Goal: Task Accomplishment & Management: Use online tool/utility

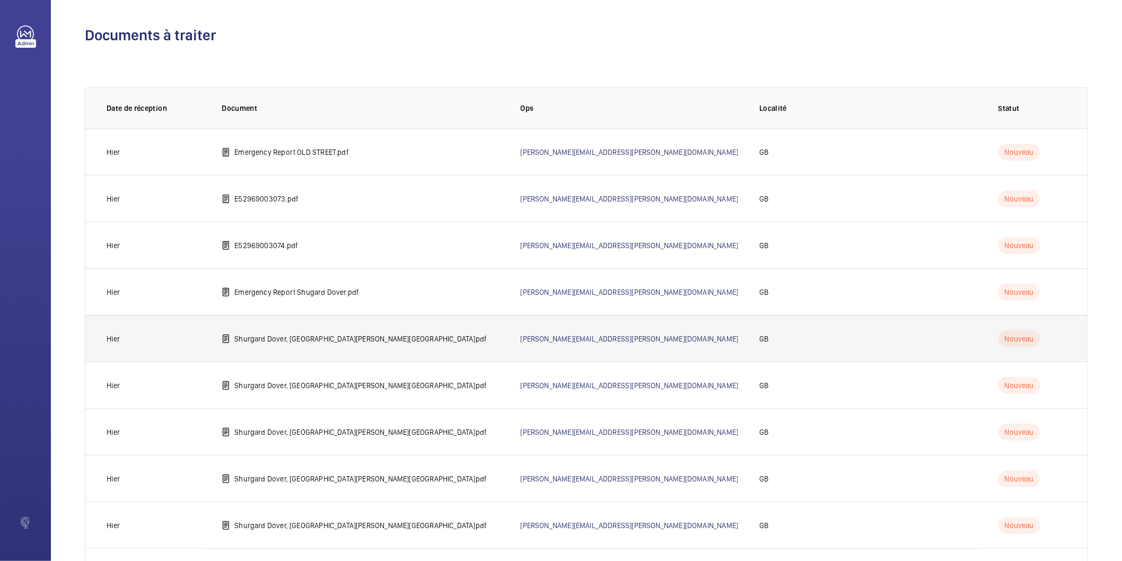
scroll to position [59, 0]
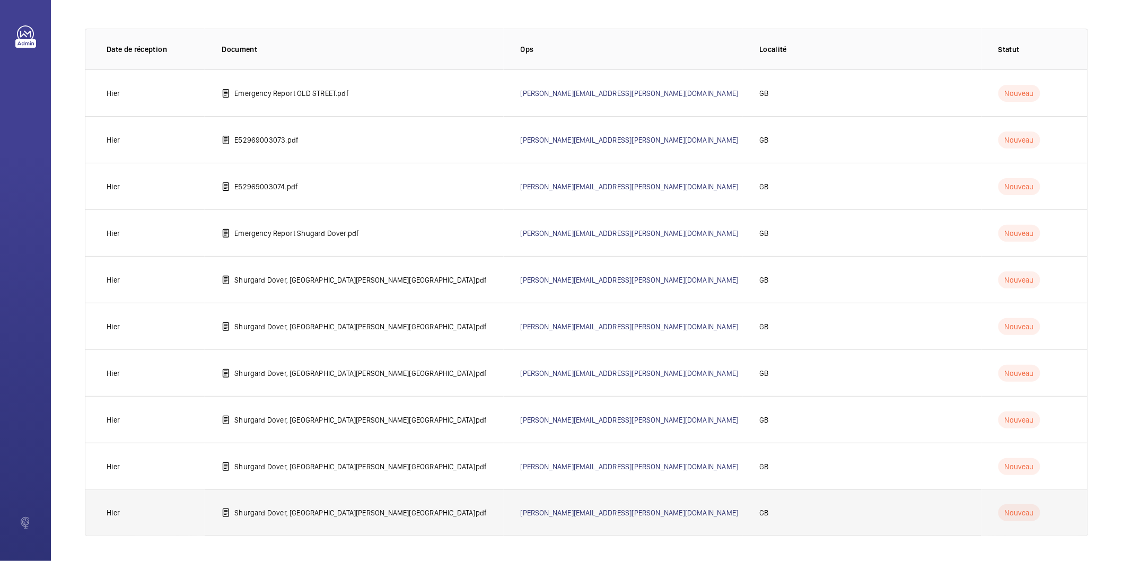
click at [359, 513] on p "Shurgard Dover, [GEOGRAPHIC_DATA][PERSON_NAME][GEOGRAPHIC_DATA]pdf" at bounding box center [360, 512] width 252 height 11
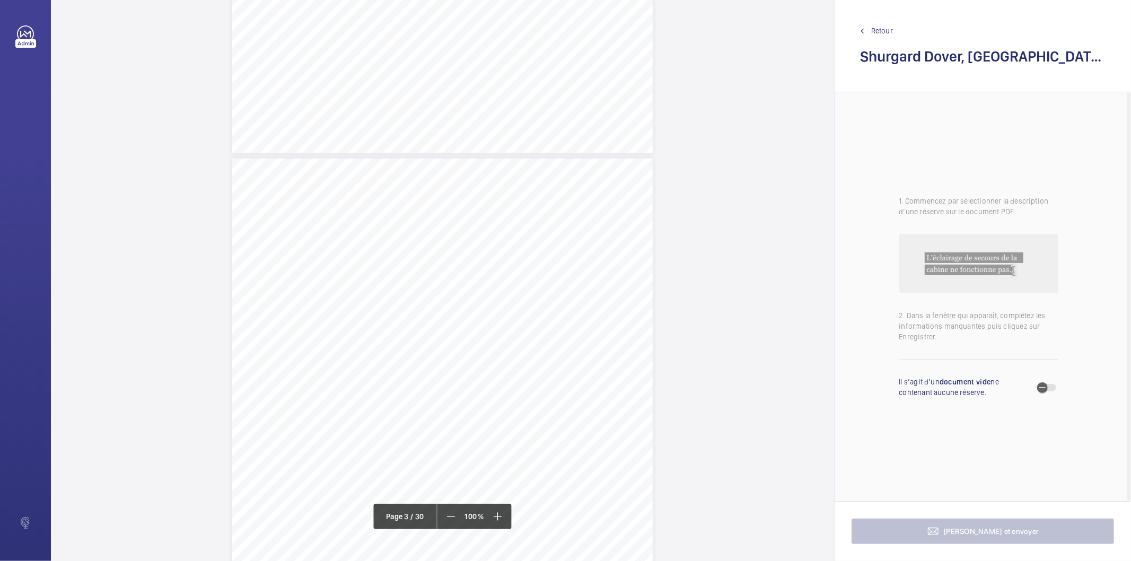
scroll to position [1060, 0]
drag, startPoint x: 334, startPoint y: 260, endPoint x: 560, endPoint y: 269, distance: 226.5
click at [560, 269] on div "Lift Report Lifting Operations & Lifting Equipment Regulation 1998 Provision & …" at bounding box center [442, 454] width 420 height 595
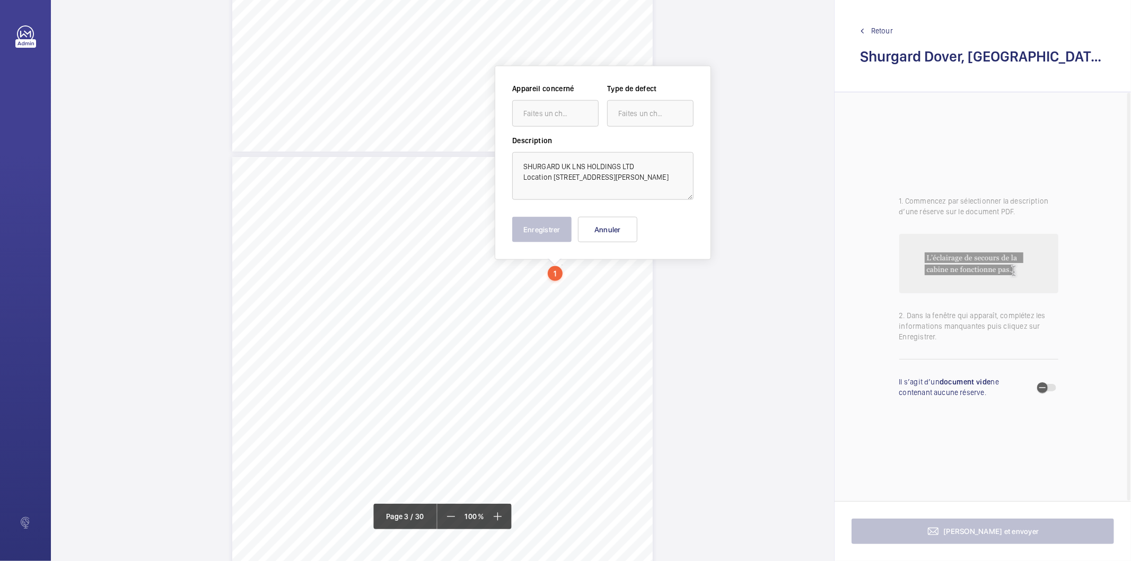
scroll to position [1061, 0]
drag, startPoint x: 552, startPoint y: 175, endPoint x: 521, endPoint y: 175, distance: 31.8
click at [521, 175] on textarea "SHURGARD UK LNS HOLDINGS LTD Location [STREET_ADDRESS][PERSON_NAME]" at bounding box center [602, 175] width 181 height 48
type textarea "SHURGARD UK LNS HOLDINGS LTD WHITE [STREET_ADDRESS][PERSON_NAME]"
click at [611, 230] on button "Annuler" at bounding box center [607, 228] width 59 height 25
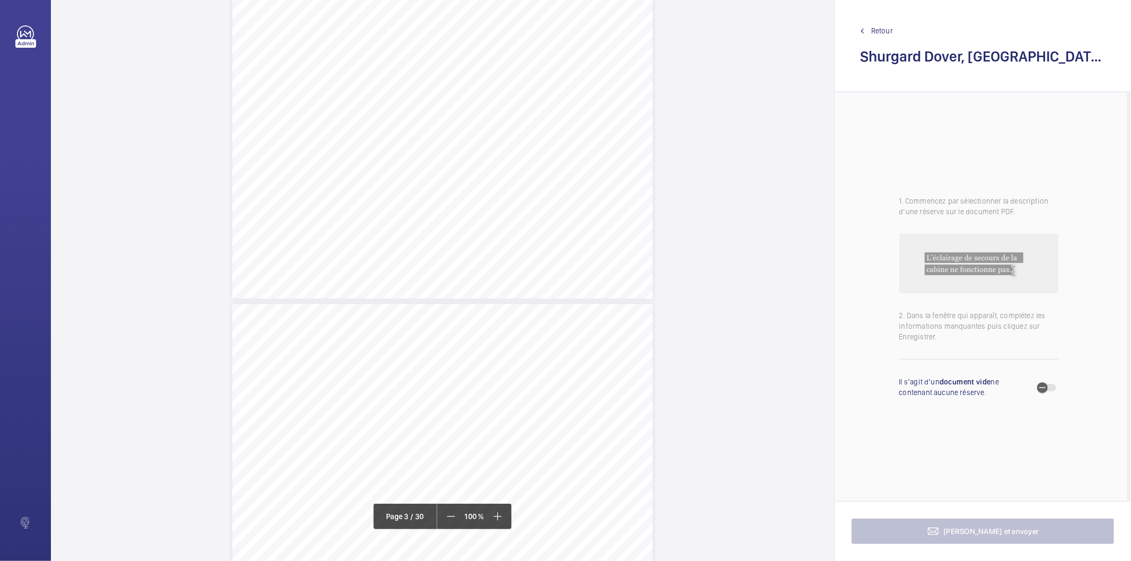
scroll to position [1591, 0]
click at [558, 251] on div "Lift Report Lifting Operations & Lifting Equipment Regulation 1998 Provision & …" at bounding box center [442, 523] width 420 height 595
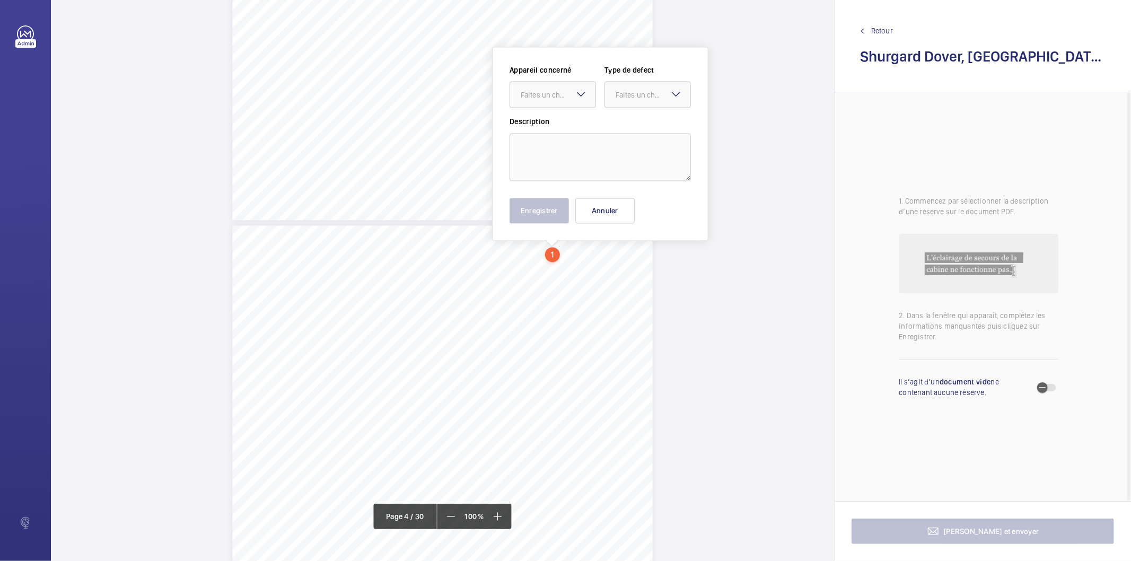
scroll to position [1573, 0]
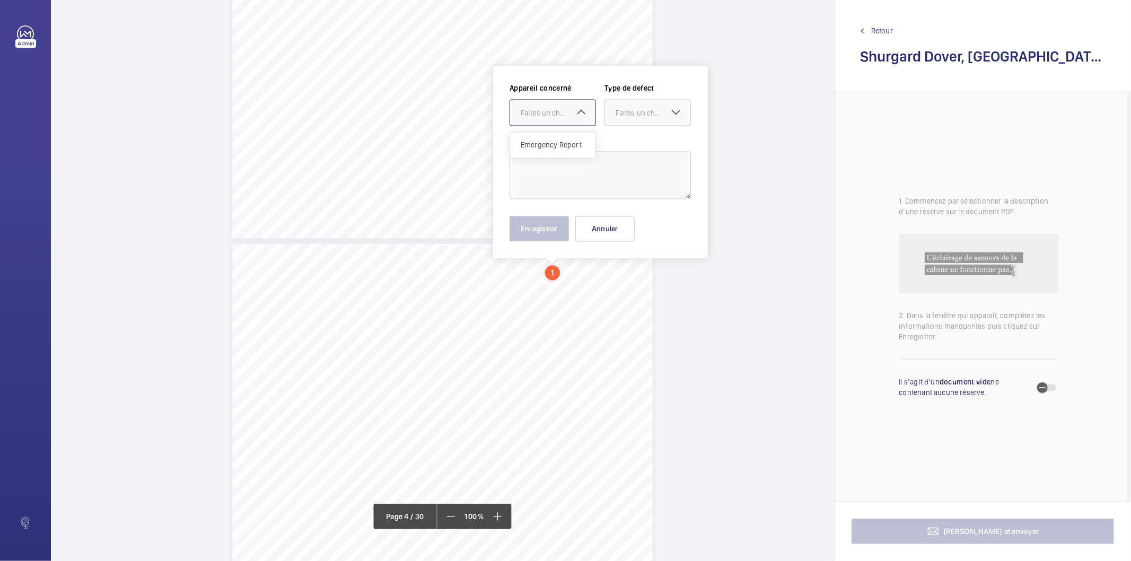
click at [555, 113] on div "Faites un choix" at bounding box center [558, 113] width 75 height 11
click at [605, 230] on button "Annuler" at bounding box center [604, 228] width 59 height 25
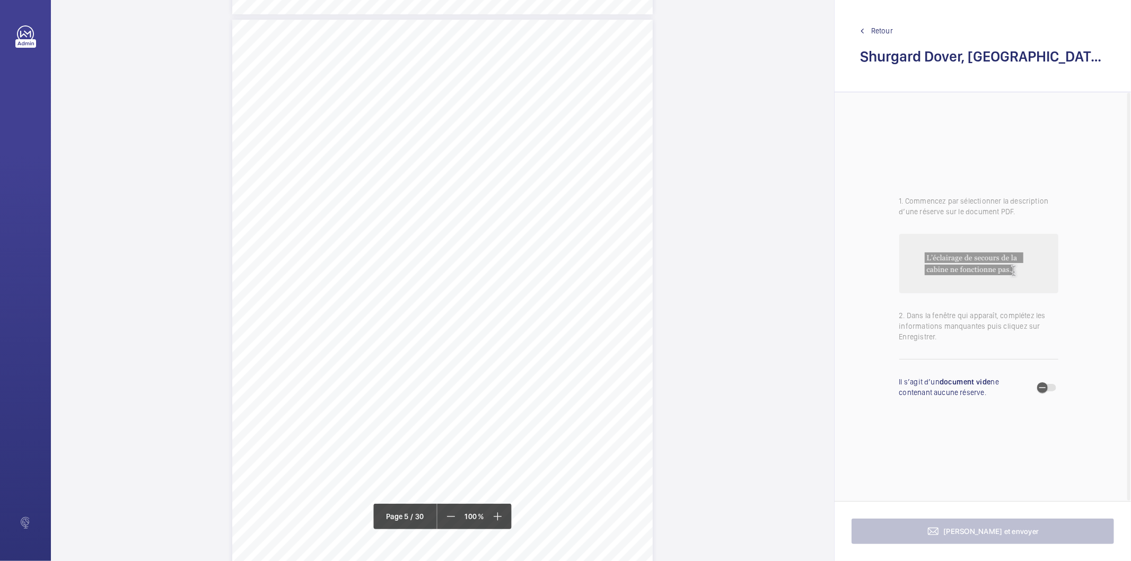
scroll to position [2398, 0]
click at [875, 32] on span "Retour" at bounding box center [882, 30] width 22 height 11
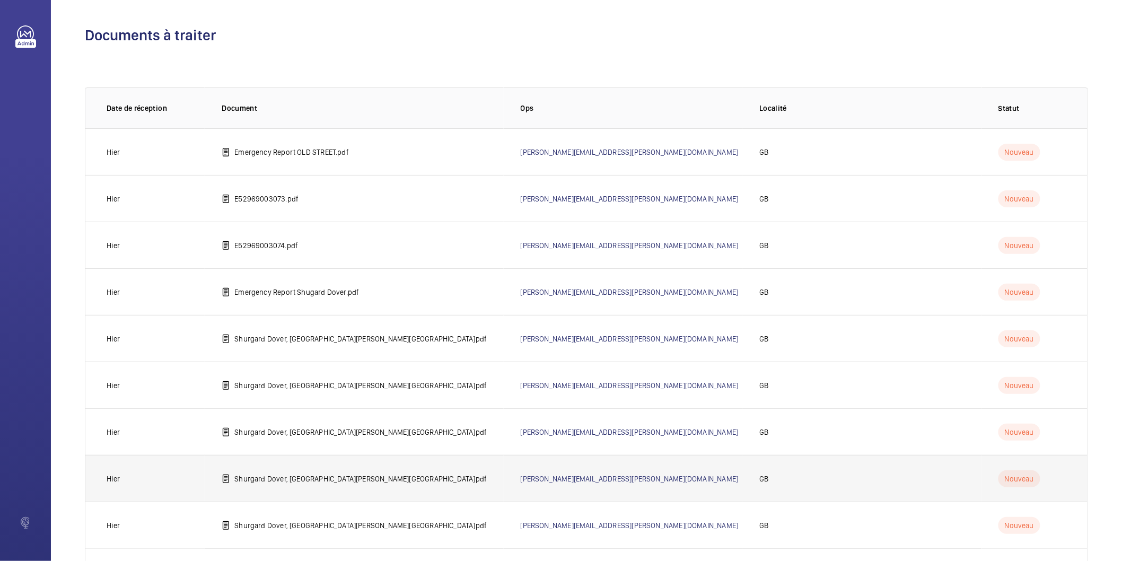
click at [295, 478] on p "Shurgard Dover, [GEOGRAPHIC_DATA][PERSON_NAME][GEOGRAPHIC_DATA]pdf" at bounding box center [360, 478] width 252 height 11
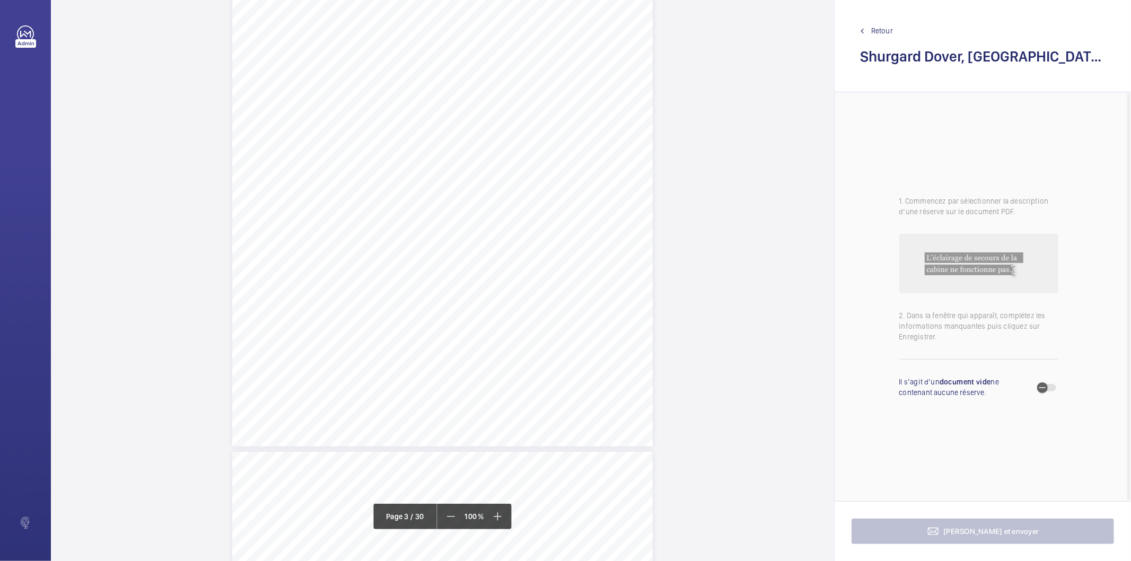
scroll to position [1119, 0]
click at [520, 199] on div "Lift Report Lifting Operations & Lifting Equipment Regulation 1998 Provision & …" at bounding box center [442, 395] width 420 height 595
click at [526, 112] on div "Faites un choix" at bounding box center [519, 112] width 75 height 11
click at [875, 32] on span "Retour" at bounding box center [882, 30] width 22 height 11
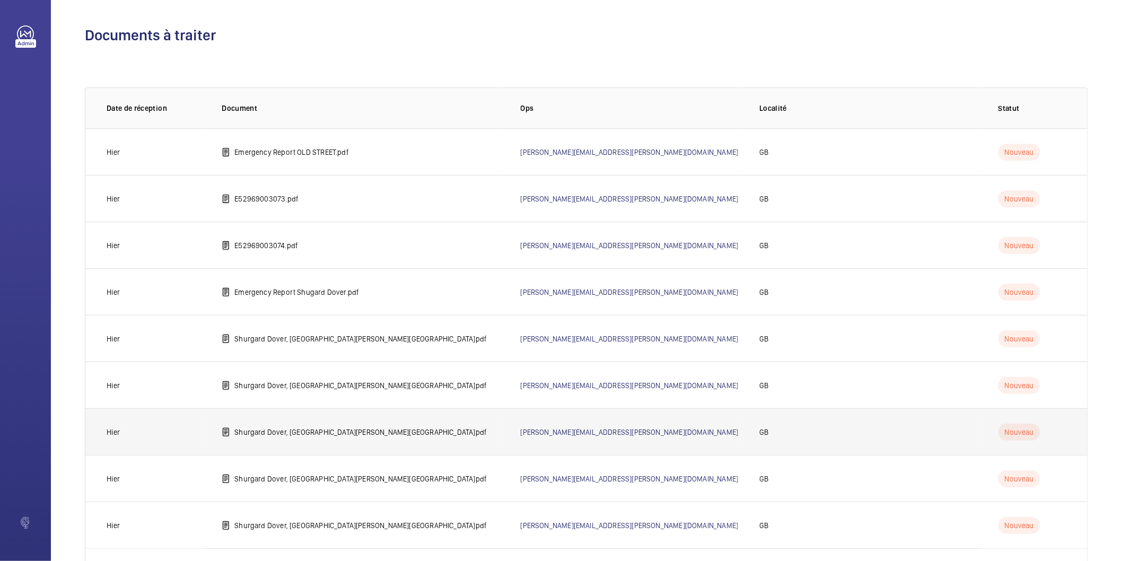
click at [334, 433] on p "Shurgard Dover, [GEOGRAPHIC_DATA][PERSON_NAME][GEOGRAPHIC_DATA]pdf" at bounding box center [360, 432] width 252 height 11
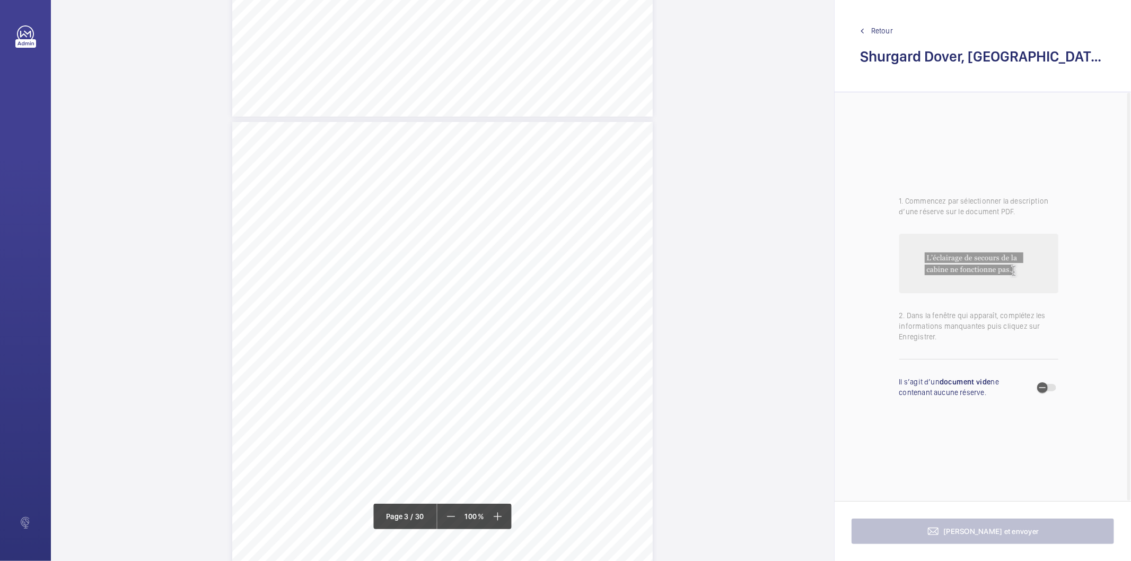
scroll to position [1237, 0]
click at [592, 322] on div "Lift Report Lifting Operations & Lifting Equipment Regulation 1998 Provision & …" at bounding box center [442, 277] width 420 height 595
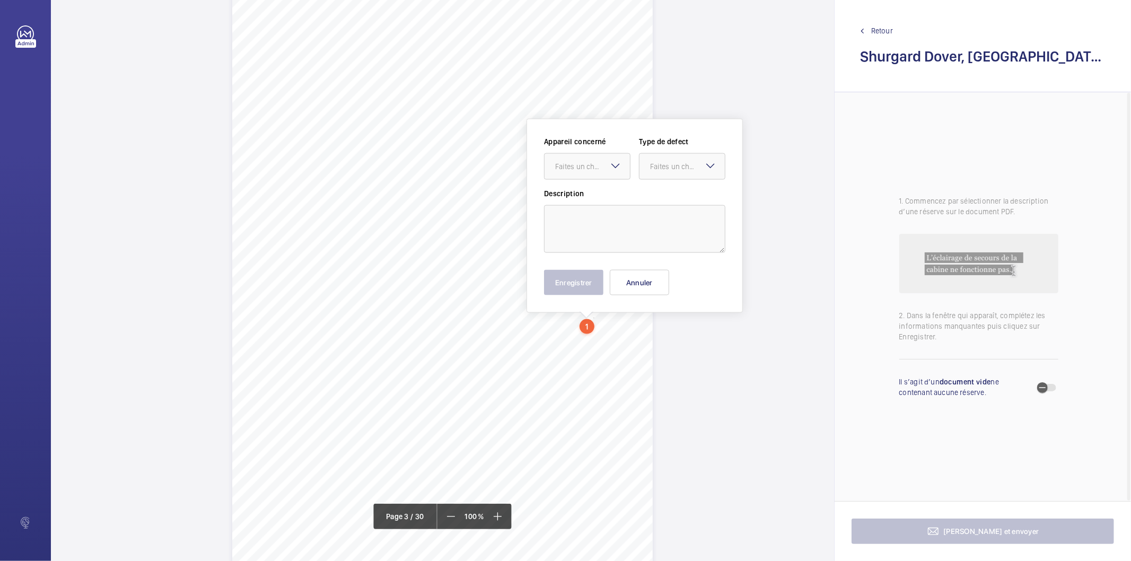
scroll to position [1291, 0]
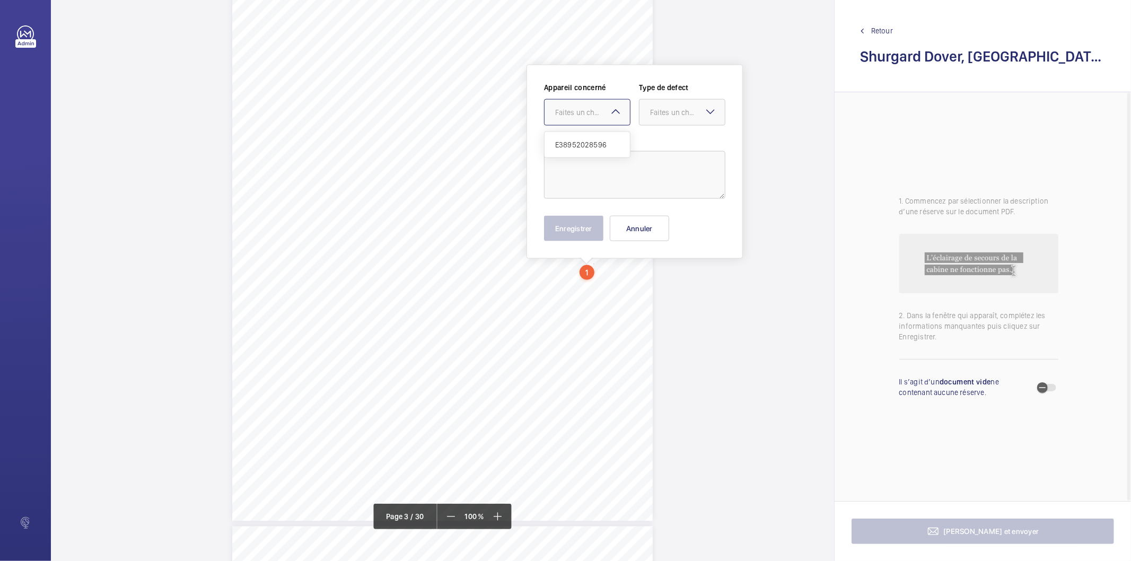
click at [613, 115] on mat-icon at bounding box center [615, 111] width 13 height 13
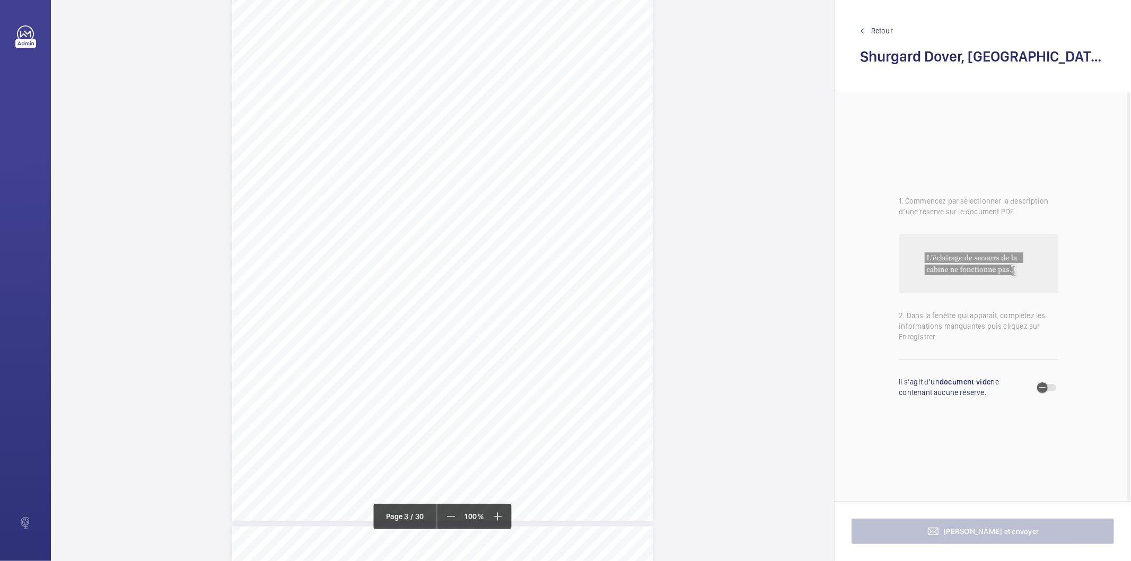
scroll to position [2271, 0]
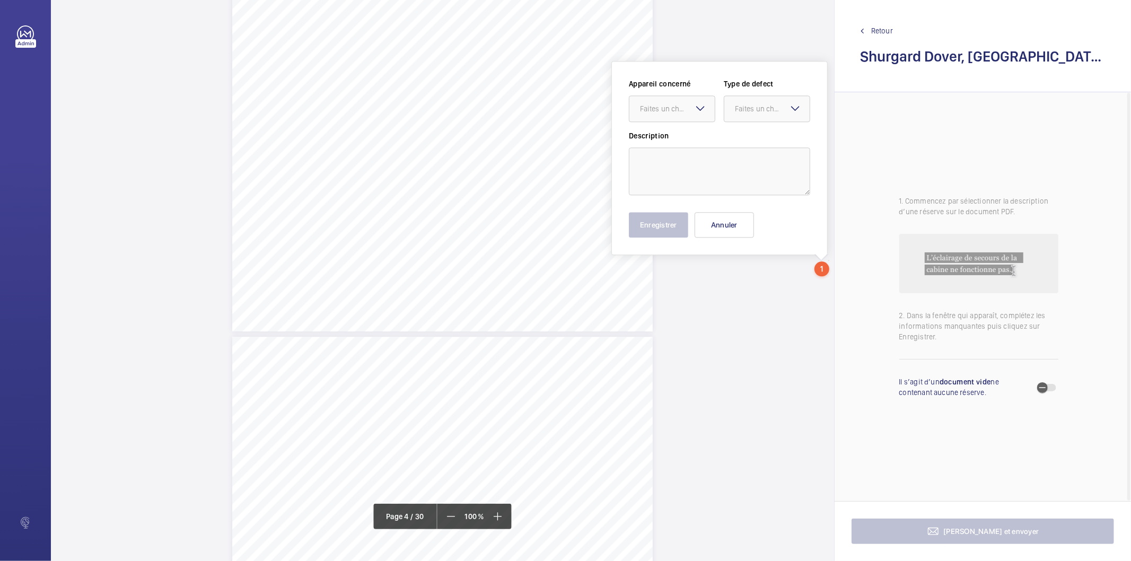
scroll to position [2076, 0]
drag, startPoint x: 738, startPoint y: 235, endPoint x: 799, endPoint y: 159, distance: 96.9
click at [738, 234] on button "Annuler" at bounding box center [723, 228] width 59 height 25
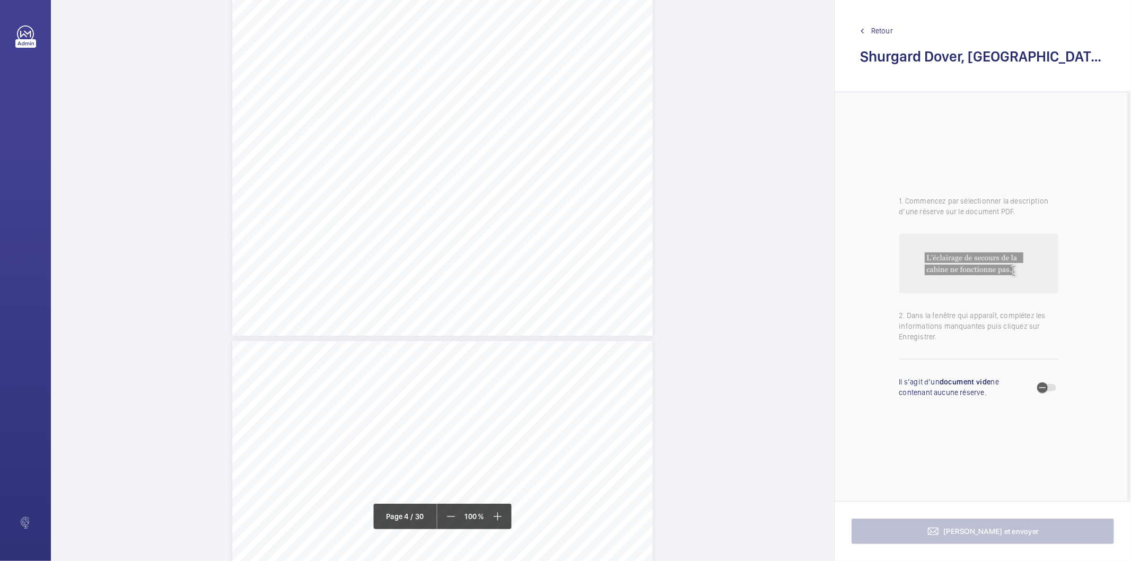
click at [881, 29] on span "Retour" at bounding box center [882, 30] width 22 height 11
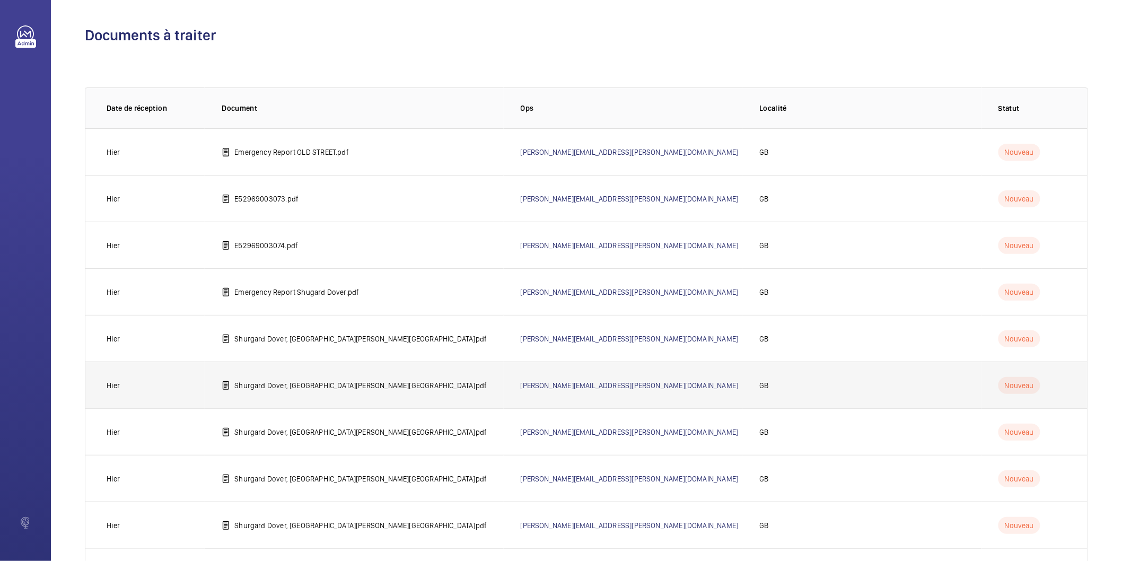
click at [334, 388] on p "Shurgard Dover, [GEOGRAPHIC_DATA][PERSON_NAME][GEOGRAPHIC_DATA]pdf" at bounding box center [360, 385] width 252 height 11
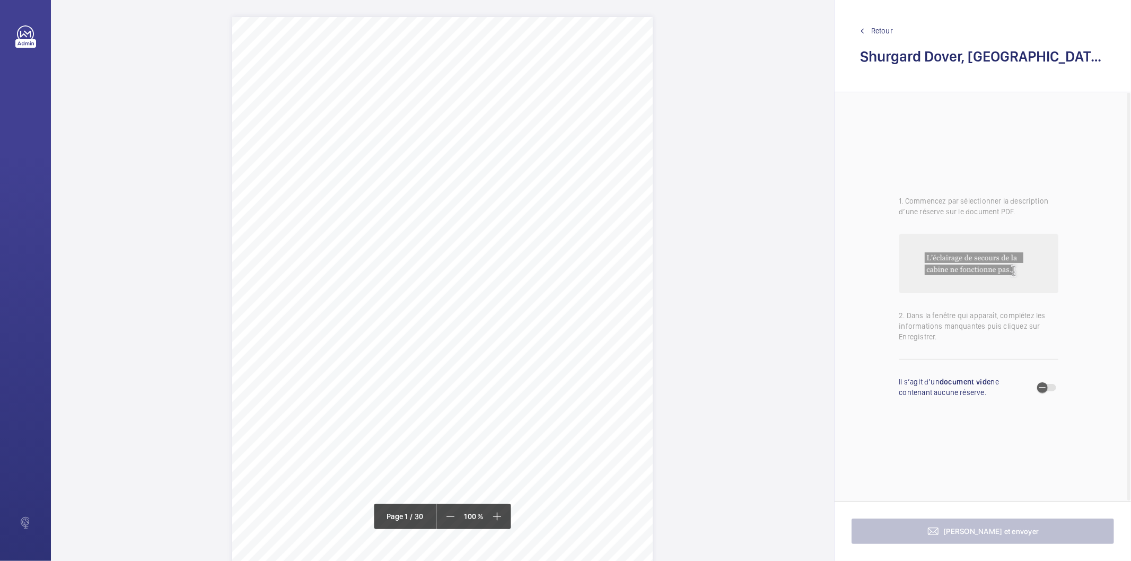
click at [534, 369] on div "Allianz Engineering Inspection Services Ltd, [STREET_ADDRESS]. Allianz Engineer…" at bounding box center [442, 314] width 420 height 595
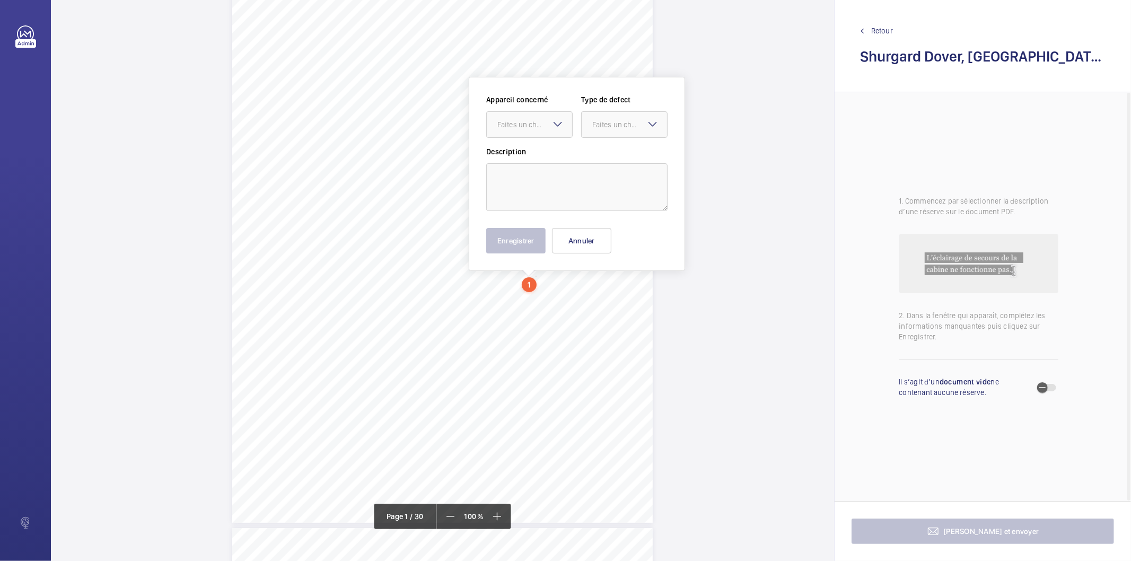
scroll to position [101, 0]
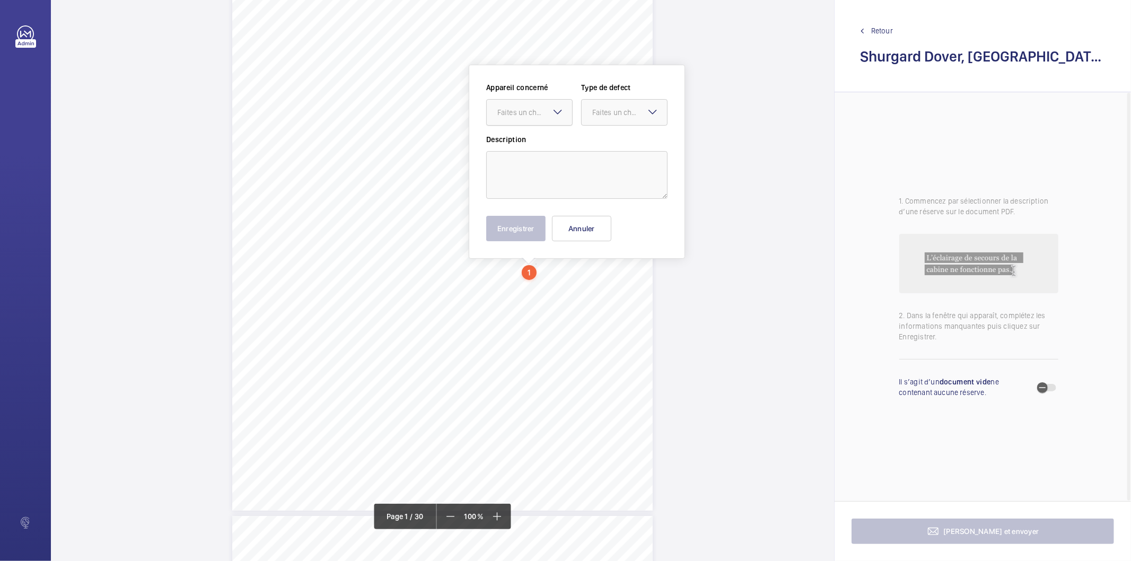
click at [550, 118] on div at bounding box center [529, 112] width 85 height 25
drag, startPoint x: 601, startPoint y: 228, endPoint x: 646, endPoint y: 217, distance: 46.4
click at [601, 228] on button "Annuler" at bounding box center [581, 228] width 59 height 25
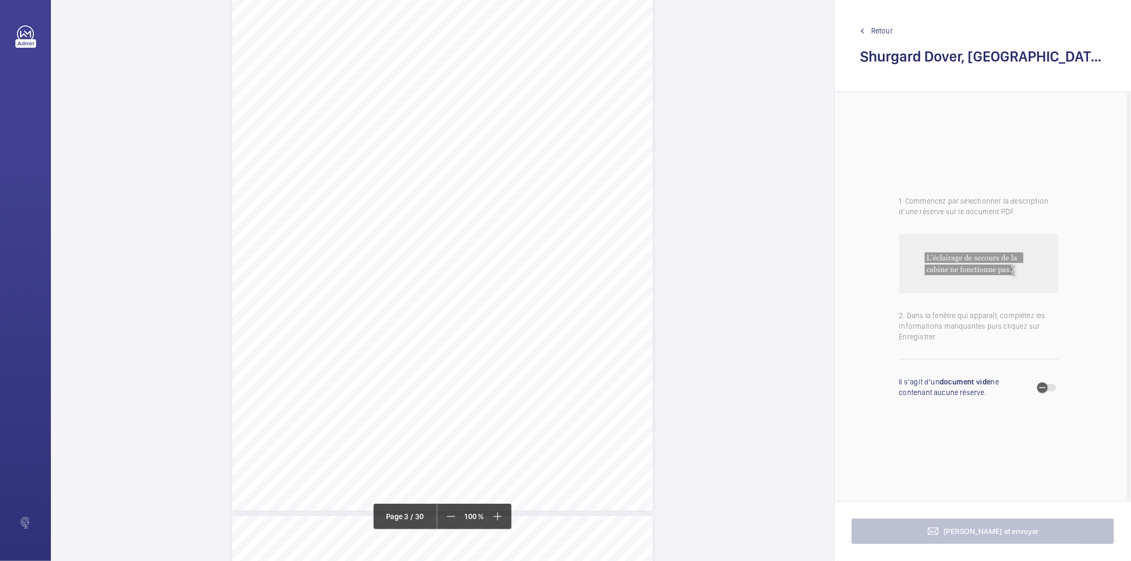
scroll to position [1507, 0]
click at [883, 29] on span "Retour" at bounding box center [882, 30] width 22 height 11
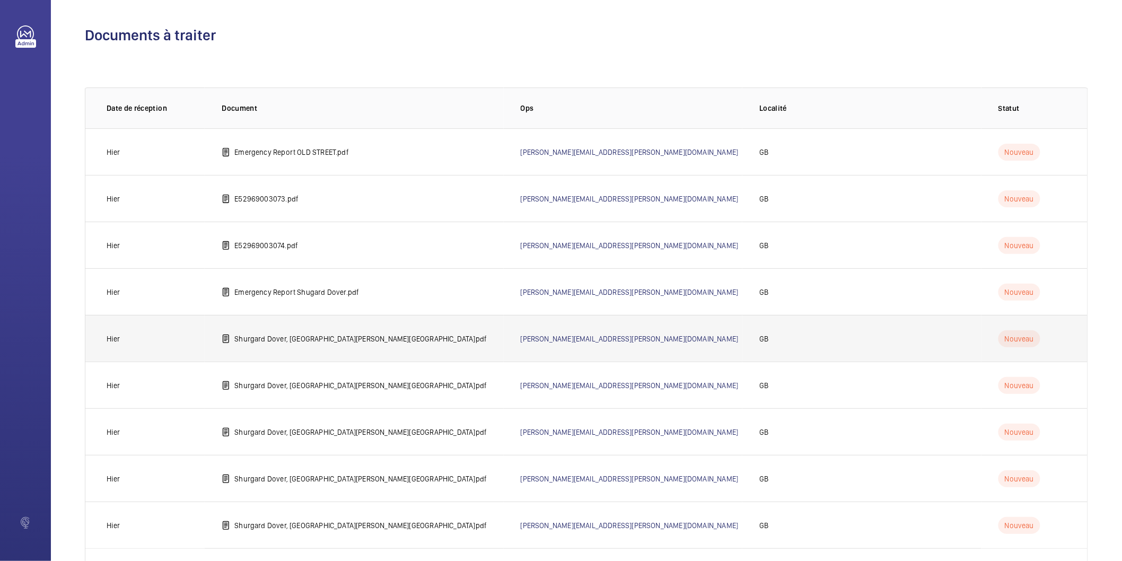
click at [345, 337] on p "Shurgard Dover, [GEOGRAPHIC_DATA][PERSON_NAME][GEOGRAPHIC_DATA]pdf" at bounding box center [360, 338] width 252 height 11
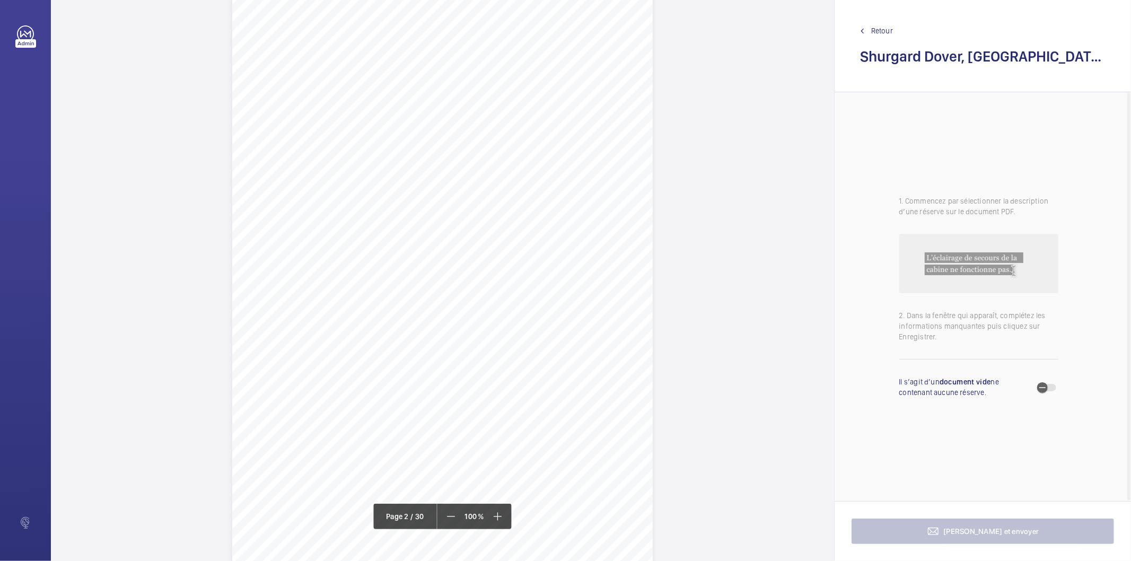
scroll to position [1001, 0]
click at [534, 117] on div "Faites un choix" at bounding box center [532, 112] width 75 height 11
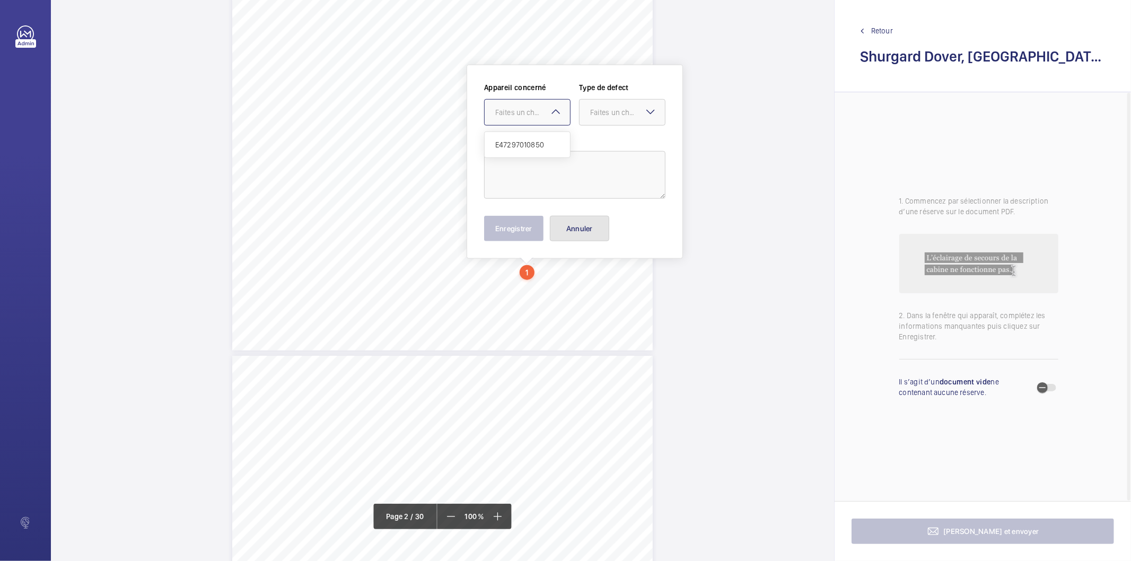
click at [608, 224] on button "Annuler" at bounding box center [579, 228] width 59 height 25
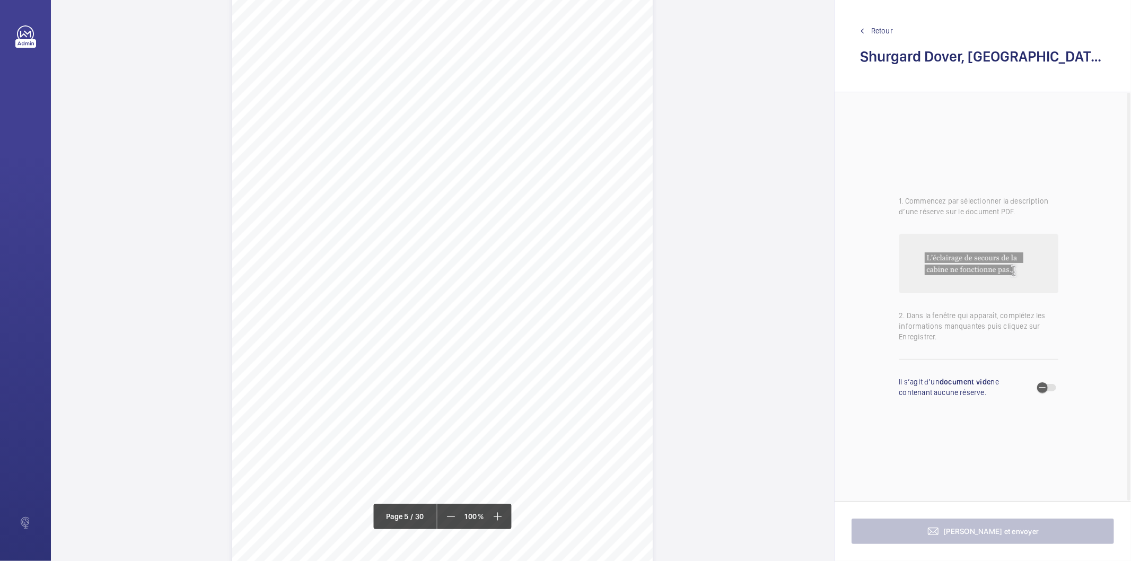
scroll to position [2700, 0]
click at [881, 29] on span "Retour" at bounding box center [882, 30] width 22 height 11
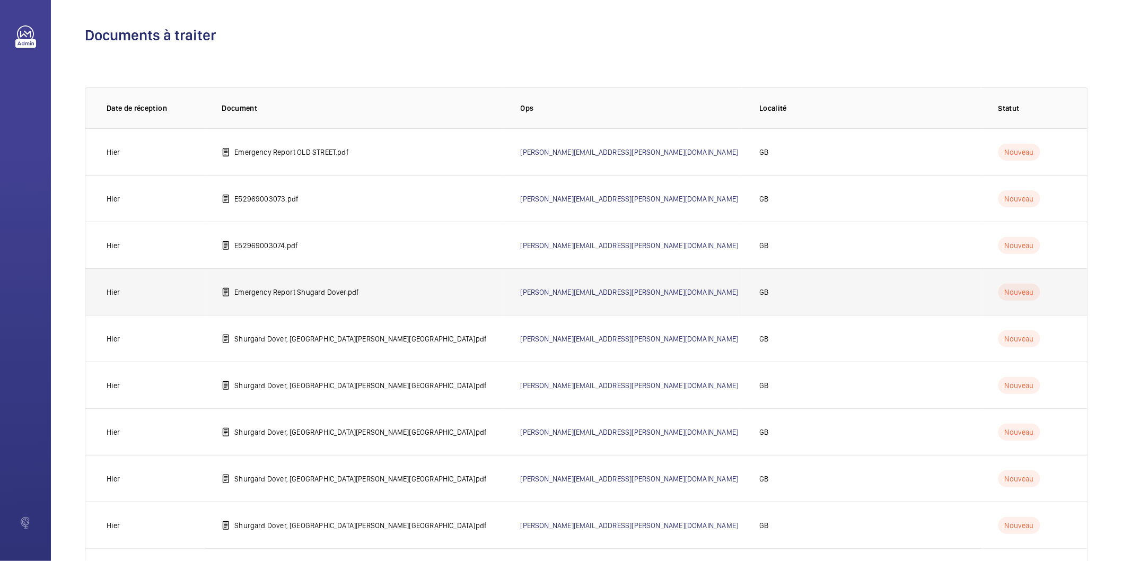
click at [323, 294] on p "Emergency Report Shugard Dover.pdf" at bounding box center [296, 292] width 125 height 11
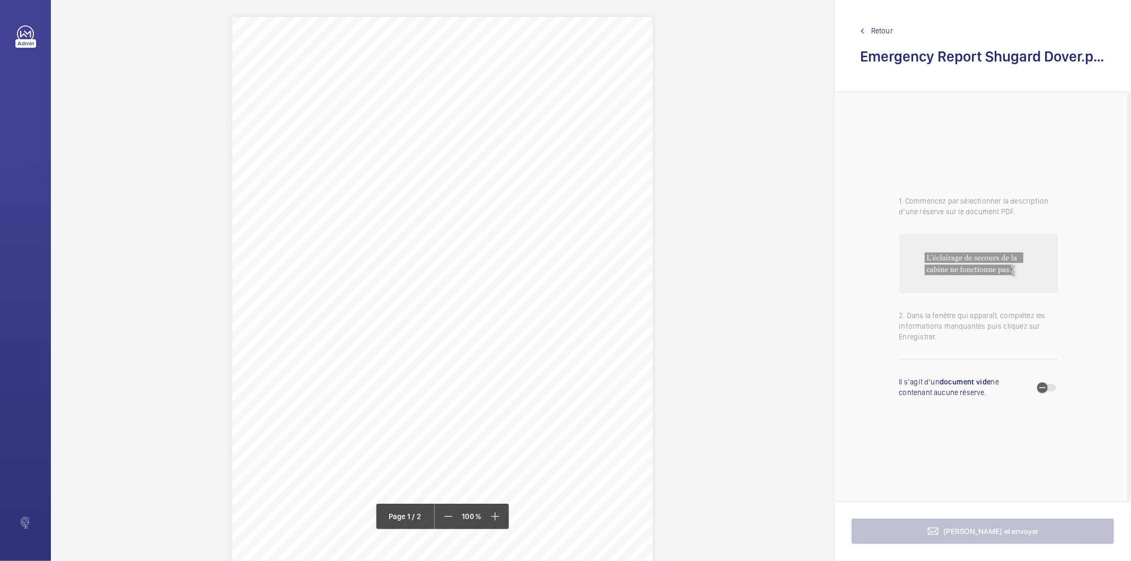
click at [579, 367] on div "CT16 [STREET_ADDRESS][PERSON_NAME], , Location Address: Client Name: Postcode: …" at bounding box center [442, 314] width 420 height 595
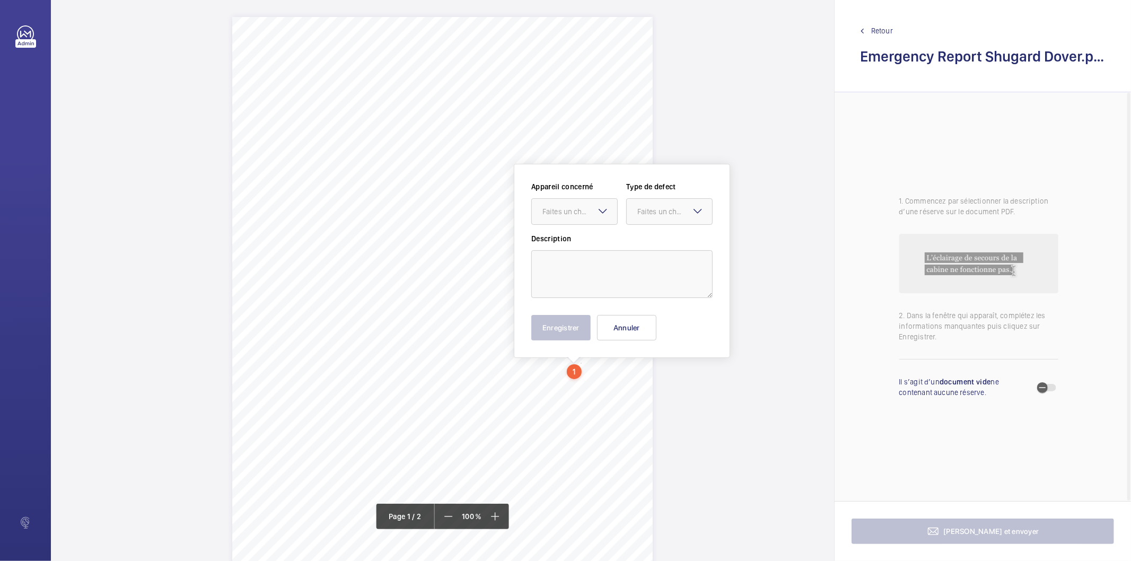
scroll to position [99, 0]
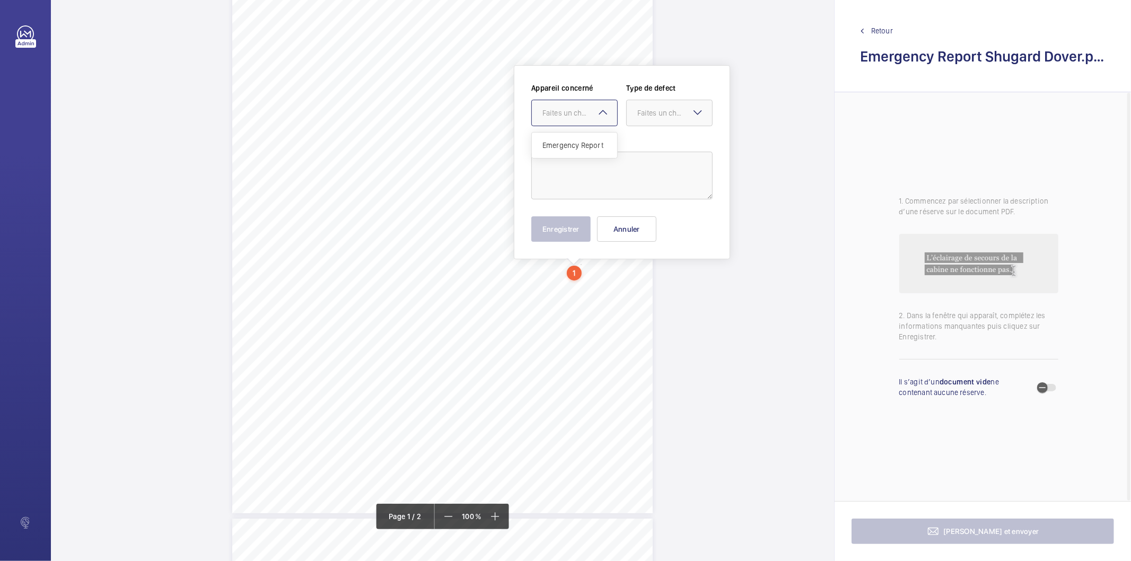
click at [597, 112] on mat-icon at bounding box center [602, 112] width 13 height 13
click at [618, 223] on button "Annuler" at bounding box center [626, 228] width 59 height 25
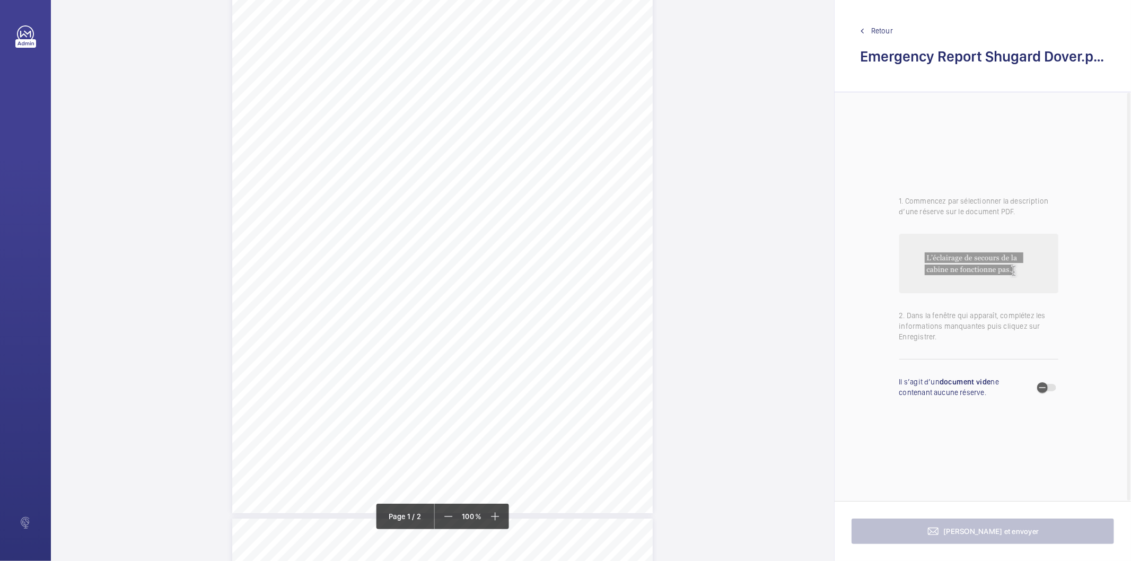
drag, startPoint x: 380, startPoint y: 199, endPoint x: 556, endPoint y: 207, distance: 175.7
click at [556, 207] on div "CT16 [STREET_ADDRESS][PERSON_NAME], , Location Address: Client Name: Postcode: …" at bounding box center [442, 215] width 420 height 595
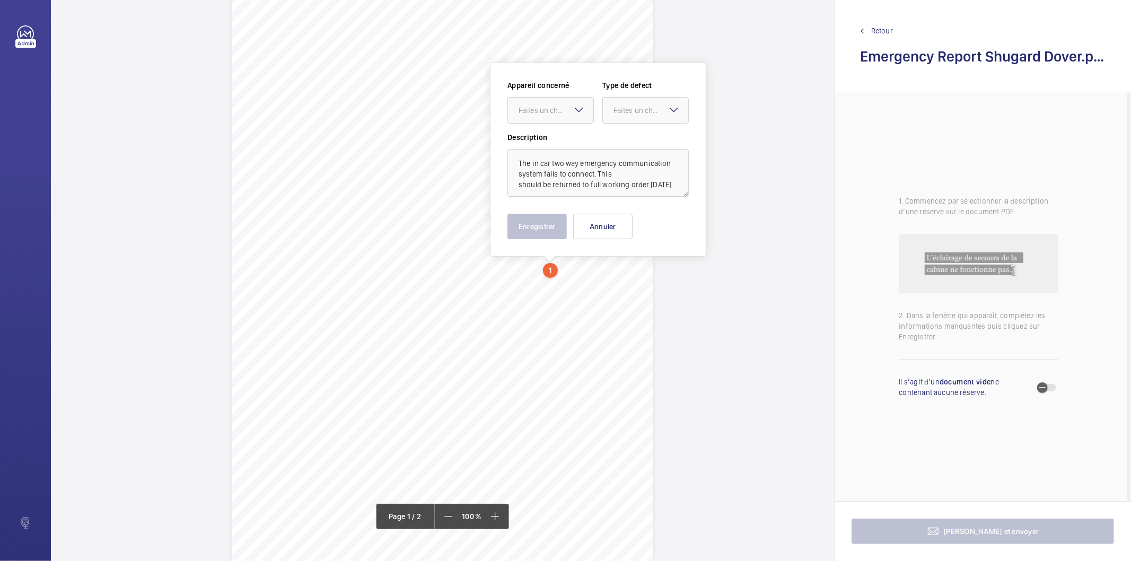
scroll to position [38, 0]
click at [557, 115] on div "Faites un choix" at bounding box center [555, 112] width 75 height 11
click at [541, 142] on span "Emergency Report" at bounding box center [550, 144] width 64 height 11
click at [628, 106] on div at bounding box center [645, 112] width 85 height 25
click at [621, 193] on span "Timed" at bounding box center [645, 196] width 64 height 11
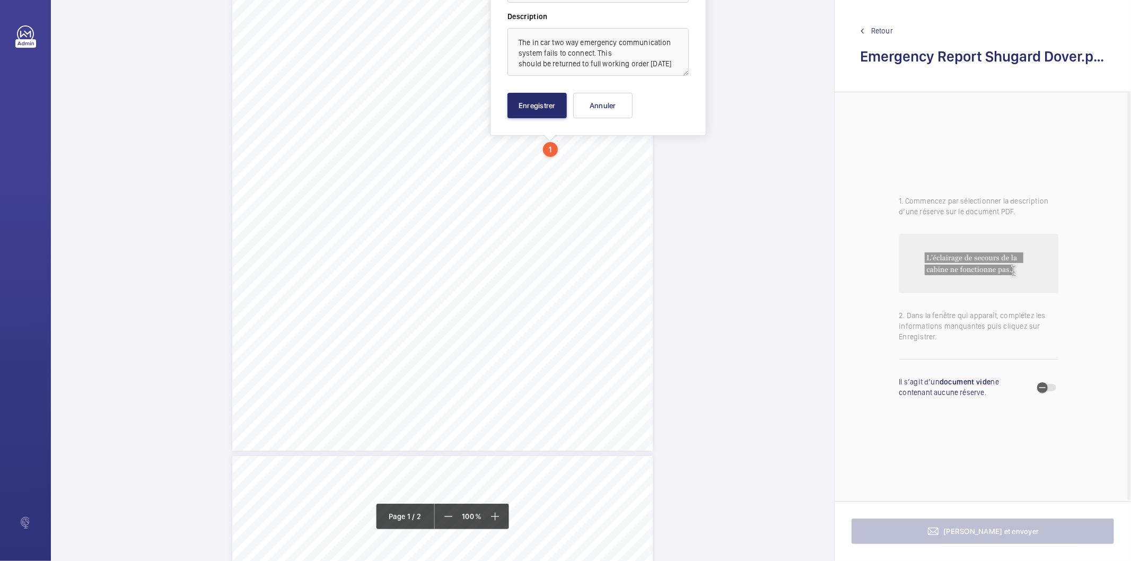
scroll to position [97, 0]
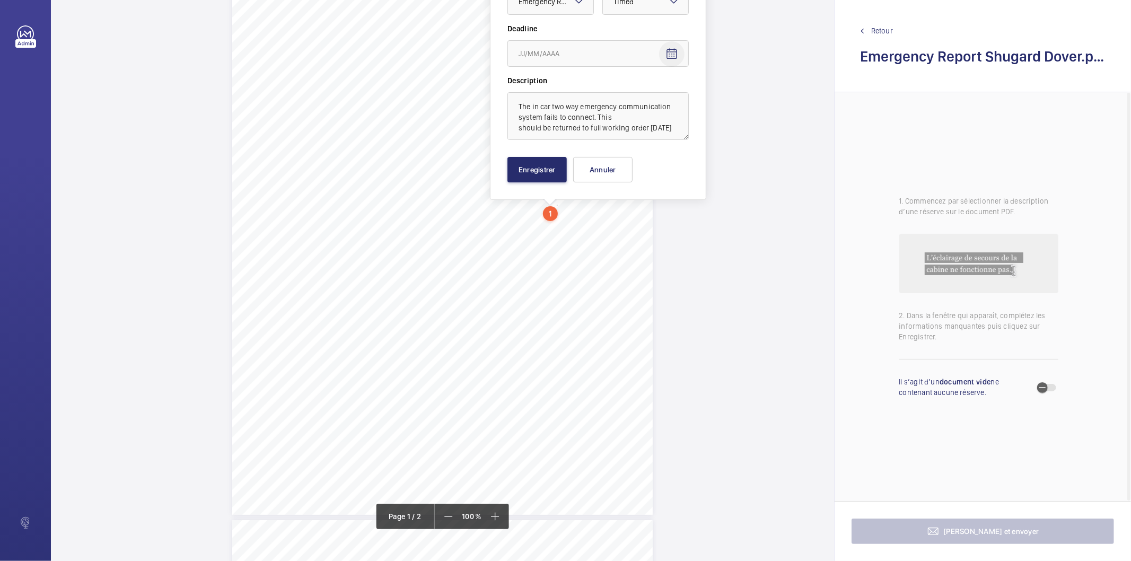
click at [674, 55] on mat-icon "Open calendar" at bounding box center [671, 54] width 13 height 13
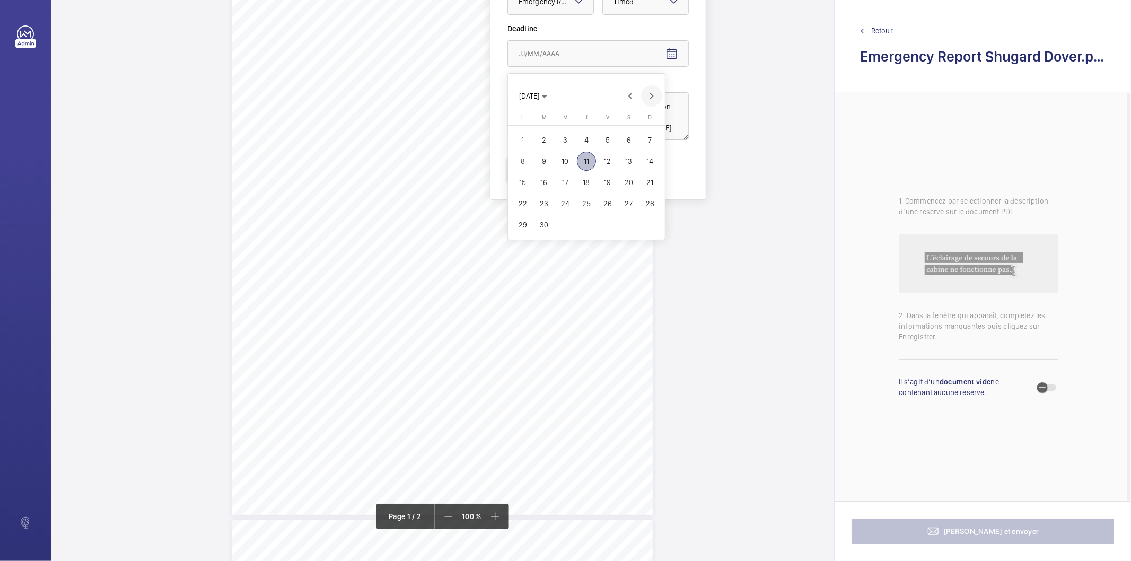
click at [652, 101] on span "Next month" at bounding box center [651, 95] width 21 height 21
click at [586, 162] on span "9" at bounding box center [586, 161] width 19 height 19
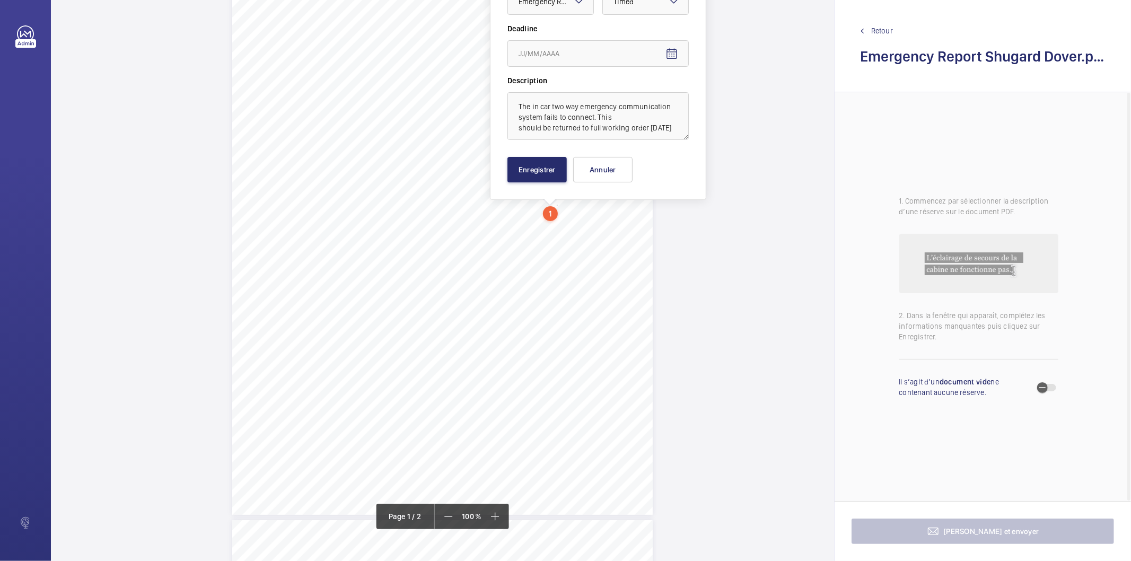
type input "[DATE]"
click at [534, 168] on button "Enregistrer" at bounding box center [536, 169] width 59 height 25
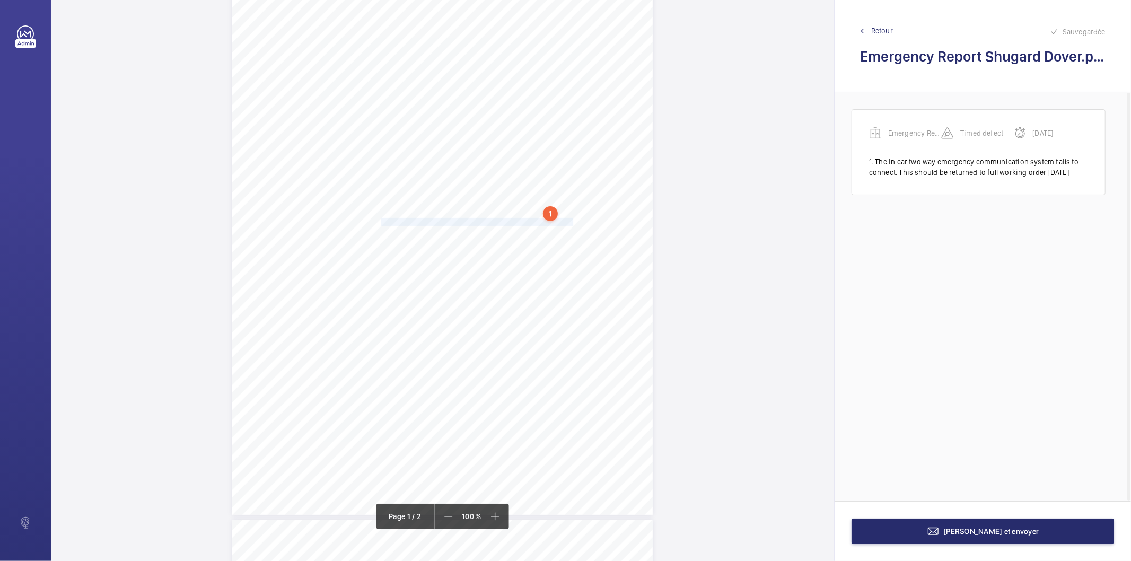
drag, startPoint x: 380, startPoint y: 219, endPoint x: 571, endPoint y: 221, distance: 191.9
click at [571, 221] on span "The in car floor 2 landing call button is dislodge from its mount" at bounding box center [478, 221] width 194 height 7
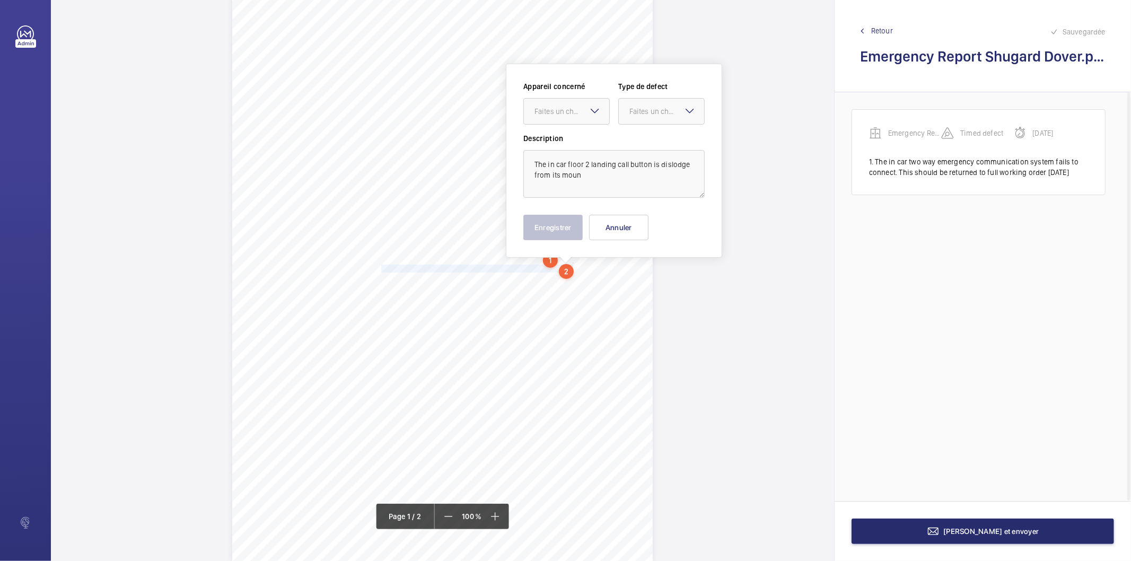
scroll to position [49, 0]
click at [565, 107] on div "Faites un choix" at bounding box center [571, 112] width 75 height 11
click at [569, 148] on span "Emergency Report" at bounding box center [566, 144] width 64 height 11
click at [640, 117] on div "Faites un choix" at bounding box center [666, 112] width 75 height 11
click at [638, 145] on span "Standard" at bounding box center [661, 144] width 64 height 11
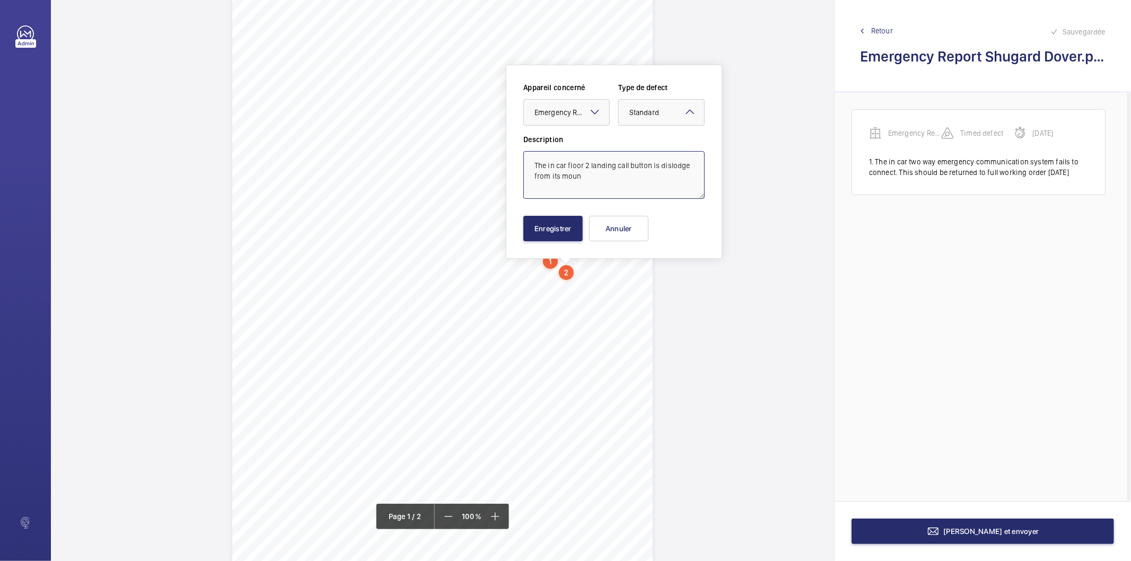
click at [603, 179] on textarea "The in car floor 2 landing call button is dislodge from its moun" at bounding box center [613, 175] width 181 height 48
type textarea "The in car floor 2 landing call button is dislodge from its mount"
click at [566, 223] on button "Enregistrer" at bounding box center [552, 228] width 59 height 25
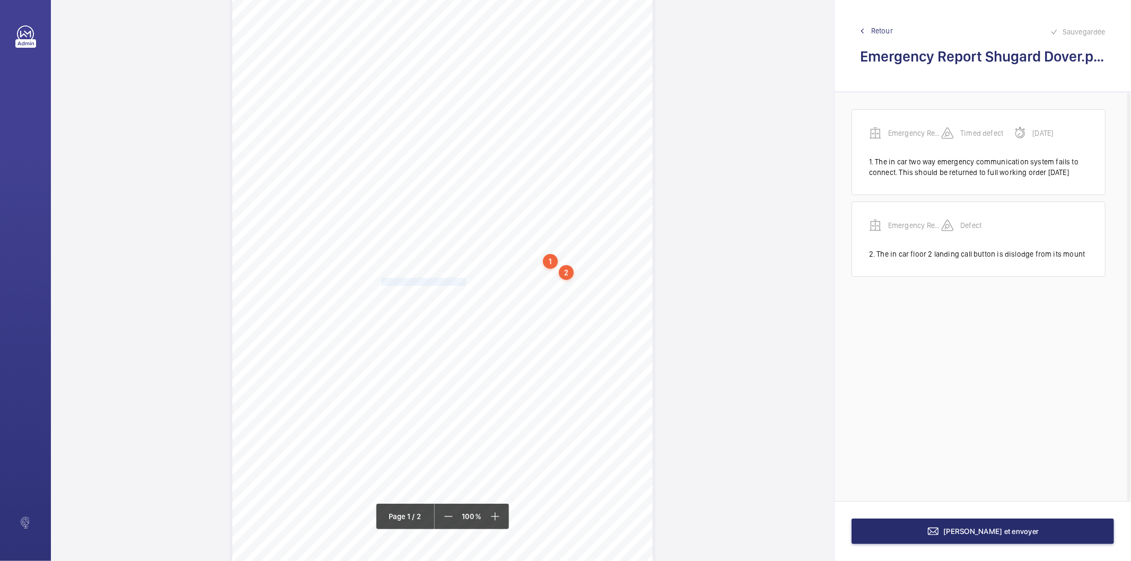
drag, startPoint x: 380, startPoint y: 279, endPoint x: 463, endPoint y: 279, distance: 83.2
click at [463, 279] on span "One car door shoe is loose." at bounding box center [424, 281] width 86 height 7
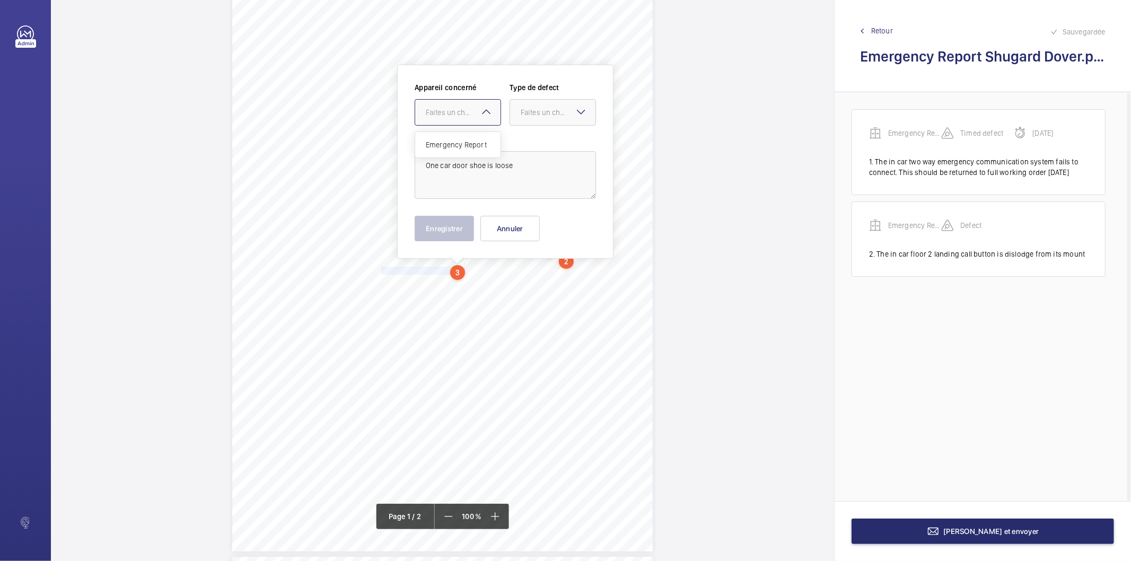
click at [464, 112] on div "Faites un choix" at bounding box center [463, 112] width 75 height 11
click at [452, 139] on span "Emergency Report" at bounding box center [458, 144] width 64 height 11
click at [543, 115] on div "Faites un choix" at bounding box center [558, 112] width 75 height 11
click at [534, 147] on span "Standard" at bounding box center [553, 144] width 64 height 11
click at [452, 221] on button "Enregistrer" at bounding box center [444, 228] width 59 height 25
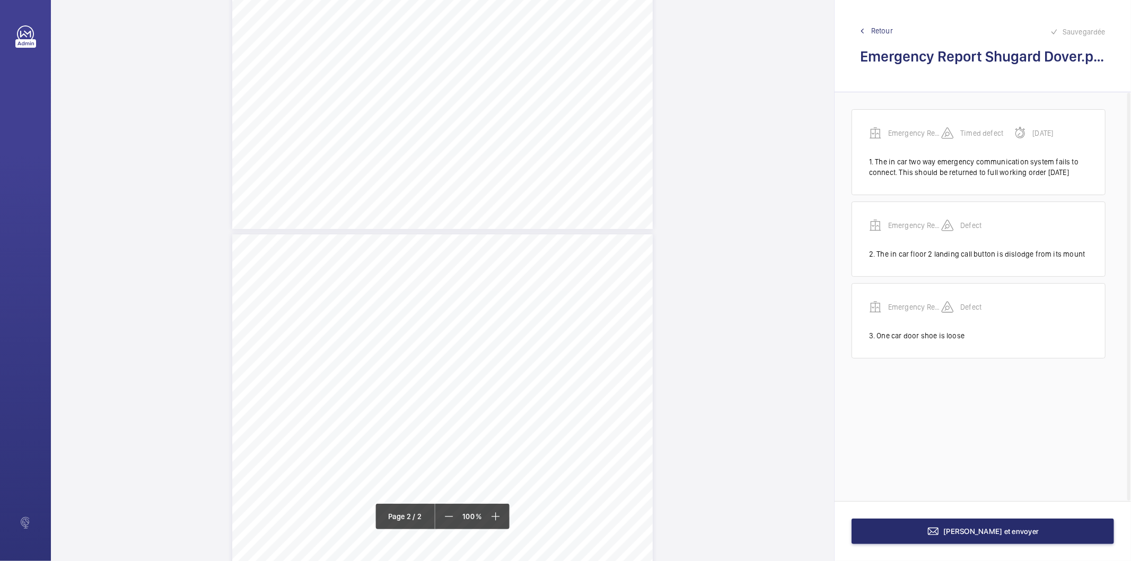
scroll to position [378, 0]
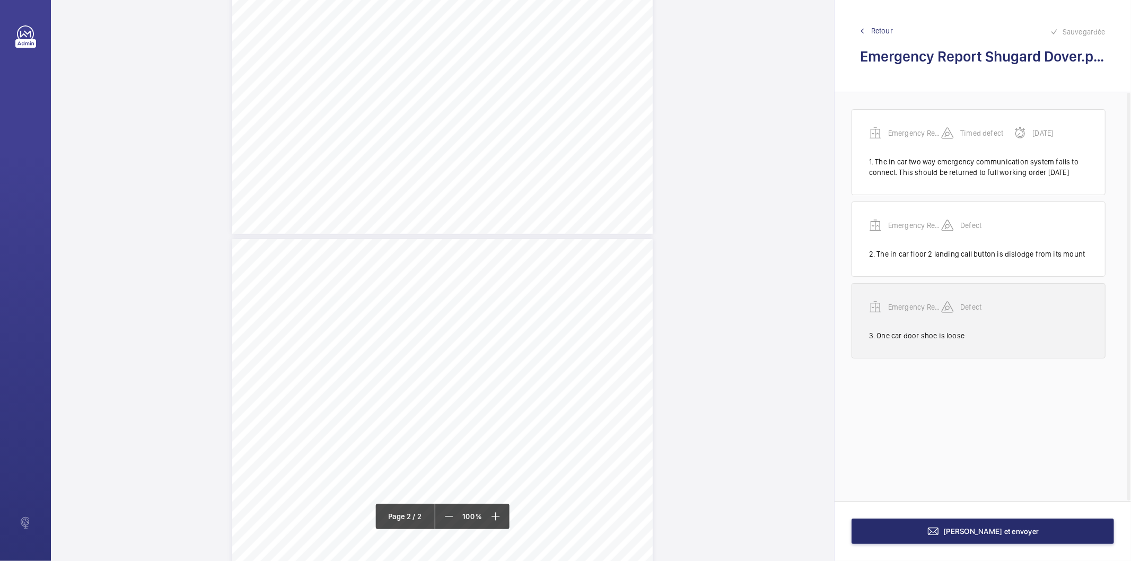
click at [896, 313] on div "Emergency Report" at bounding box center [905, 307] width 72 height 13
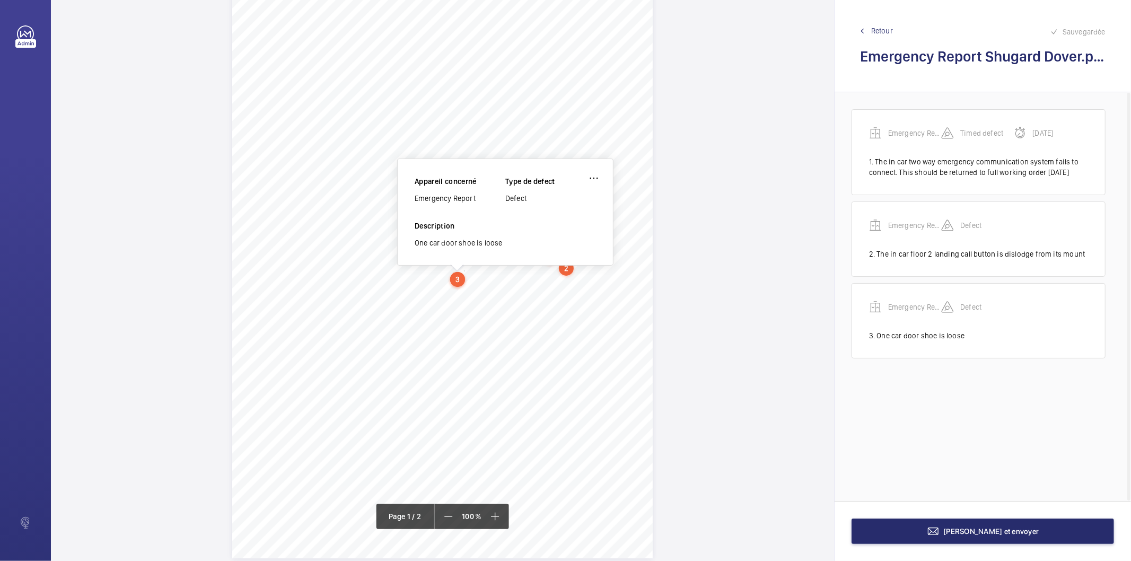
scroll to position [52, 0]
click at [450, 204] on div "Emergency Report" at bounding box center [460, 200] width 91 height 11
click at [447, 200] on div "Emergency Report" at bounding box center [460, 200] width 91 height 11
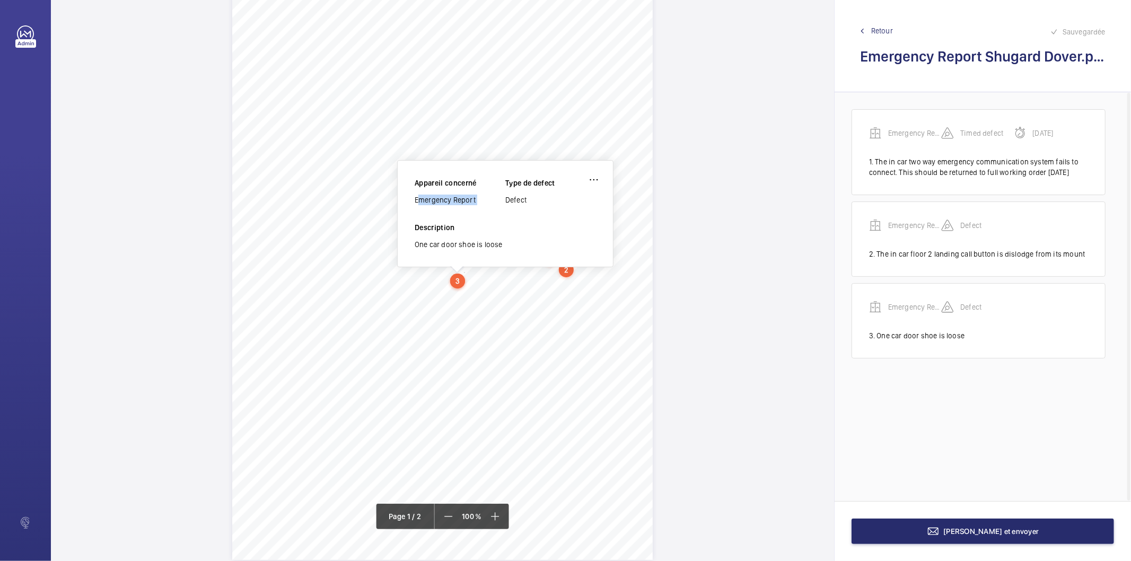
click at [447, 200] on div "Emergency Report" at bounding box center [460, 200] width 91 height 11
copy div "Emergency Report"
click at [949, 539] on button "[PERSON_NAME] et envoyer" at bounding box center [982, 530] width 262 height 25
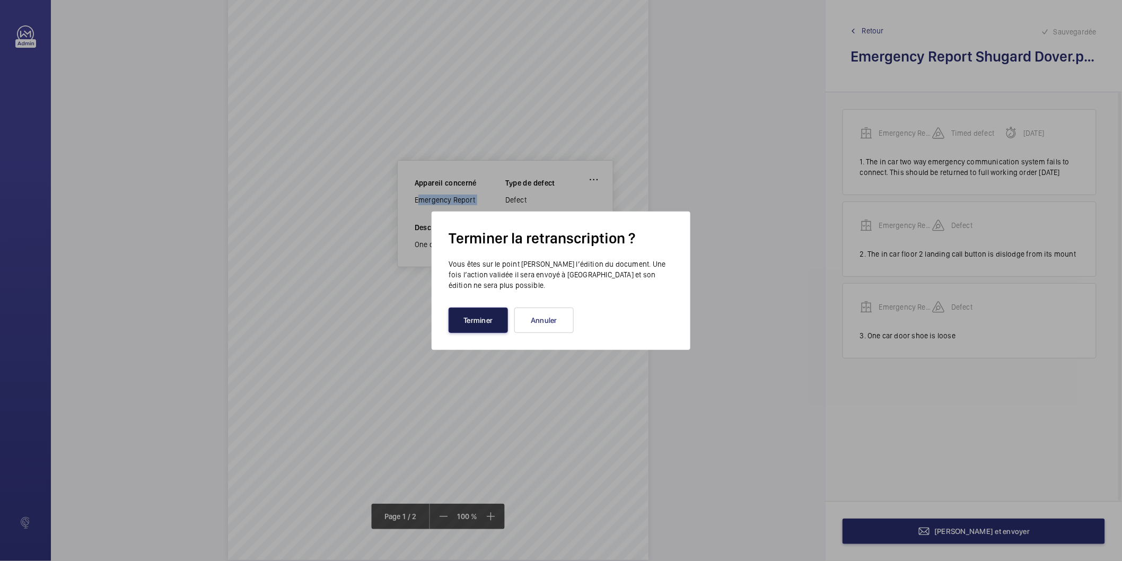
click at [501, 325] on button "Terminer" at bounding box center [477, 319] width 59 height 25
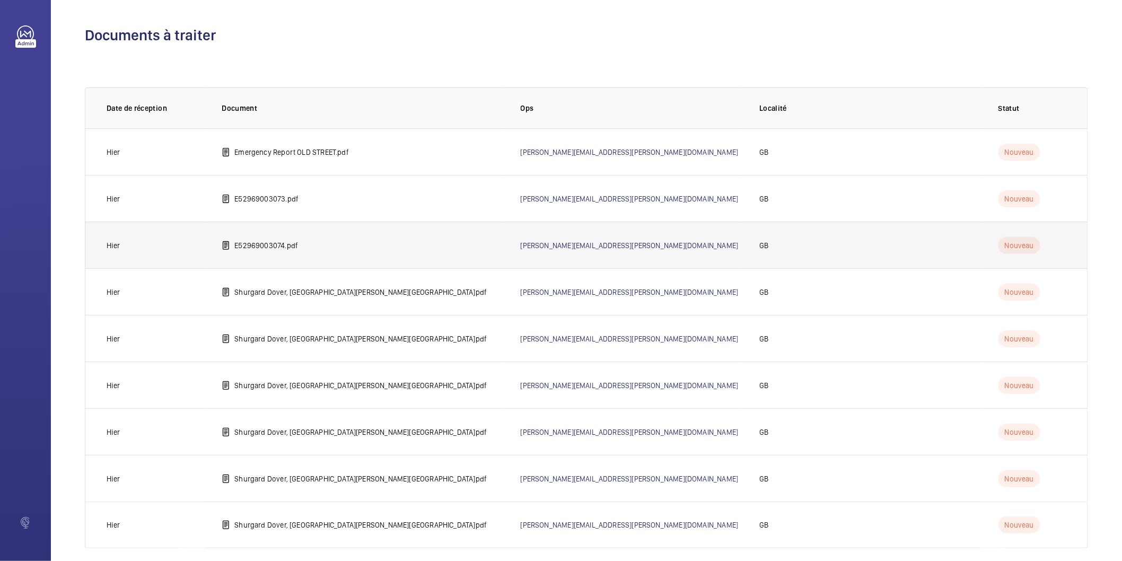
click at [290, 242] on p "E52969003074.pdf" at bounding box center [266, 245] width 64 height 11
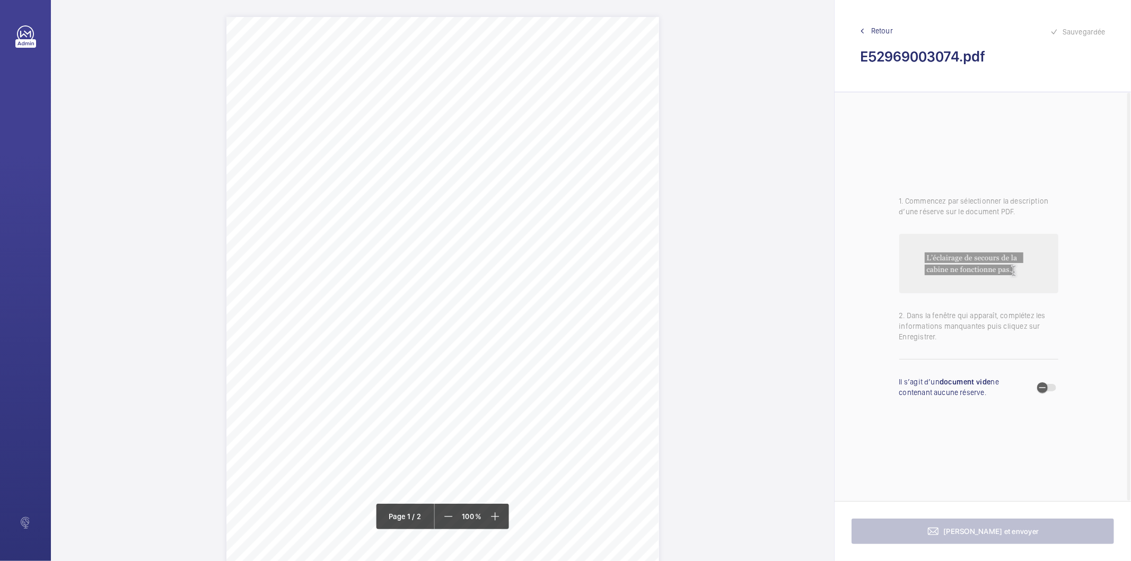
click at [579, 223] on div "Page 1" at bounding box center [442, 297] width 433 height 560
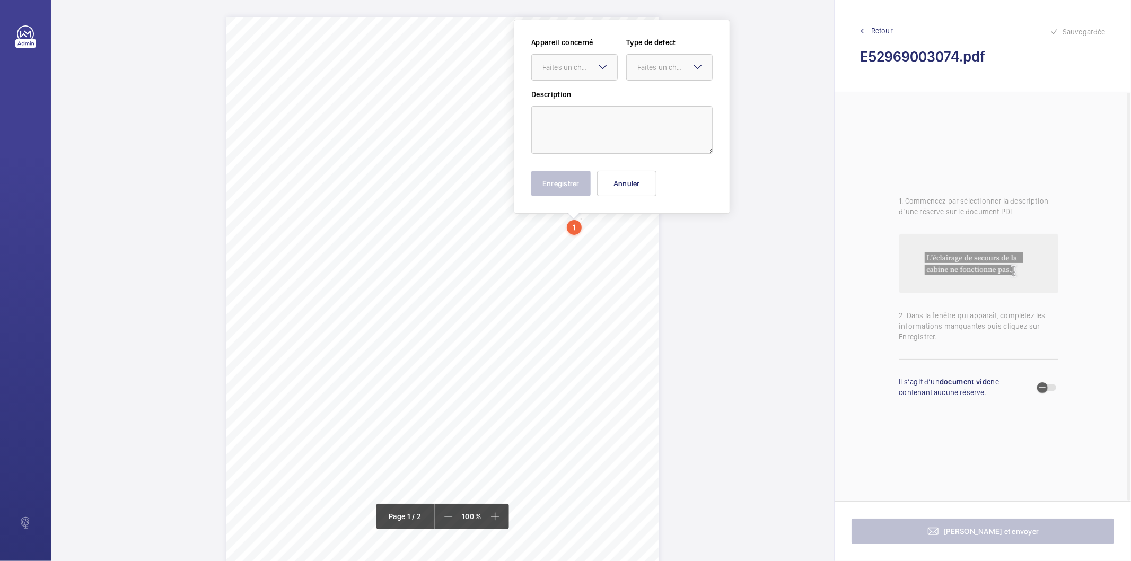
click at [600, 68] on mat-icon at bounding box center [602, 66] width 13 height 13
click at [610, 183] on button "Annuler" at bounding box center [626, 183] width 59 height 25
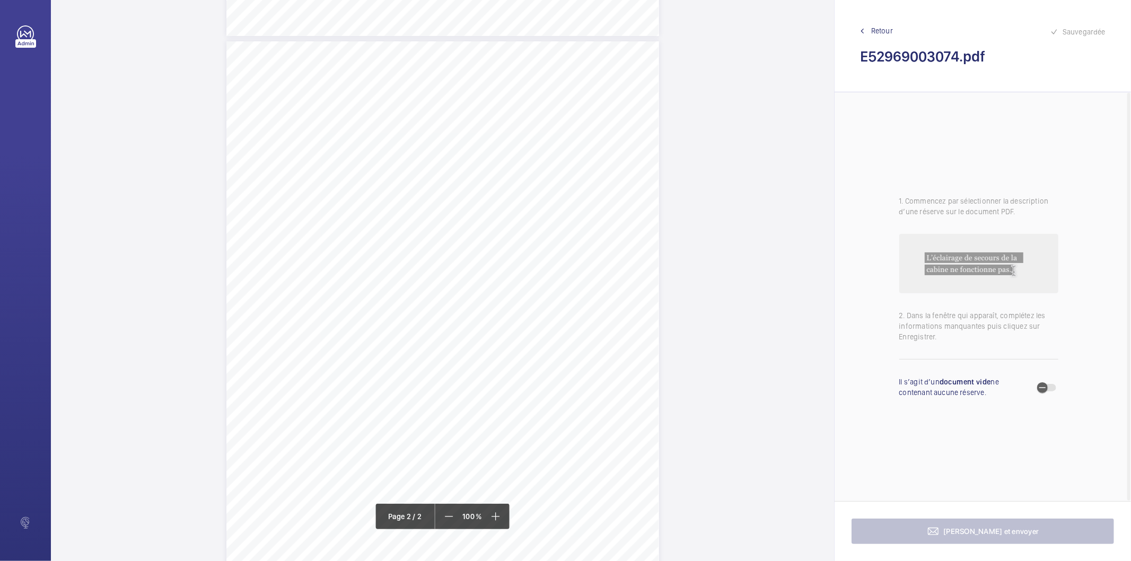
scroll to position [589, 0]
click at [635, 143] on div "H N" at bounding box center [442, 273] width 433 height 560
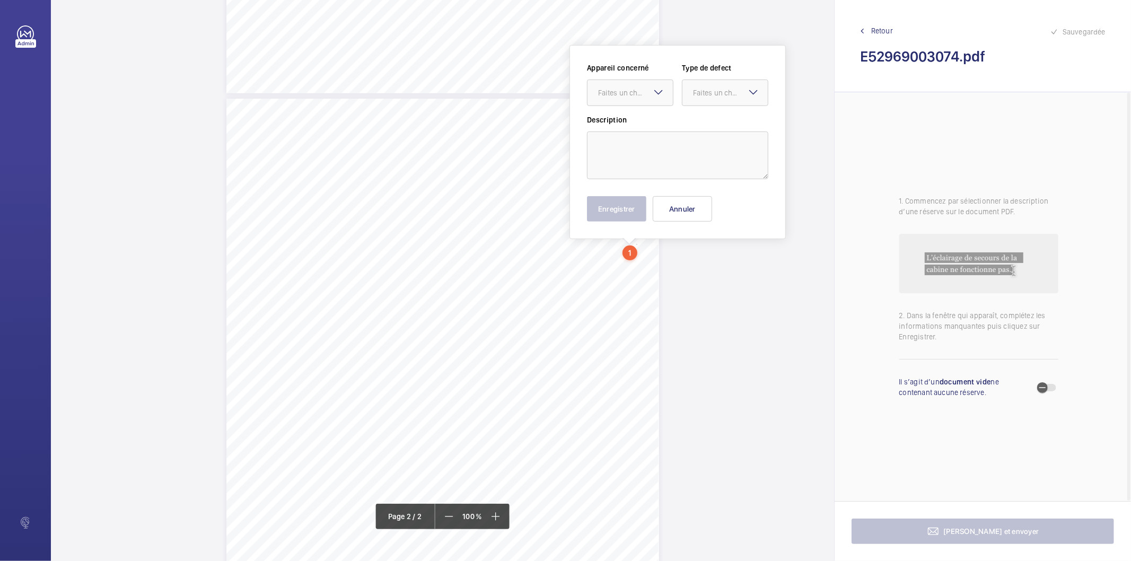
scroll to position [464, 0]
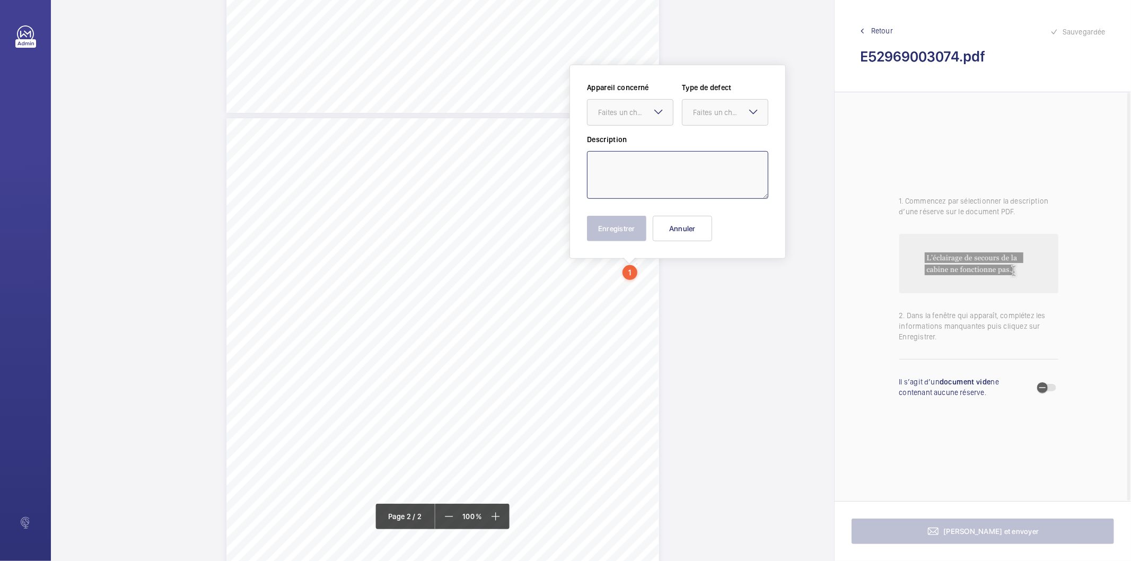
click at [624, 158] on textarea at bounding box center [677, 175] width 181 height 48
paste textarea "A suitable safety barrier should be provided to enhance the safety of persons i…"
click at [632, 112] on div "Faites un choix" at bounding box center [635, 112] width 75 height 11
click at [627, 144] on span "E52969003074" at bounding box center [630, 144] width 64 height 11
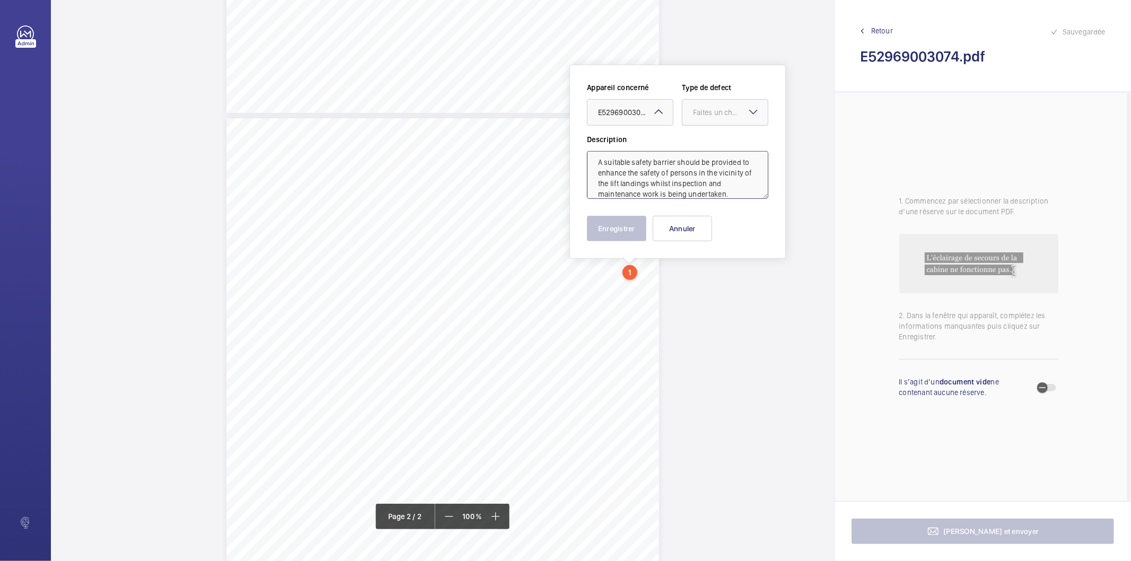
click at [704, 112] on div "Faites un choix" at bounding box center [730, 112] width 75 height 11
click at [737, 221] on span "Recommandation" at bounding box center [725, 222] width 64 height 11
type textarea "A suitable safety barrier should be provided to enhance the safety of persons i…"
click at [623, 222] on button "Enregistrer" at bounding box center [616, 228] width 59 height 25
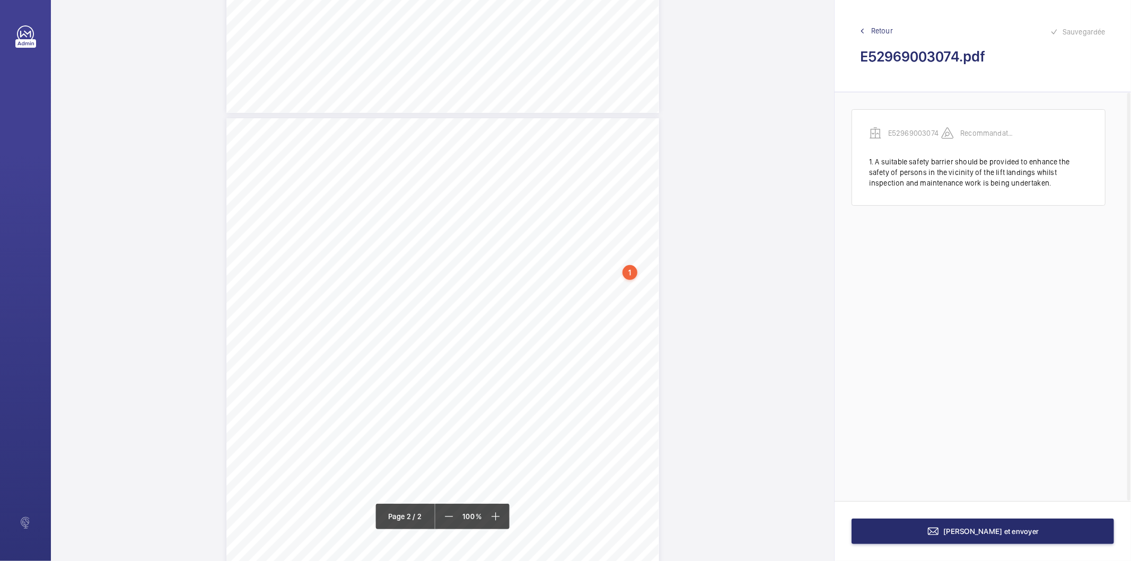
click at [666, 337] on div "H N" at bounding box center [442, 115] width 783 height 1125
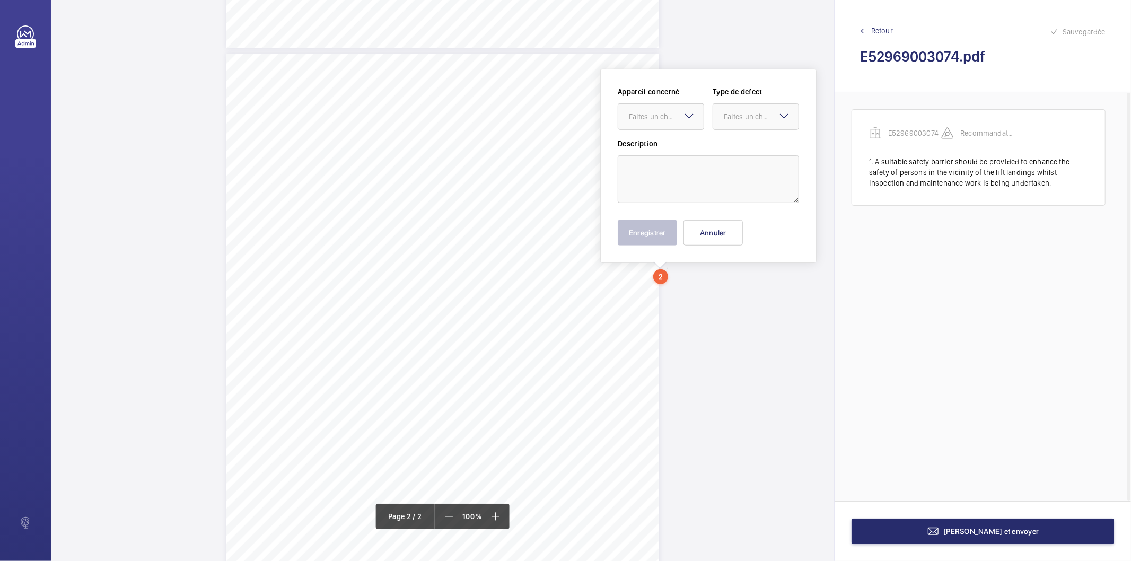
scroll to position [533, 0]
click at [662, 168] on textarea at bounding box center [708, 175] width 181 height 48
paste textarea "A supplementary system is fitted which controls the function of the lift in the…"
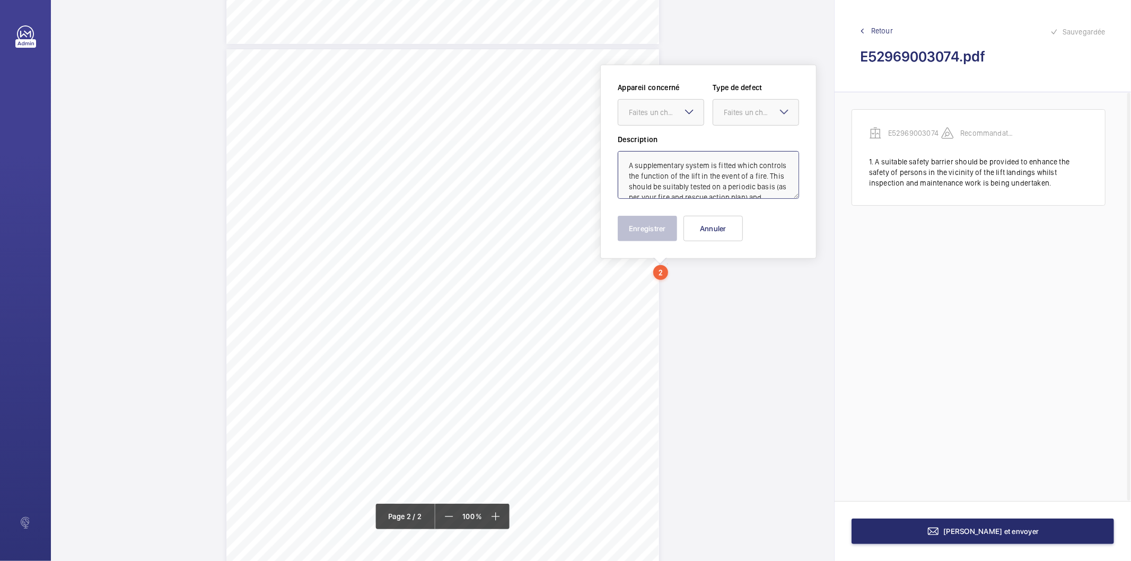
scroll to position [14, 0]
click at [676, 107] on div "Faites un choix" at bounding box center [666, 112] width 75 height 11
click at [658, 141] on span "E52969003074" at bounding box center [661, 144] width 64 height 11
click at [729, 110] on div "Faites un choix" at bounding box center [761, 112] width 75 height 11
click at [733, 213] on div "Recommandation" at bounding box center [755, 222] width 85 height 25
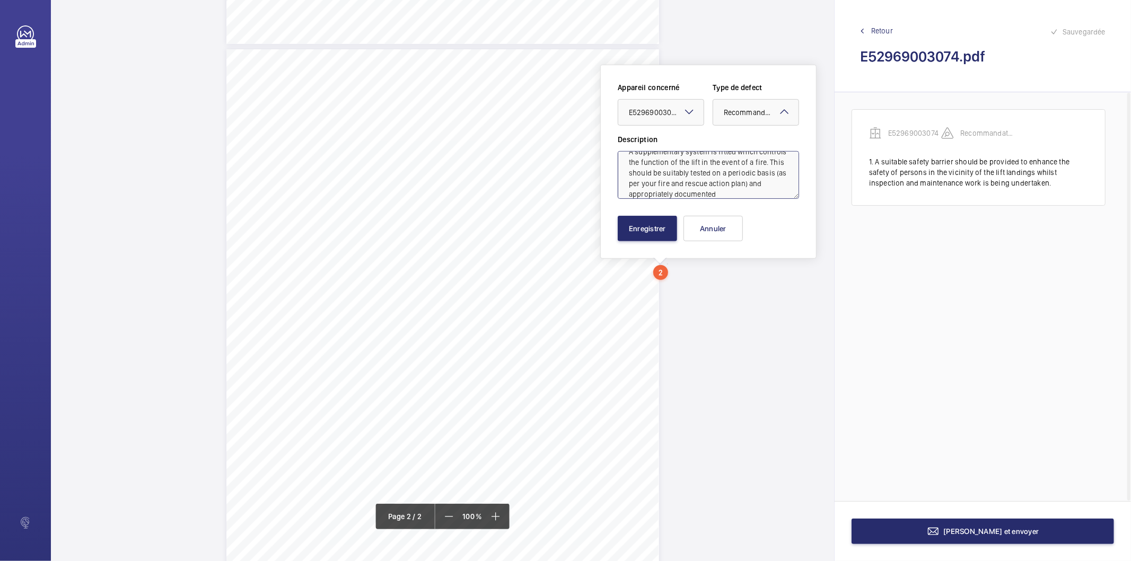
type textarea "A supplementary system is fitted which controls the function of the lift in the…"
click at [671, 235] on button "Enregistrer" at bounding box center [647, 228] width 59 height 25
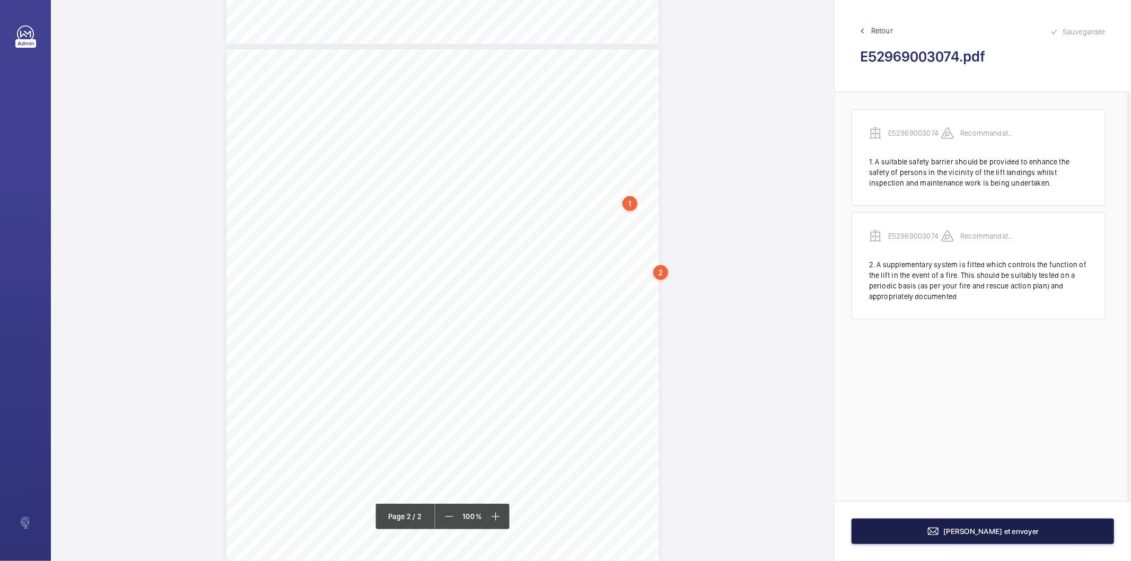
click at [886, 526] on button "[PERSON_NAME] et envoyer" at bounding box center [982, 530] width 262 height 25
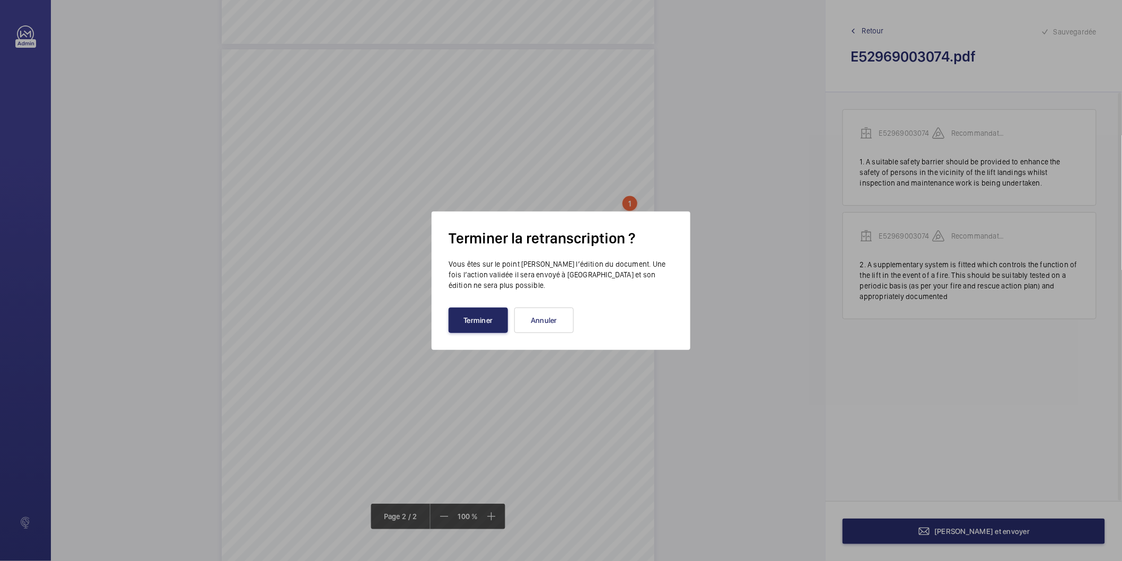
click at [500, 325] on button "Terminer" at bounding box center [477, 319] width 59 height 25
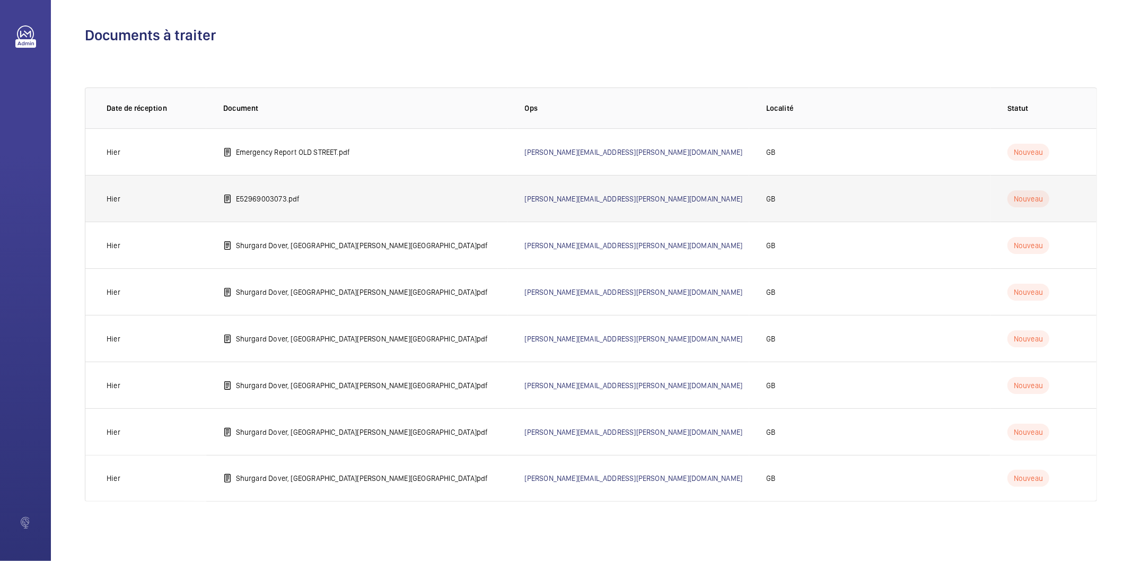
click at [276, 196] on p "E52969003073.pdf" at bounding box center [268, 198] width 64 height 11
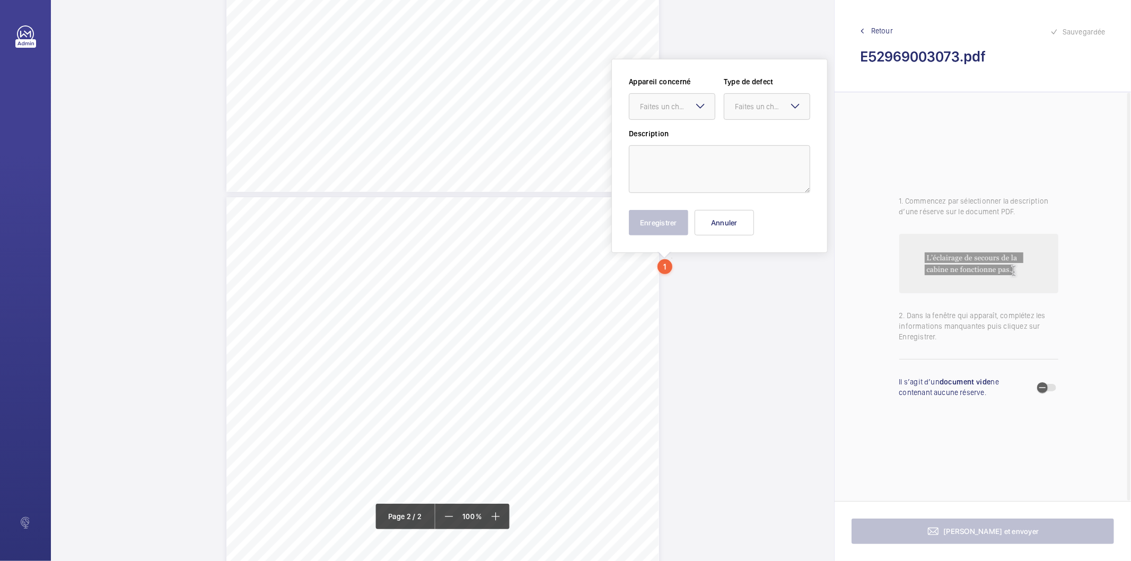
scroll to position [379, 0]
drag, startPoint x: 670, startPoint y: 58, endPoint x: 655, endPoint y: 115, distance: 58.8
click at [655, 115] on div "Faites un choix" at bounding box center [677, 112] width 75 height 11
click at [673, 145] on span "E52969003073" at bounding box center [672, 144] width 64 height 11
click at [743, 118] on div at bounding box center [766, 112] width 85 height 25
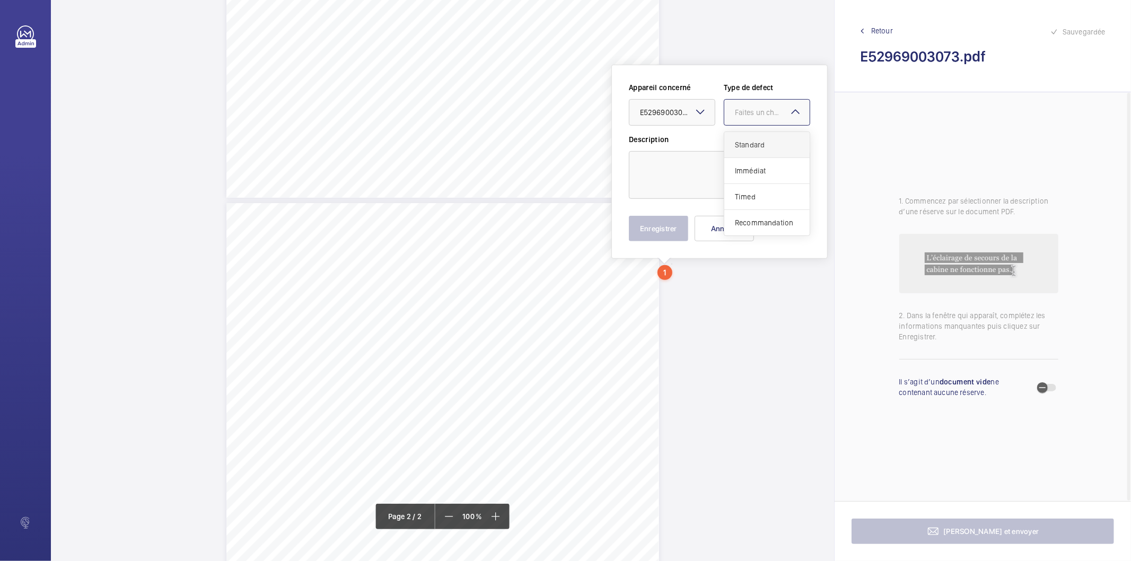
click at [742, 140] on span "Standard" at bounding box center [767, 144] width 64 height 11
click at [718, 165] on textarea at bounding box center [719, 175] width 181 height 48
drag, startPoint x: 717, startPoint y: 168, endPoint x: 623, endPoint y: 172, distance: 93.9
click at [623, 172] on div "Appareil concerné Faites un choix × E52969003073 × Type de defect Faites un cho…" at bounding box center [719, 162] width 216 height 194
type textarea "Car floor delaminating"
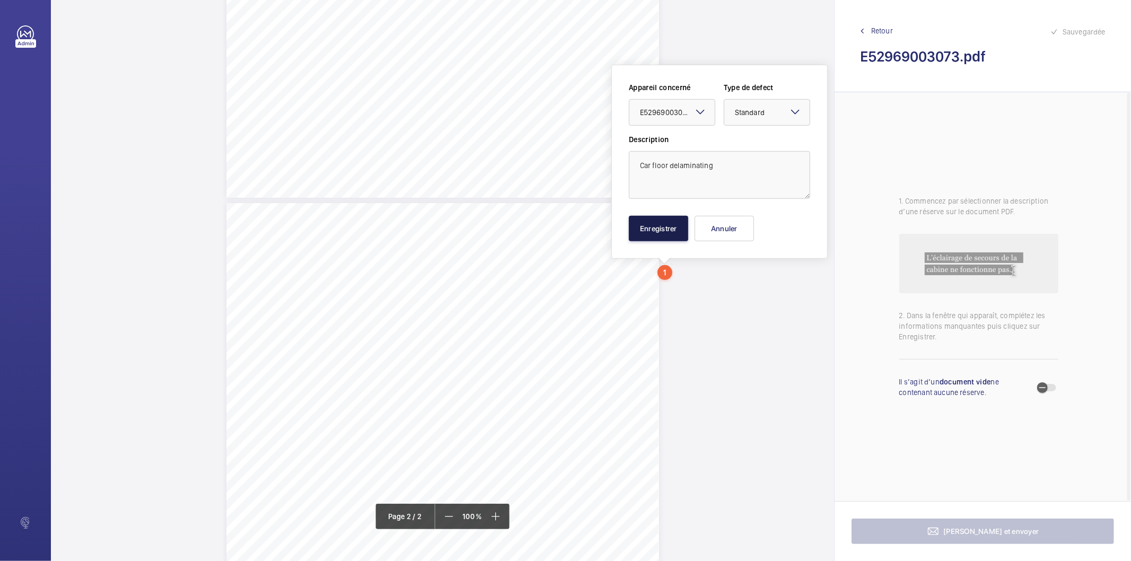
click at [670, 225] on button "Enregistrer" at bounding box center [658, 228] width 59 height 25
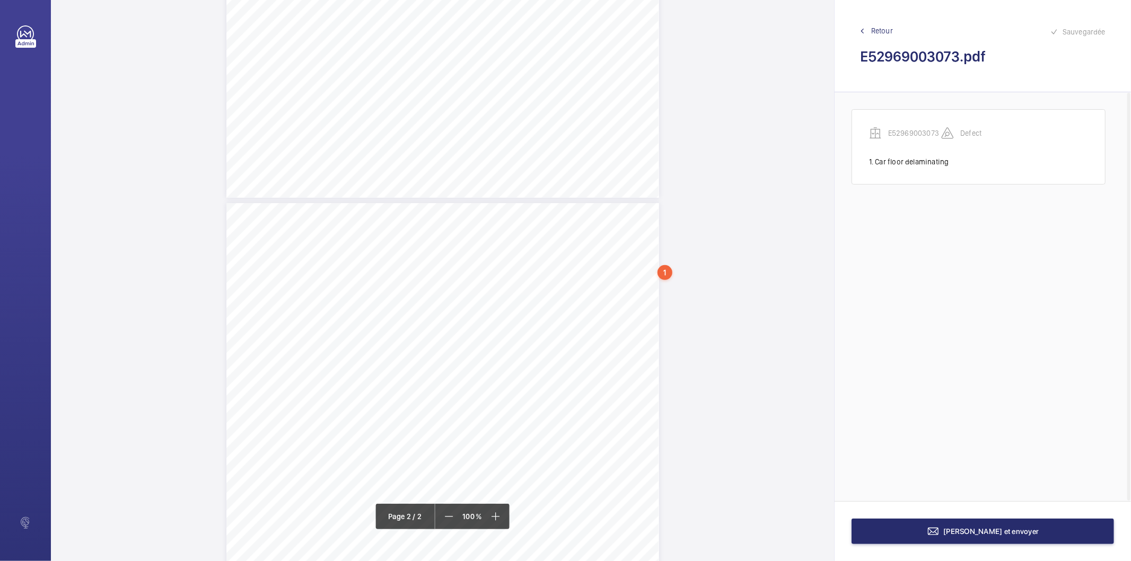
click at [620, 340] on div "TS Q L/H N H TS TS" at bounding box center [442, 483] width 433 height 560
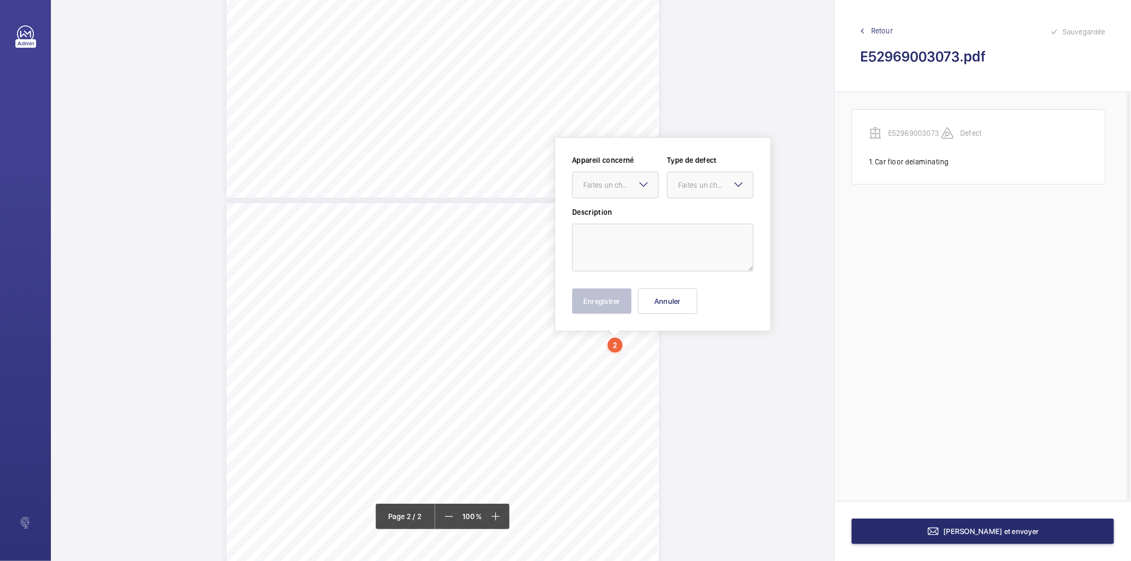
scroll to position [452, 0]
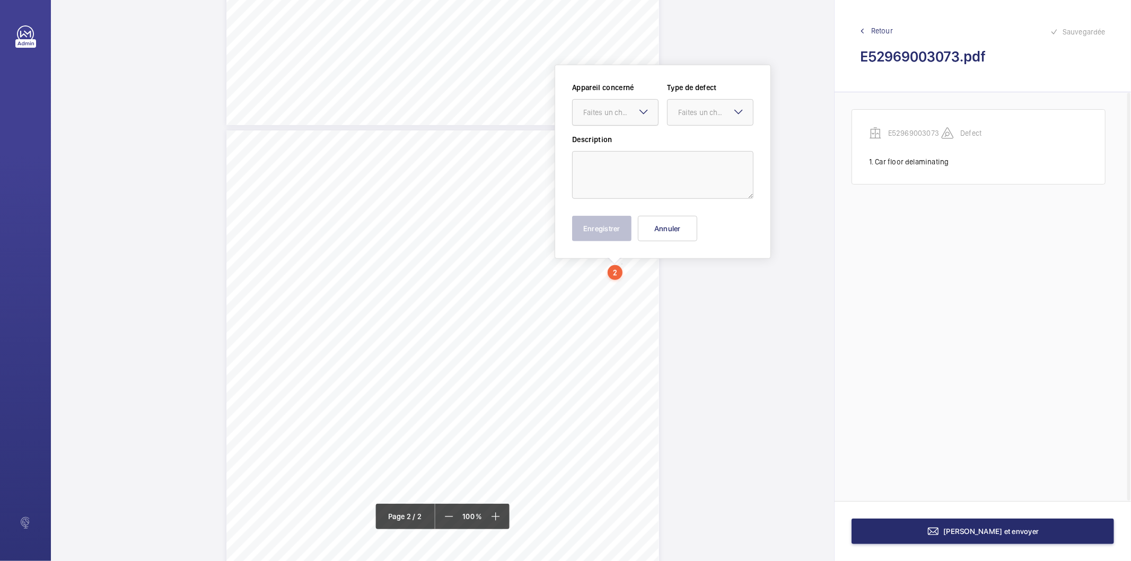
click at [633, 121] on div at bounding box center [615, 112] width 85 height 25
click at [617, 150] on div "E52969003073" at bounding box center [615, 144] width 85 height 25
click at [698, 113] on div "Faites un choix" at bounding box center [715, 112] width 75 height 11
click at [690, 145] on span "Standard" at bounding box center [710, 144] width 64 height 11
click at [588, 163] on textarea at bounding box center [662, 175] width 181 height 48
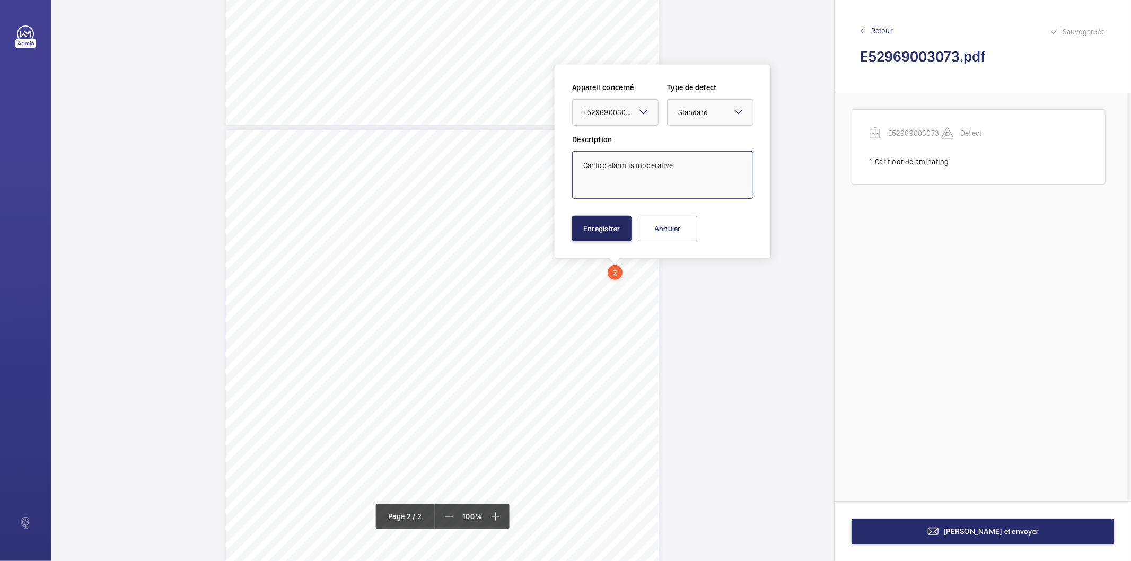
type textarea "Car top alarm is inoperative"
click at [589, 240] on button "Enregistrer" at bounding box center [601, 228] width 59 height 25
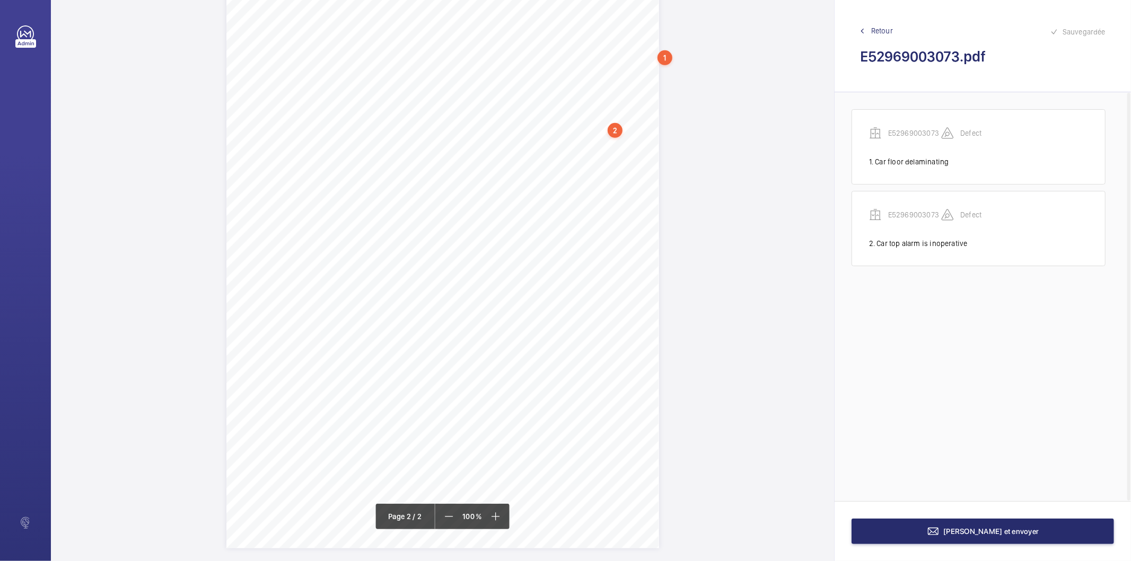
scroll to position [602, 0]
click at [656, 163] on div "TS Q L/H N H TS TS" at bounding box center [442, 260] width 433 height 560
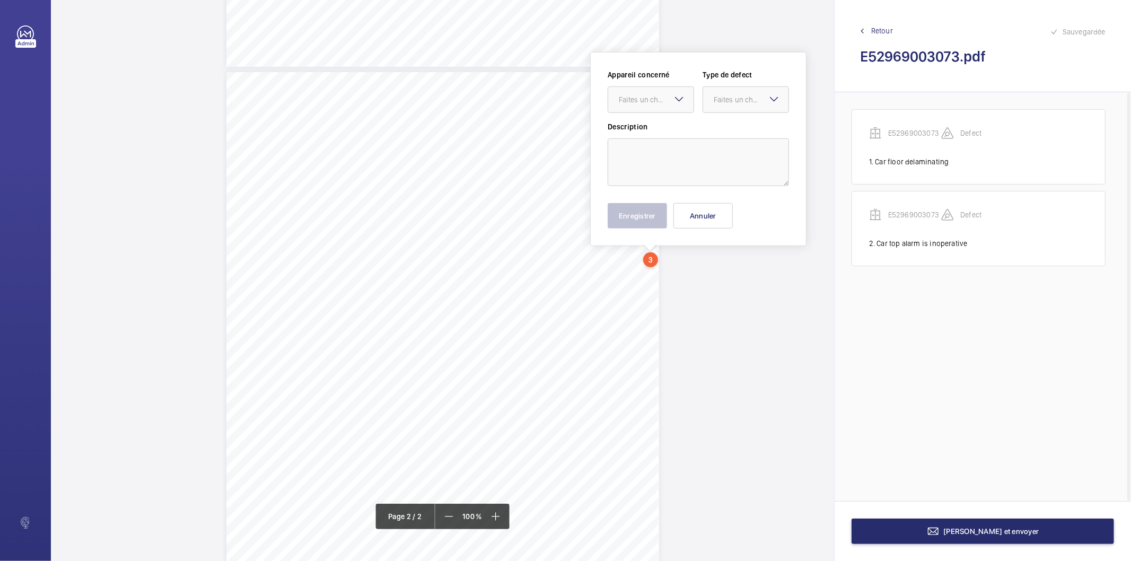
scroll to position [497, 0]
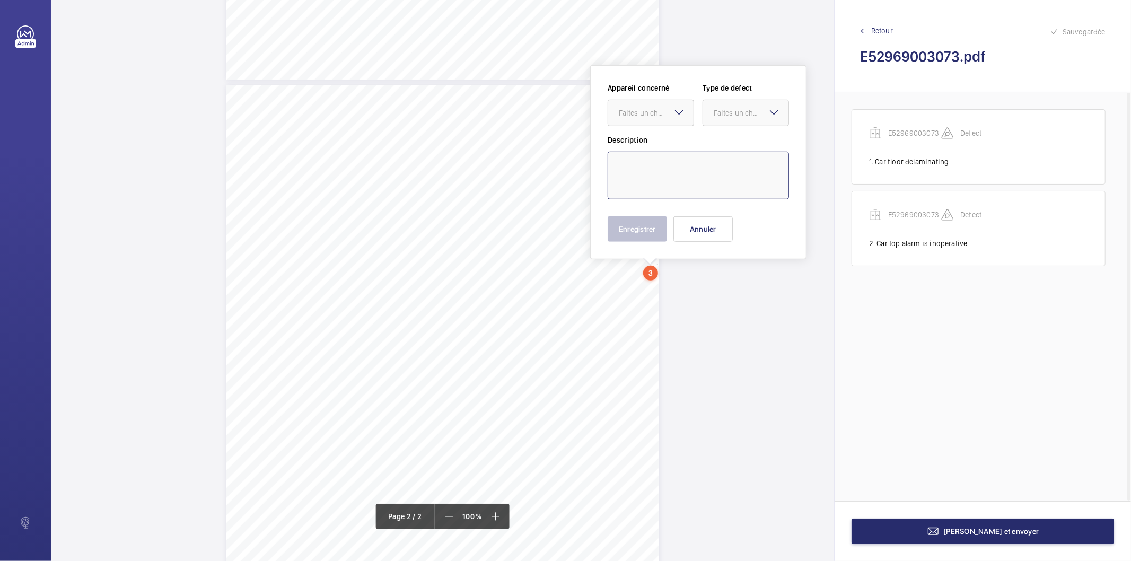
click at [649, 177] on textarea at bounding box center [697, 176] width 181 height 48
paste textarea "A suitable safety barrier should be provided to enhance the safety of persons i…"
click at [661, 111] on div "Faites un choix" at bounding box center [656, 113] width 75 height 11
click at [650, 141] on span "E52969003073" at bounding box center [651, 145] width 64 height 11
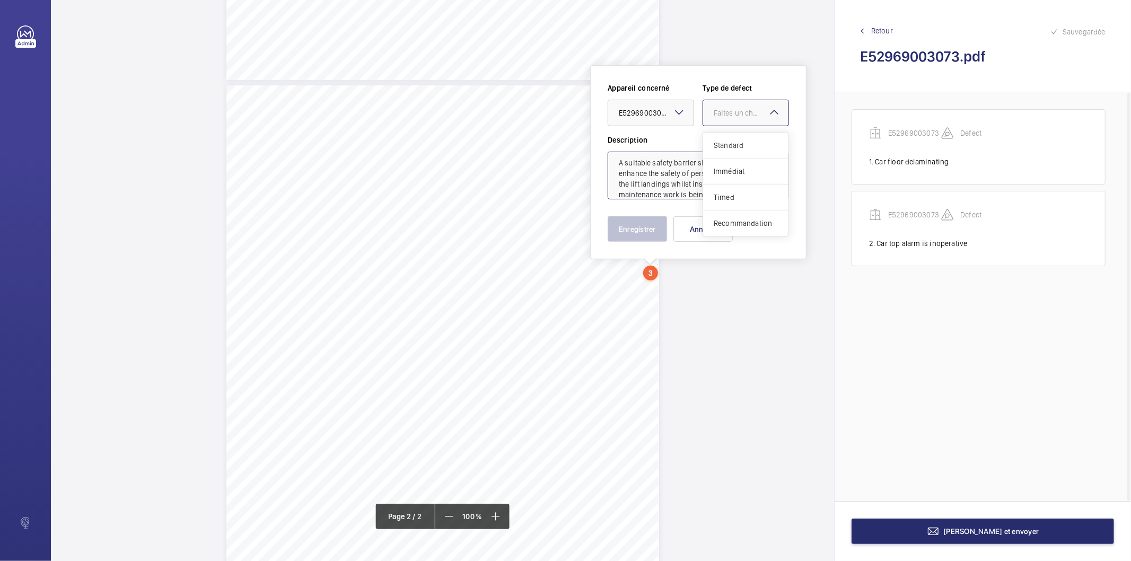
click at [720, 112] on div "Faites un choix" at bounding box center [751, 113] width 75 height 11
click at [720, 223] on span "Recommandation" at bounding box center [746, 223] width 64 height 11
type textarea "A suitable safety barrier should be provided to enhance the safety of persons i…"
click at [650, 232] on button "Enregistrer" at bounding box center [636, 228] width 59 height 25
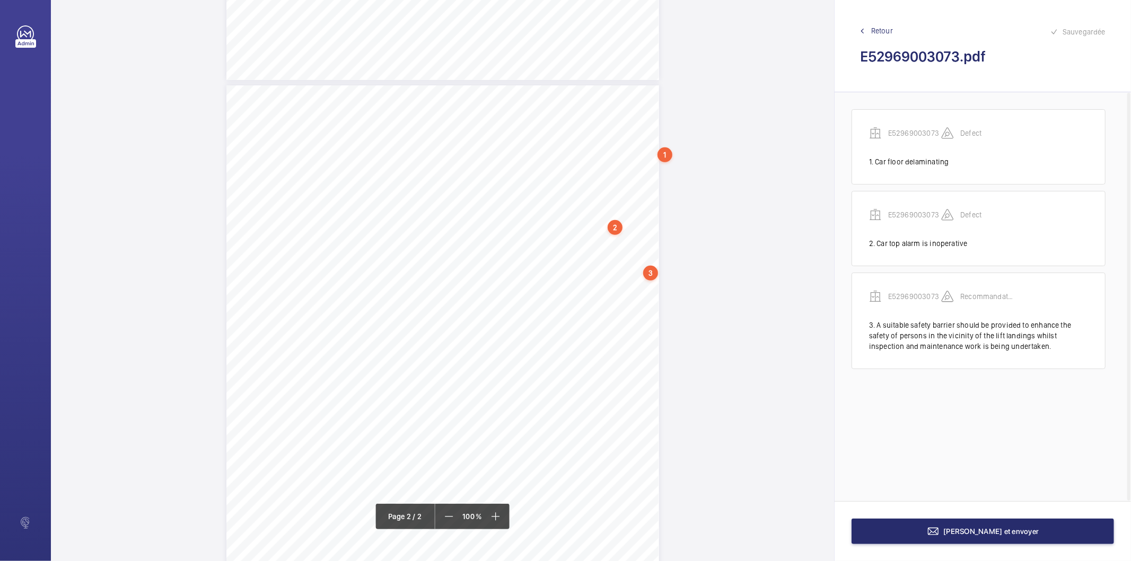
click at [666, 305] on div "TS Q L/H N H TS TS" at bounding box center [442, 82] width 783 height 1125
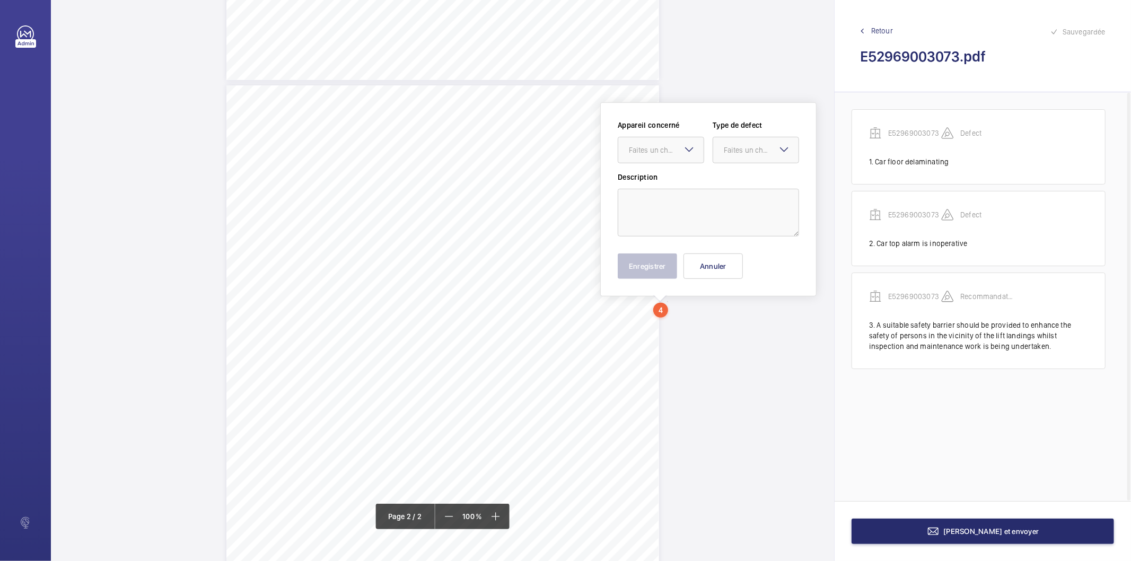
scroll to position [534, 0]
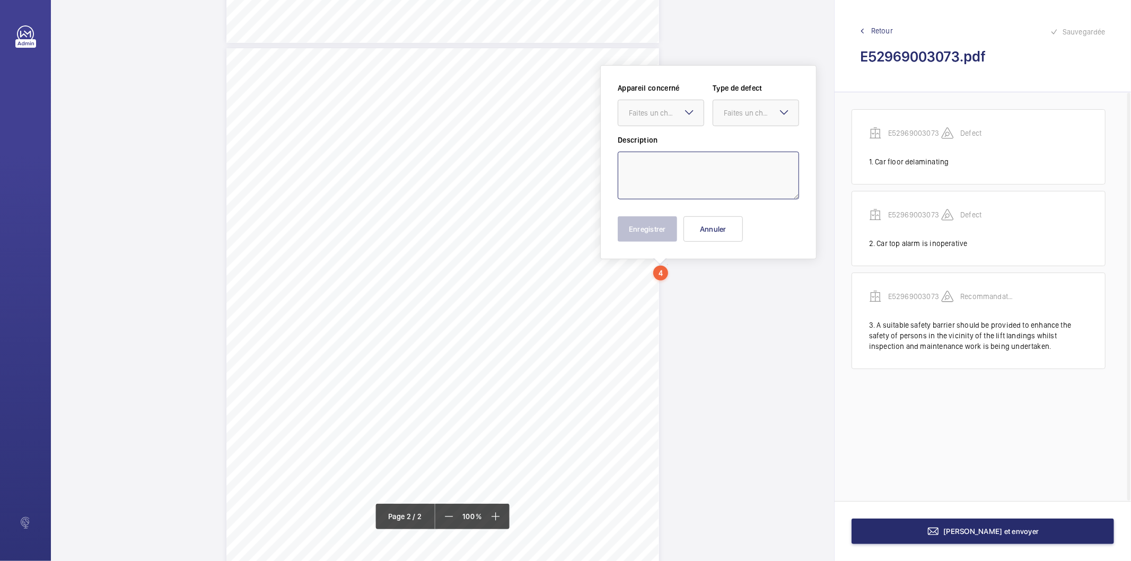
click at [674, 168] on textarea at bounding box center [708, 176] width 181 height 48
paste textarea "A supplementary system is fitted which controls the function of the lift in the…"
click at [676, 110] on div "Faites un choix" at bounding box center [666, 113] width 75 height 11
click at [657, 141] on span "E52969003073" at bounding box center [661, 145] width 64 height 11
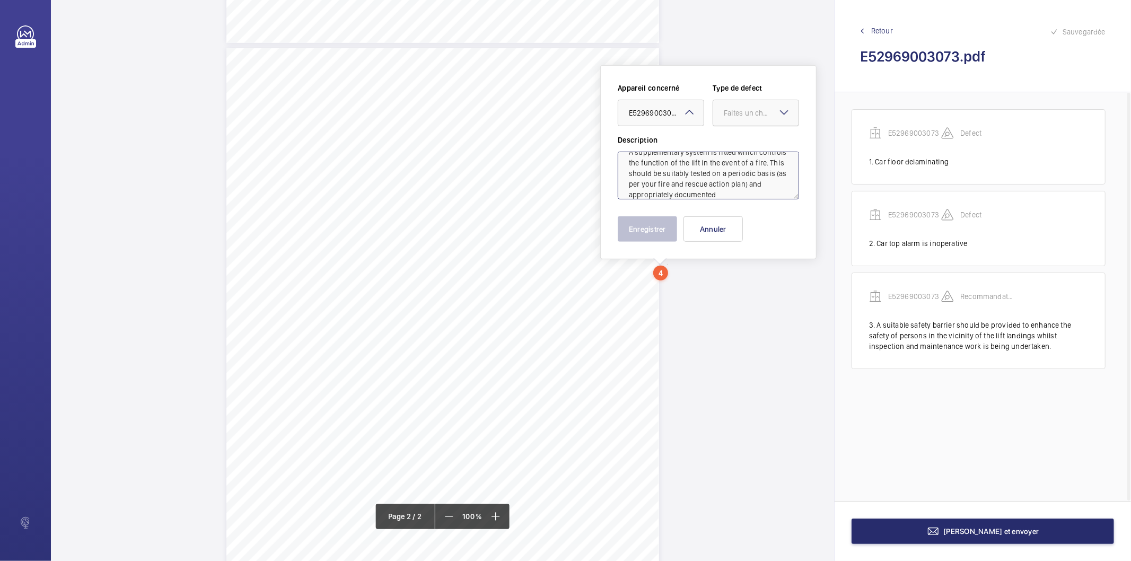
click at [725, 110] on div "Faites un choix" at bounding box center [761, 113] width 75 height 11
click at [737, 219] on span "Recommandation" at bounding box center [756, 223] width 64 height 11
type textarea "A supplementary system is fitted which controls the function of the lift in the…"
click at [650, 229] on button "Enregistrer" at bounding box center [647, 228] width 59 height 25
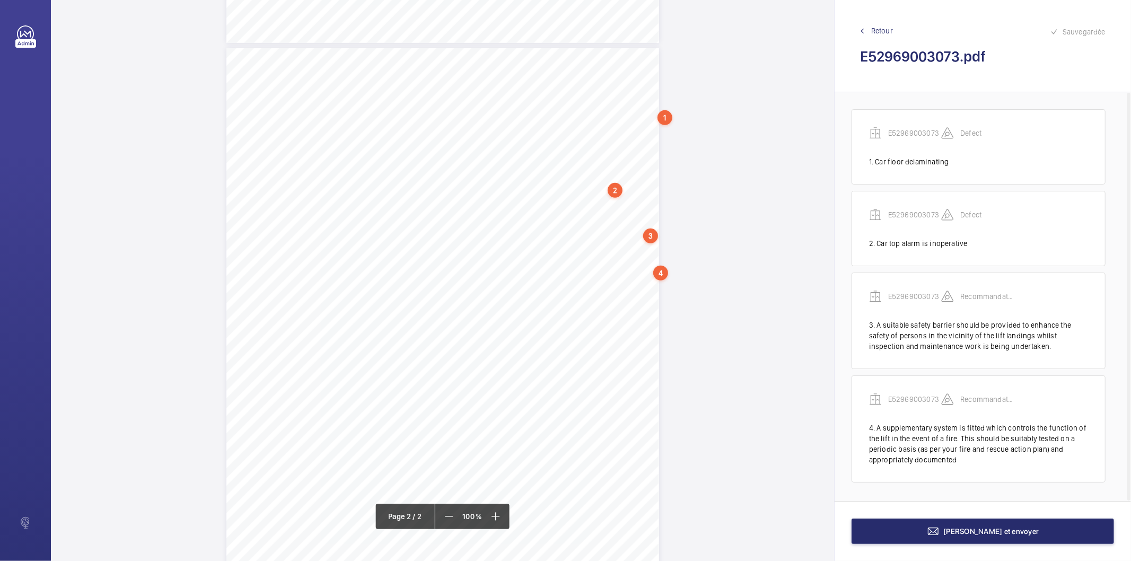
click at [648, 236] on div "3" at bounding box center [650, 235] width 15 height 15
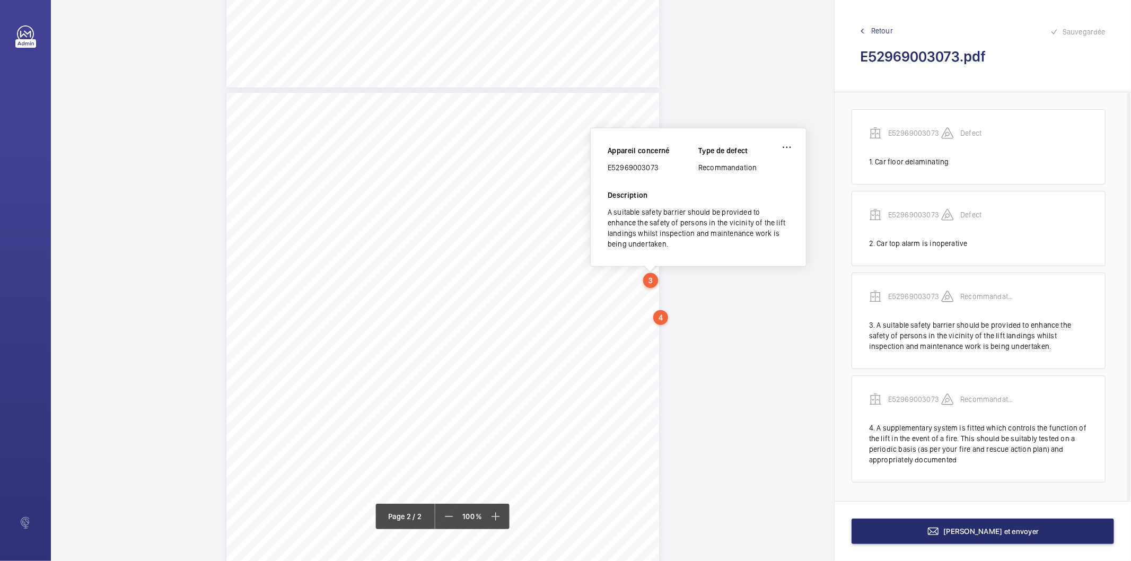
scroll to position [489, 0]
click at [714, 330] on div "TS Q L/H N H TS TS" at bounding box center [442, 90] width 783 height 1125
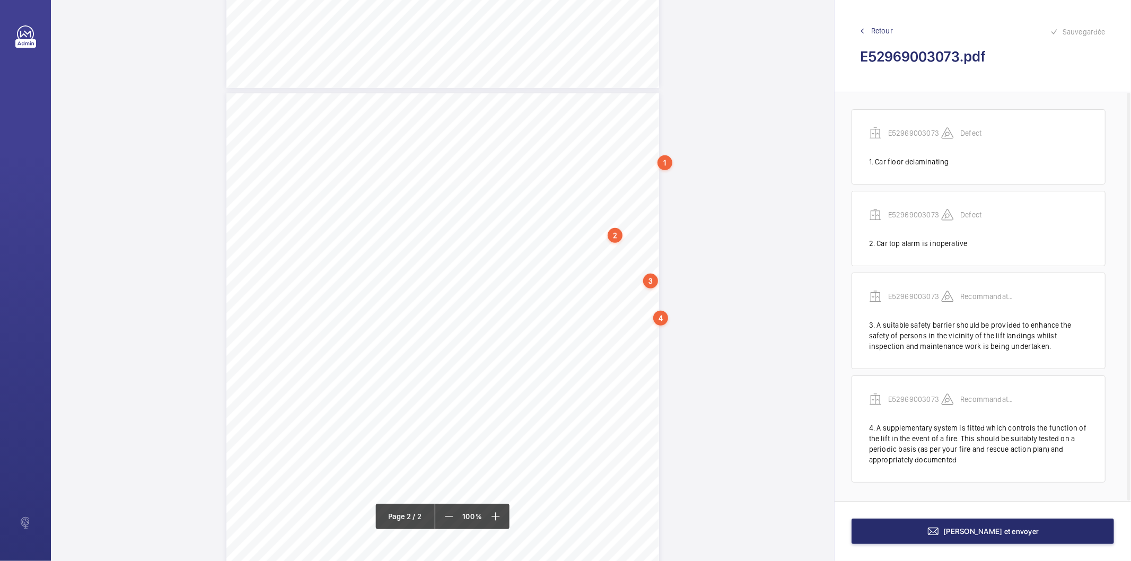
click at [714, 329] on div "TS Q L/H N H TS TS" at bounding box center [442, 90] width 783 height 1125
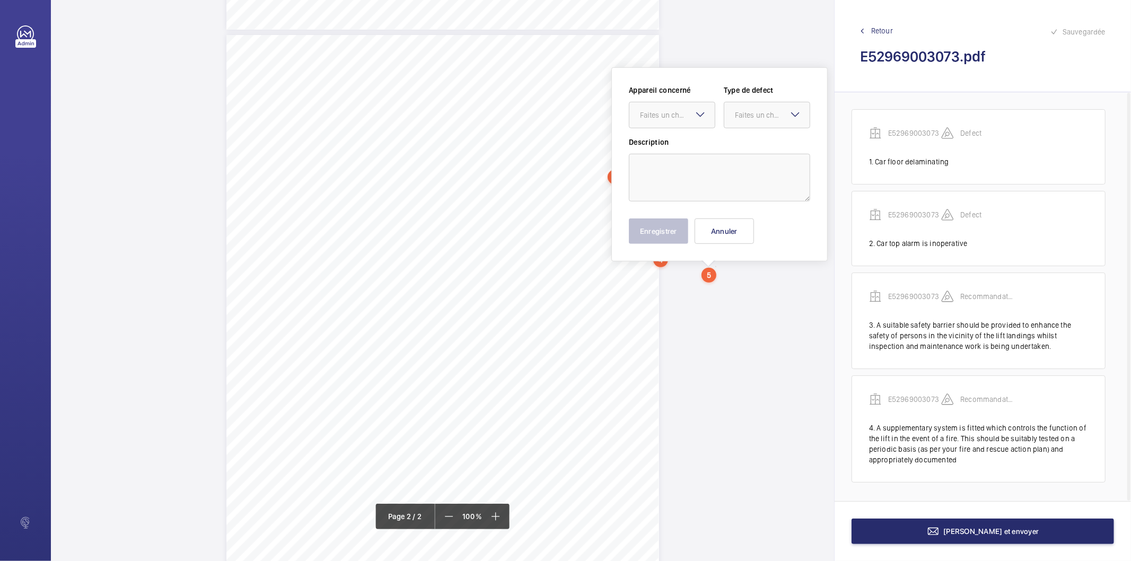
scroll to position [549, 0]
click at [653, 109] on div "Faites un choix" at bounding box center [677, 113] width 75 height 11
click at [652, 148] on span "E52969003073" at bounding box center [672, 145] width 64 height 11
click at [793, 110] on mat-icon at bounding box center [795, 112] width 13 height 13
click at [755, 225] on span "Recommandation" at bounding box center [767, 223] width 64 height 11
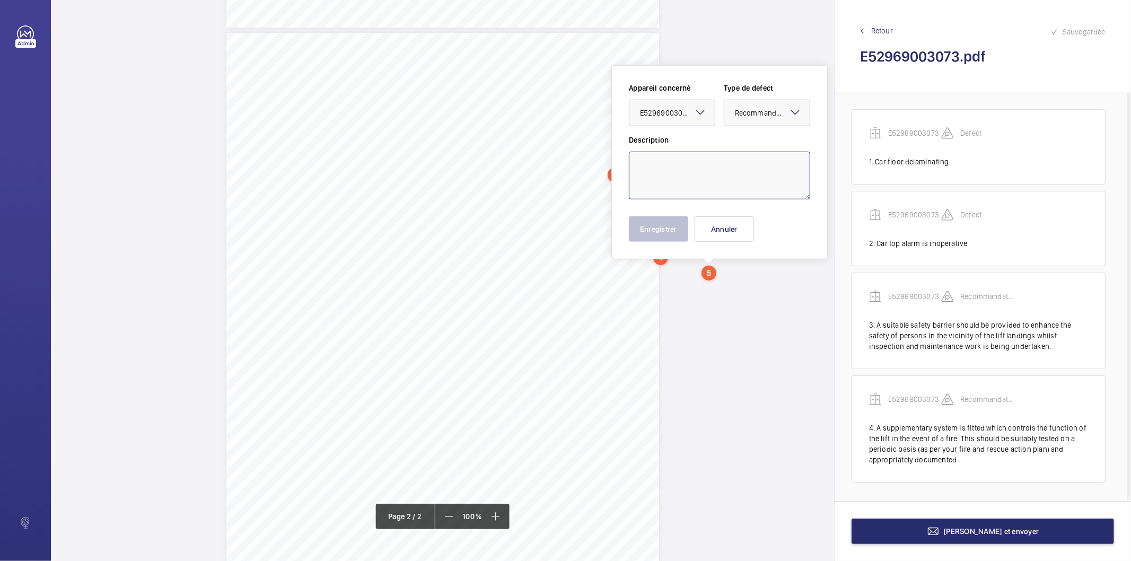
click at [693, 179] on textarea at bounding box center [719, 176] width 181 height 48
type textarea "We observe a warning message on the lift panel "TOOLS, Safety wiring!" we stron…"
click at [656, 240] on button "Enregistrer" at bounding box center [658, 228] width 59 height 25
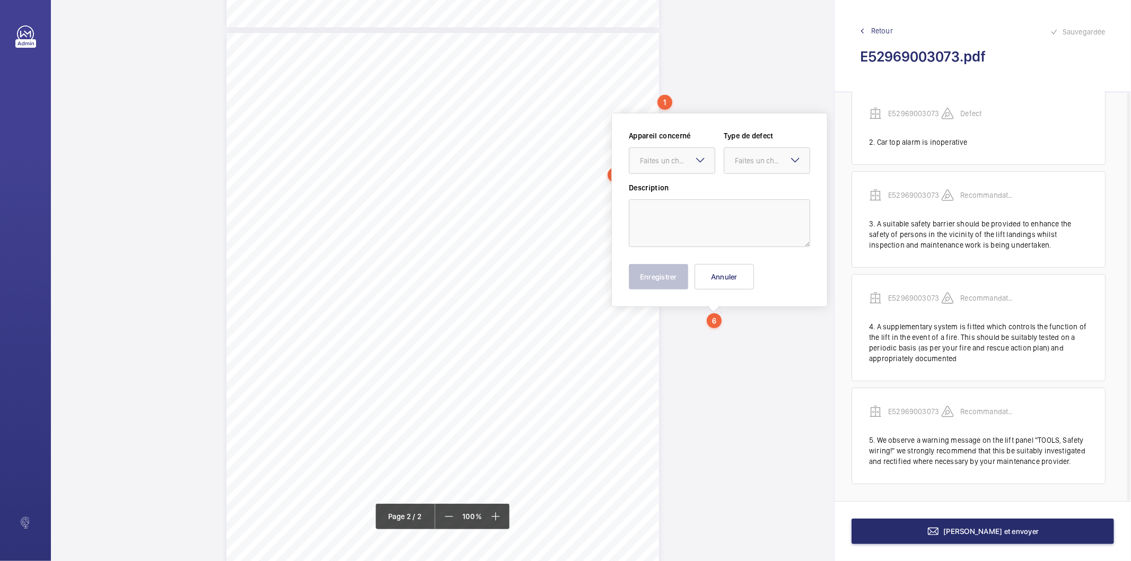
scroll to position [597, 0]
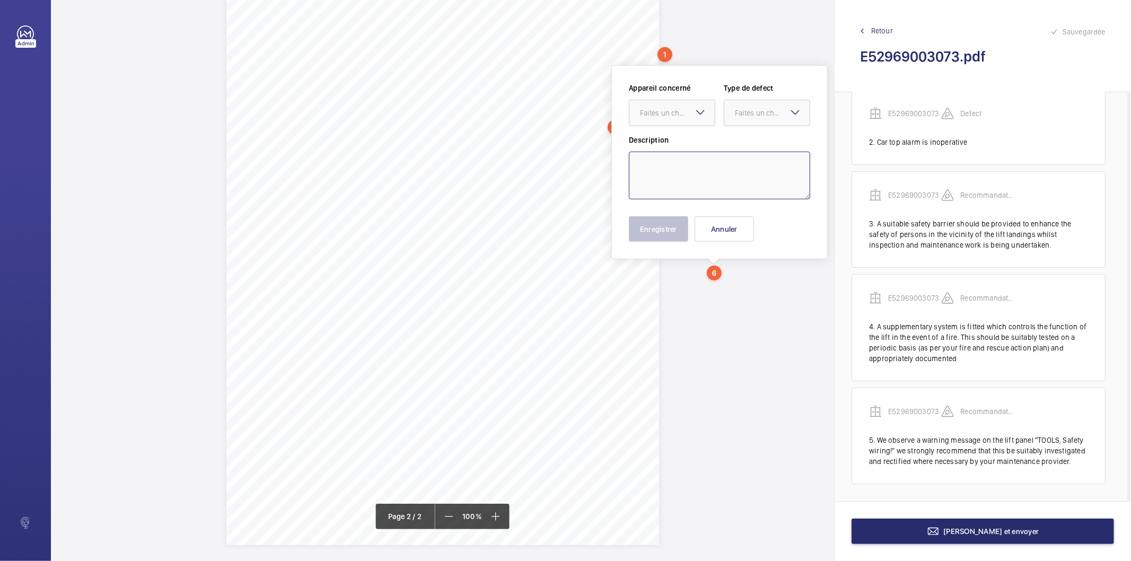
drag, startPoint x: 719, startPoint y: 316, endPoint x: 680, endPoint y: 165, distance: 155.6
click at [680, 165] on textarea at bounding box center [719, 176] width 181 height 48
paste textarea "We observe a warning message on the lift panel "TOOLS, Safety wiring!" we stron…"
click at [679, 164] on textarea "We observe a warning message on the lift panel "TOOLS, Safety wiring!" we stron…" at bounding box center [719, 176] width 181 height 48
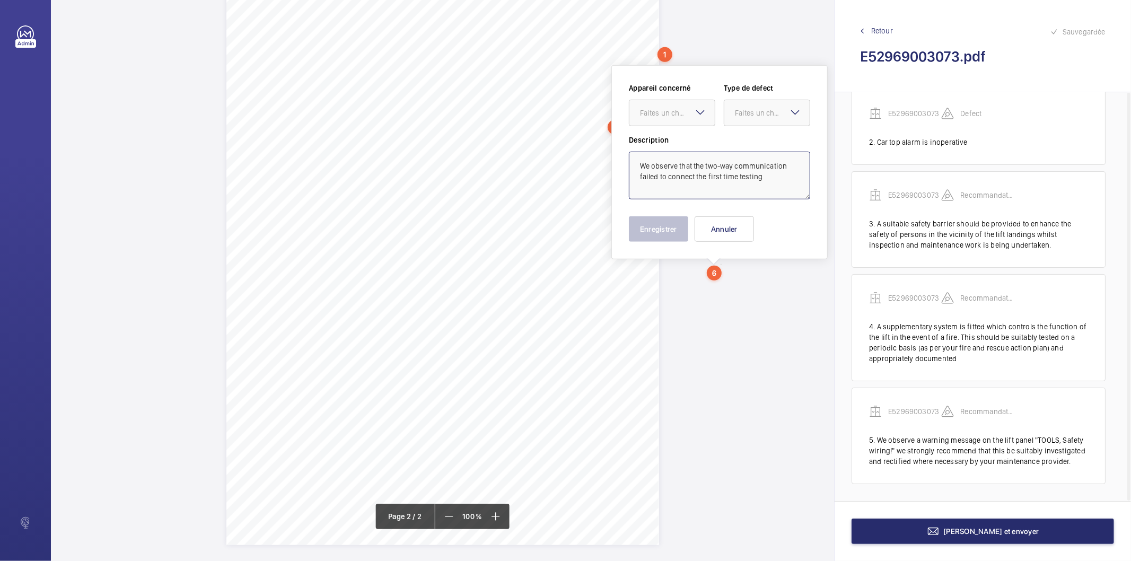
drag, startPoint x: 754, startPoint y: 181, endPoint x: 761, endPoint y: 178, distance: 7.1
click at [754, 181] on textarea "We observe that the two-way communication failed to connect the first time test…" at bounding box center [719, 176] width 181 height 48
click at [764, 177] on textarea "We observe that the two-way communication failed to connect the first time test…" at bounding box center [719, 176] width 181 height 48
paste textarea "we strongly recommend that this be suitably investigated and rectified where ne…"
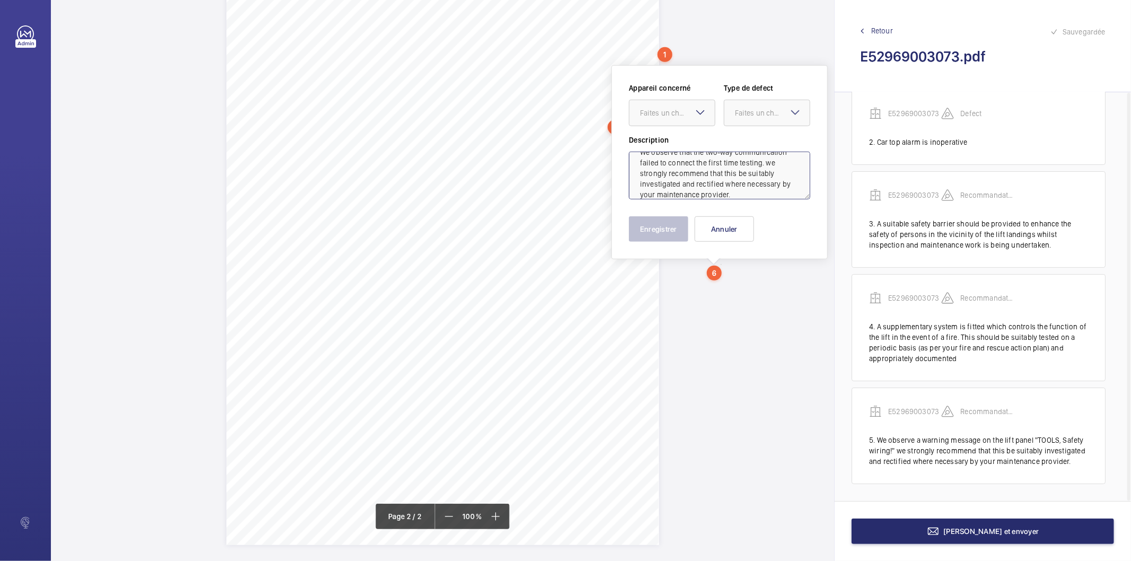
click at [768, 157] on textarea "We observe that the two-way communication failed to connect the first time test…" at bounding box center [719, 176] width 181 height 48
click at [691, 113] on div "Faites un choix" at bounding box center [677, 113] width 75 height 11
click at [681, 140] on span "E52969003073" at bounding box center [672, 145] width 64 height 11
click at [742, 115] on div "Faites un choix" at bounding box center [772, 113] width 75 height 11
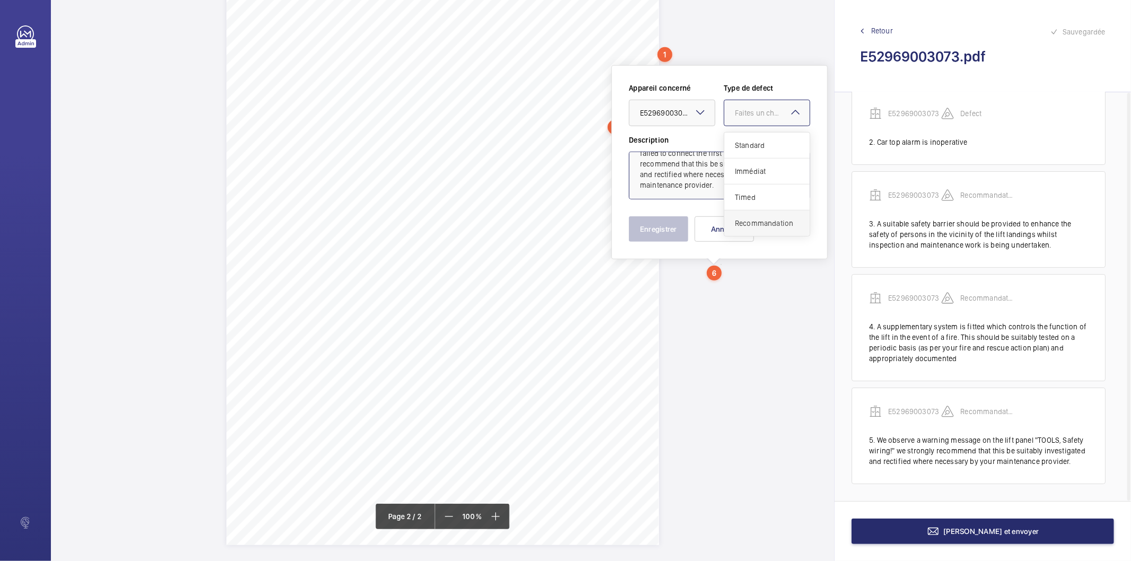
click at [757, 227] on span "Recommandation" at bounding box center [767, 223] width 64 height 11
type textarea "We observe that the two-way communication failed to connect the first time test…"
click at [656, 226] on button "Enregistrer" at bounding box center [658, 228] width 59 height 25
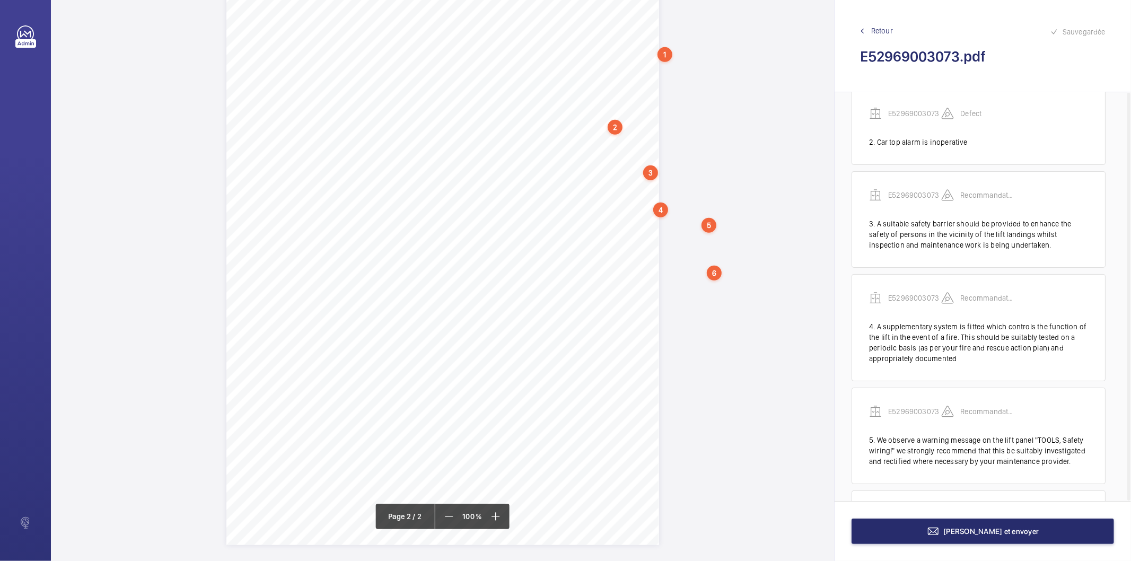
scroll to position [214, 0]
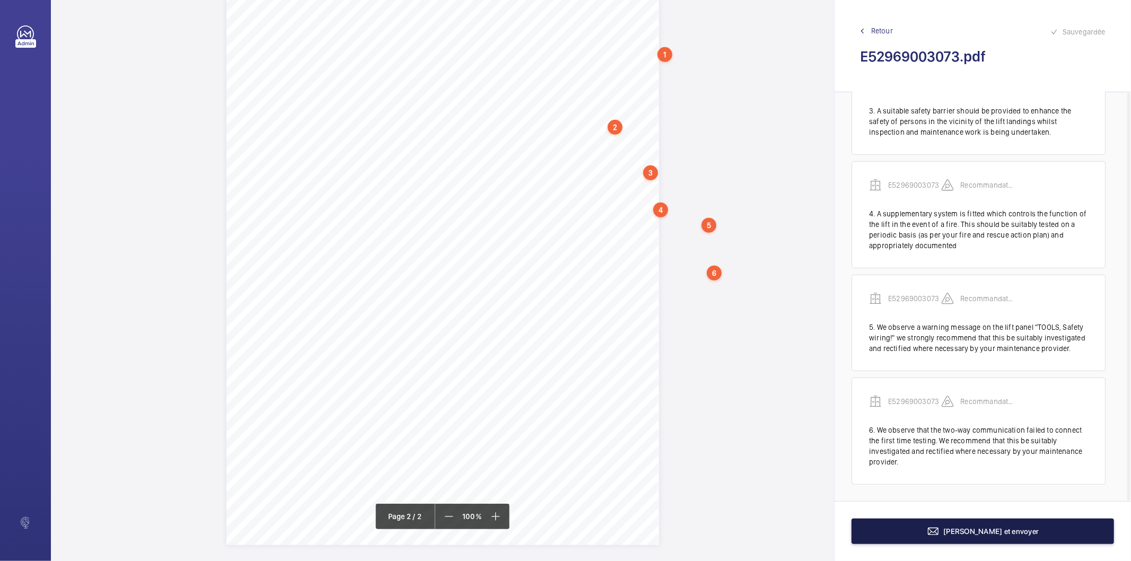
click at [1036, 533] on button "[PERSON_NAME] et envoyer" at bounding box center [982, 530] width 262 height 25
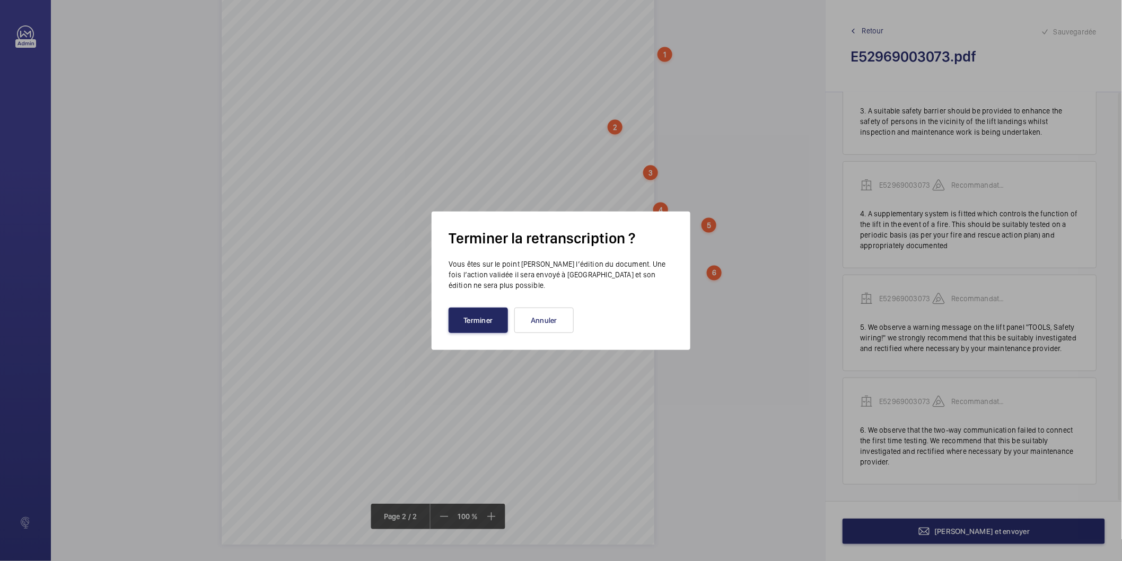
click at [466, 315] on button "Terminer" at bounding box center [477, 319] width 59 height 25
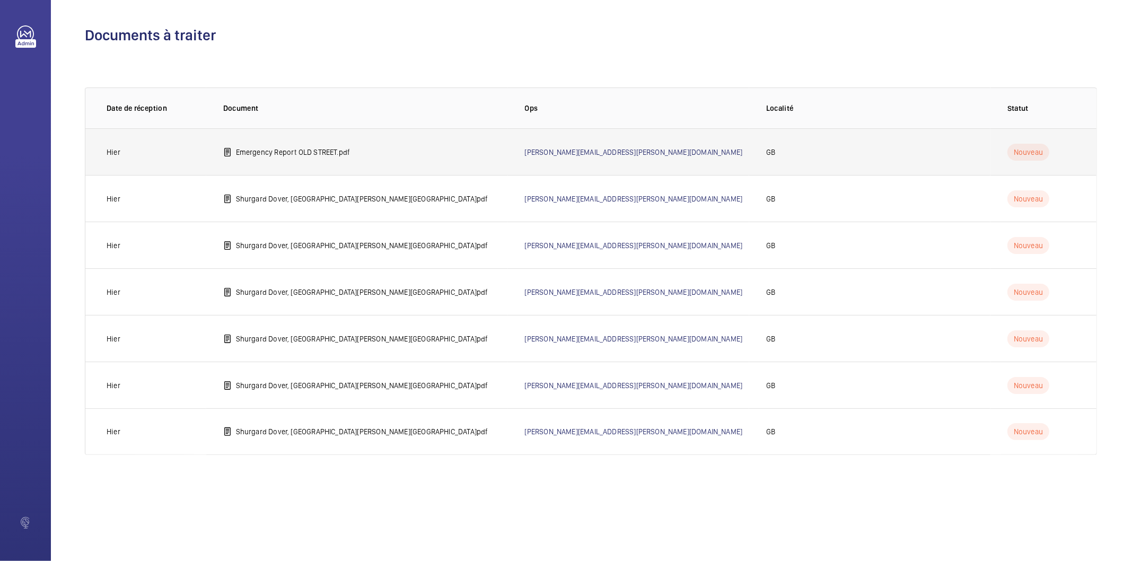
click at [320, 156] on p "Emergency Report OLD STREET.pdf" at bounding box center [293, 152] width 115 height 11
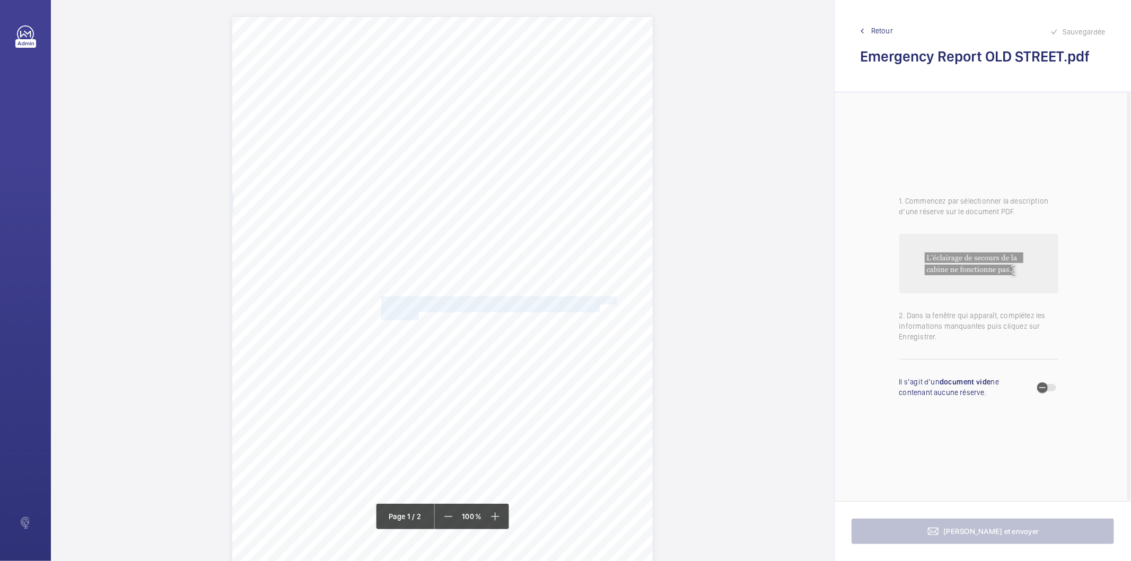
drag, startPoint x: 381, startPoint y: 300, endPoint x: 417, endPoint y: 314, distance: 39.1
click at [417, 314] on div "N1 [STREET_ADDRESS], , , Location Address: Client Name: Postcode: Client Plant …" at bounding box center [442, 314] width 420 height 595
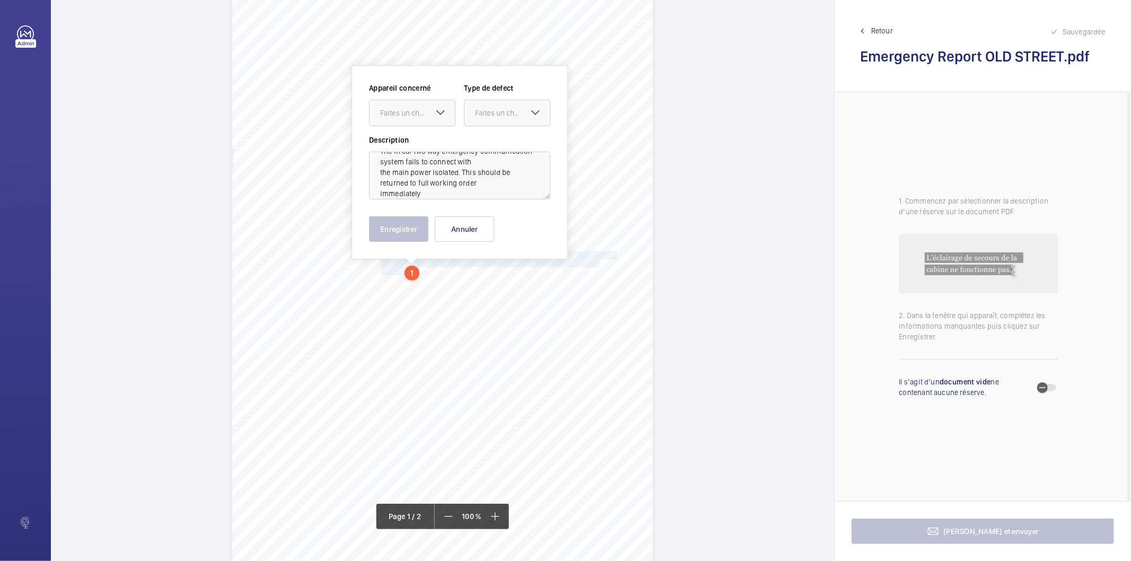
scroll to position [23, 0]
click at [418, 115] on div "Faites un choix" at bounding box center [417, 113] width 75 height 11
click at [409, 139] on div "Emergency Report" at bounding box center [411, 145] width 85 height 25
click at [499, 110] on div "Faites un choix" at bounding box center [512, 113] width 75 height 11
drag, startPoint x: 495, startPoint y: 222, endPoint x: 512, endPoint y: 175, distance: 49.5
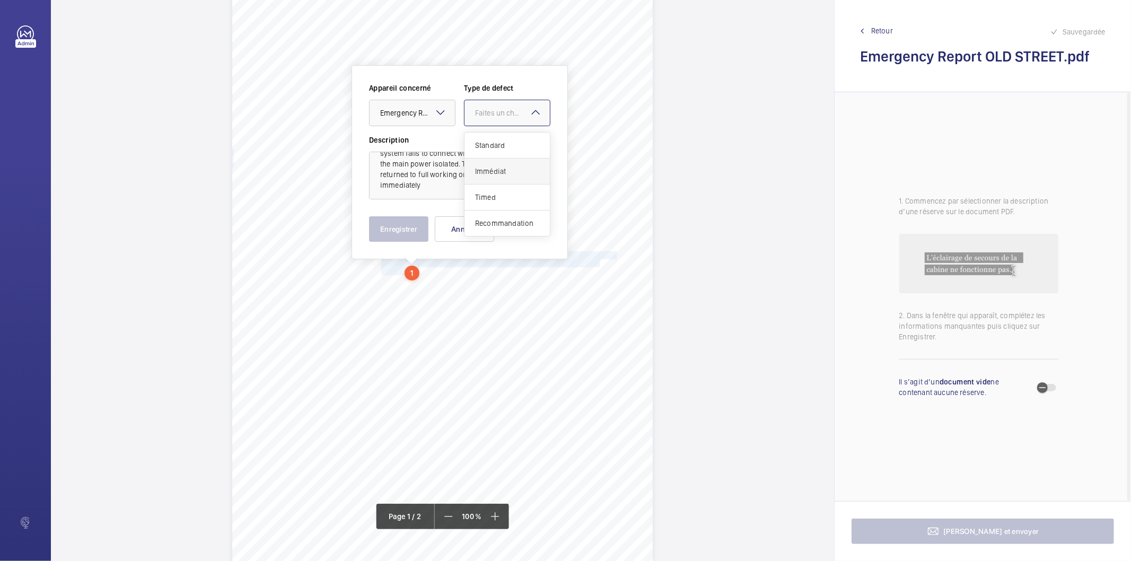
click at [512, 175] on div "Standard Immédiat Timed Recommandation" at bounding box center [506, 184] width 85 height 103
click at [512, 175] on span "Immédiat" at bounding box center [507, 171] width 64 height 11
click at [409, 230] on button "Enregistrer" at bounding box center [398, 228] width 59 height 25
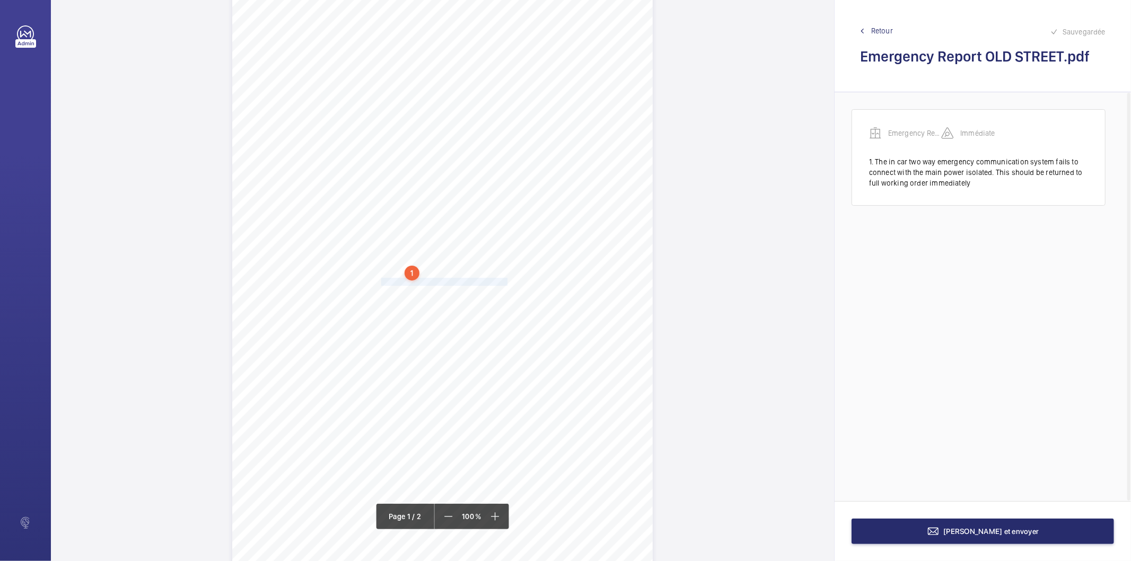
drag, startPoint x: 381, startPoint y: 281, endPoint x: 504, endPoint y: 279, distance: 123.5
click at [504, 279] on span "Lift car emergency lighting is inoperative." at bounding box center [445, 281] width 128 height 7
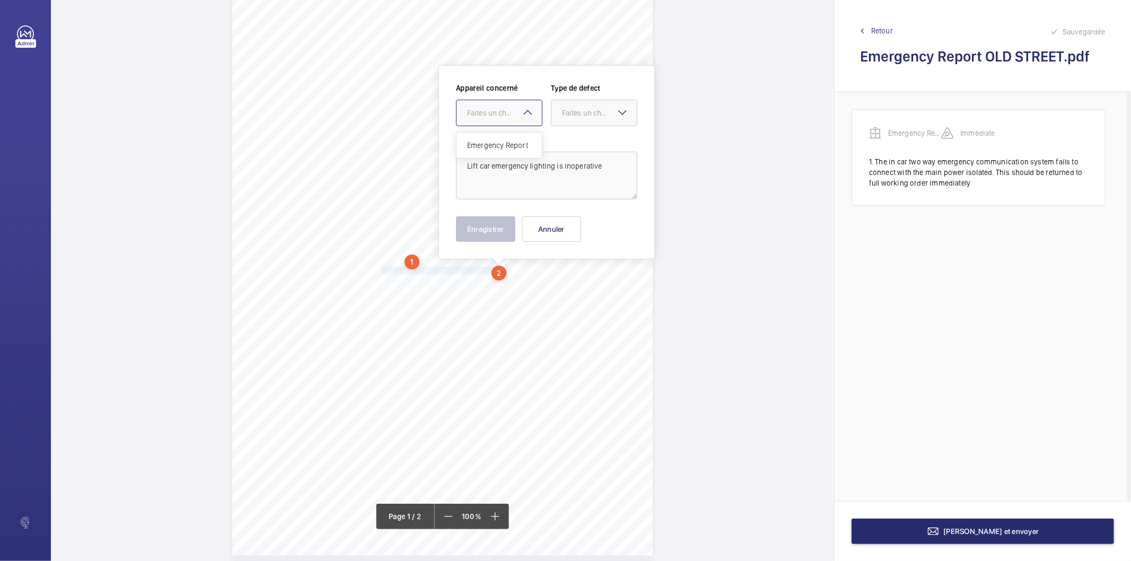
click at [490, 113] on div "Faites un choix" at bounding box center [504, 113] width 75 height 11
click at [481, 142] on span "Emergency Report" at bounding box center [499, 145] width 64 height 11
click at [563, 117] on div "Faites un choix" at bounding box center [599, 113] width 75 height 11
click at [577, 144] on span "Standard" at bounding box center [594, 145] width 64 height 11
click at [507, 231] on button "Enregistrer" at bounding box center [485, 228] width 59 height 25
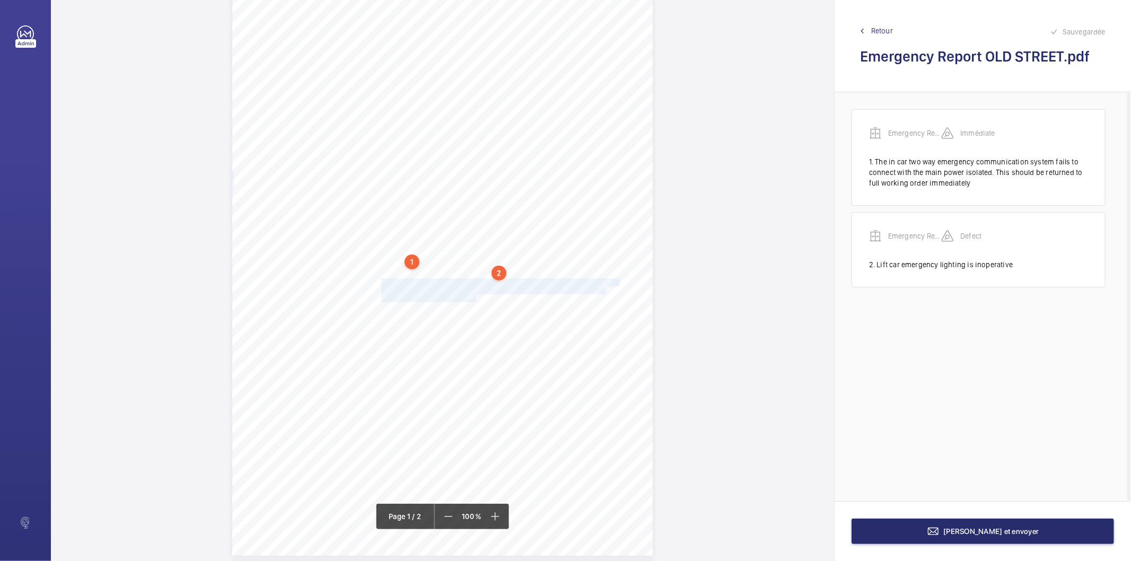
drag, startPoint x: 380, startPoint y: 281, endPoint x: 475, endPoint y: 297, distance: 96.6
click at [475, 297] on div "N1 [STREET_ADDRESS], , , Location Address: Client Name: Postcode: Client Plant …" at bounding box center [442, 258] width 420 height 595
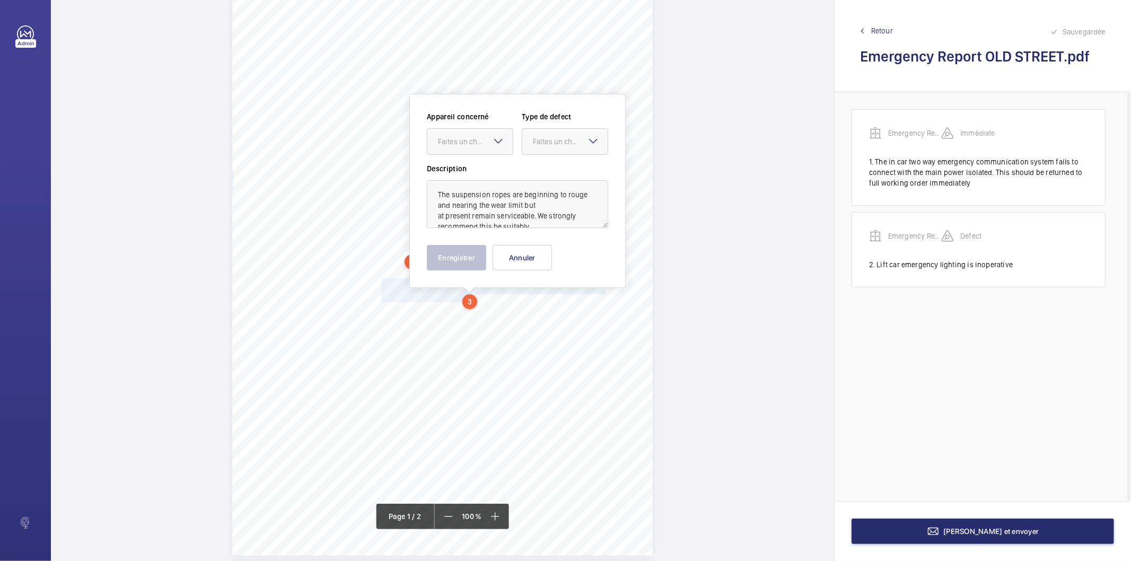
scroll to position [85, 0]
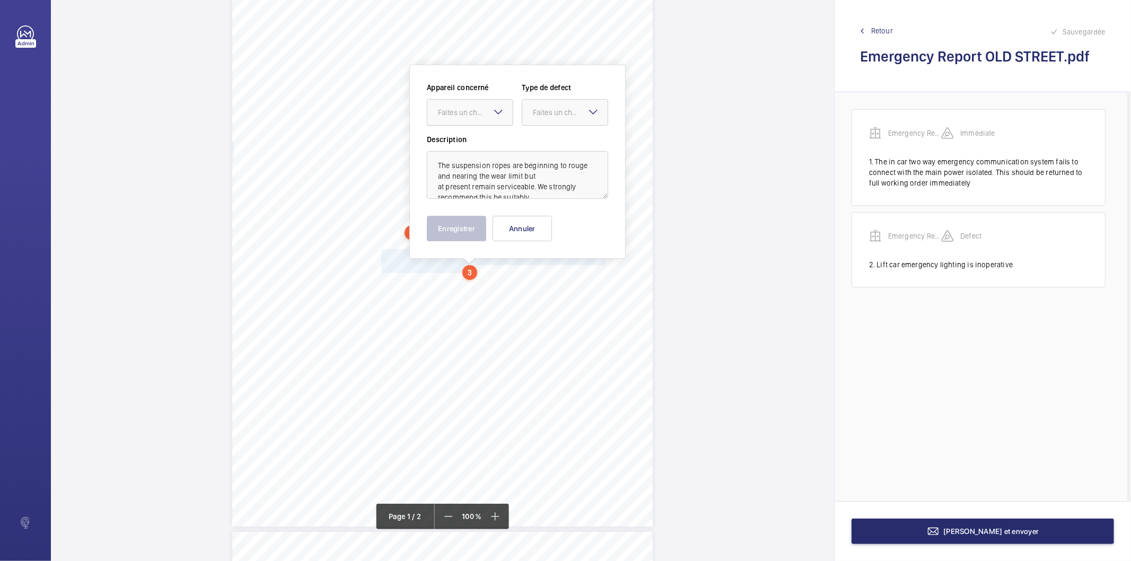
click at [475, 112] on div "Faites un choix" at bounding box center [475, 112] width 75 height 11
click at [455, 141] on span "Emergency Report" at bounding box center [470, 144] width 64 height 11
click at [542, 113] on div "Faites un choix" at bounding box center [570, 112] width 75 height 11
click at [570, 219] on span "Recommandation" at bounding box center [565, 222] width 64 height 11
click at [461, 237] on button "Enregistrer" at bounding box center [456, 228] width 59 height 25
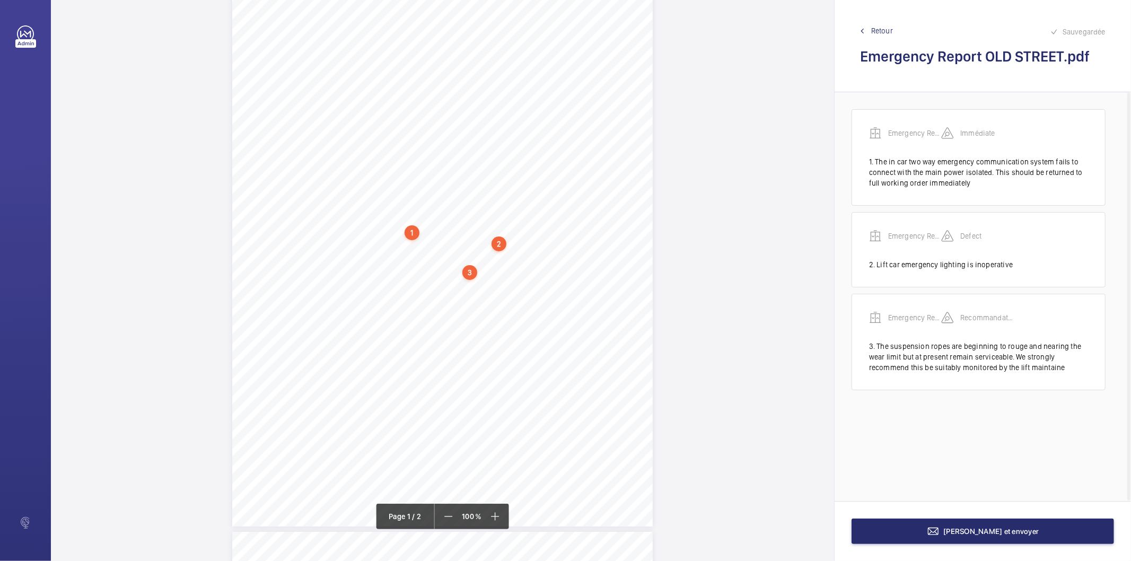
click at [468, 268] on div "3" at bounding box center [469, 272] width 15 height 15
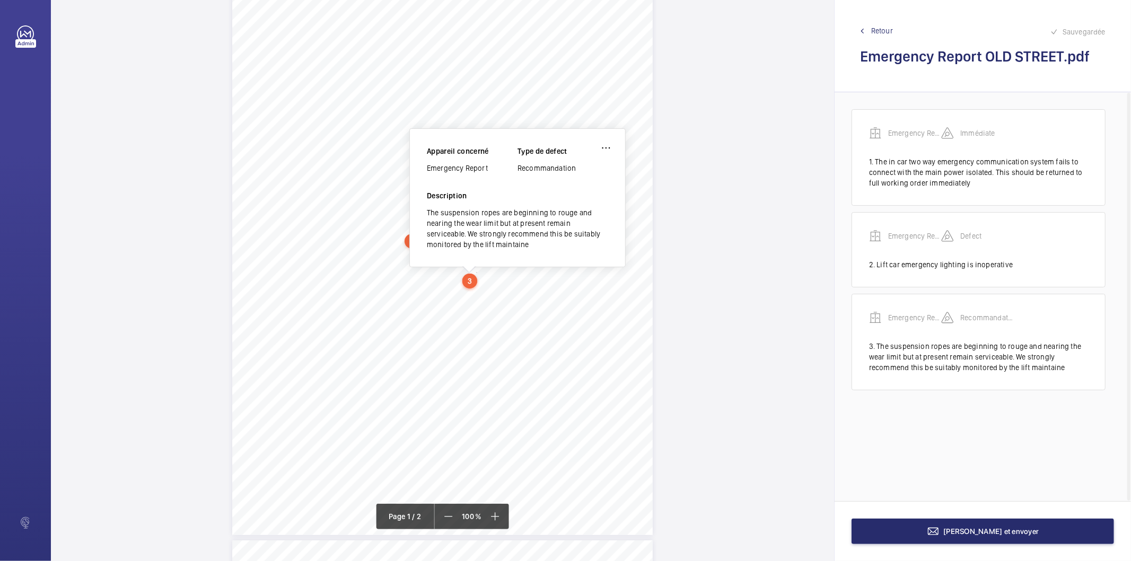
click at [447, 168] on div "Emergency Report" at bounding box center [472, 168] width 91 height 11
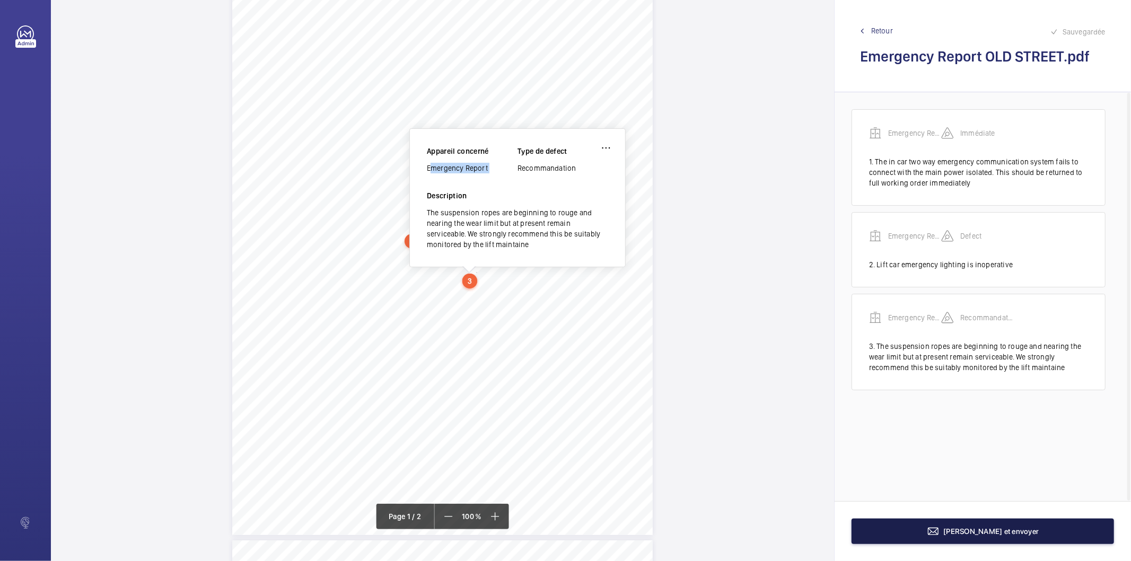
click at [914, 532] on button "[PERSON_NAME] et envoyer" at bounding box center [982, 530] width 262 height 25
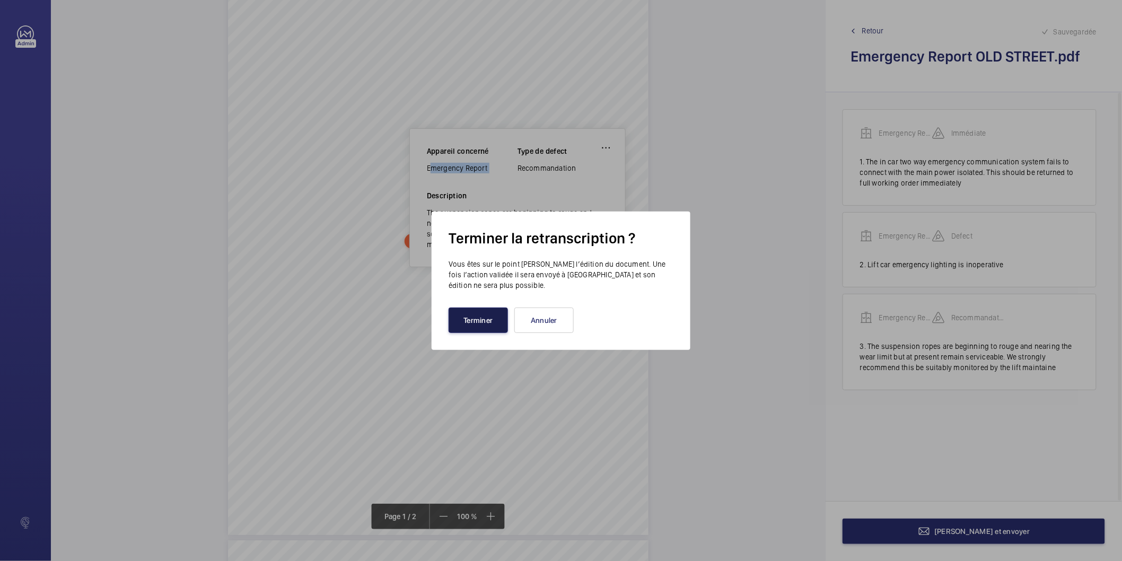
click at [491, 321] on button "Terminer" at bounding box center [477, 319] width 59 height 25
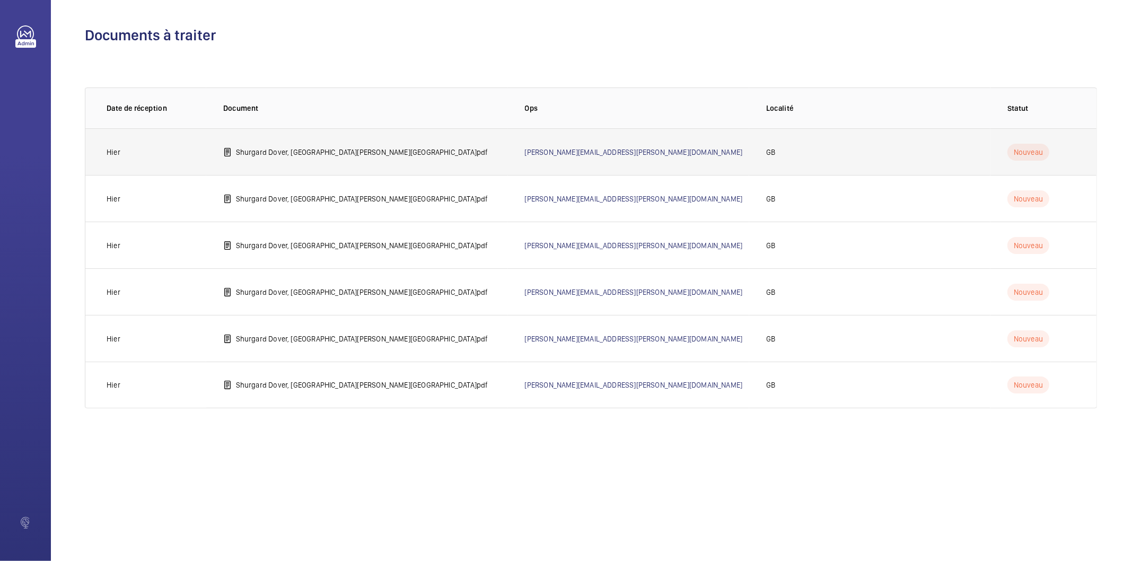
click at [343, 143] on td "Shurgard Dover, [GEOGRAPHIC_DATA][PERSON_NAME][GEOGRAPHIC_DATA]pdf" at bounding box center [357, 151] width 302 height 47
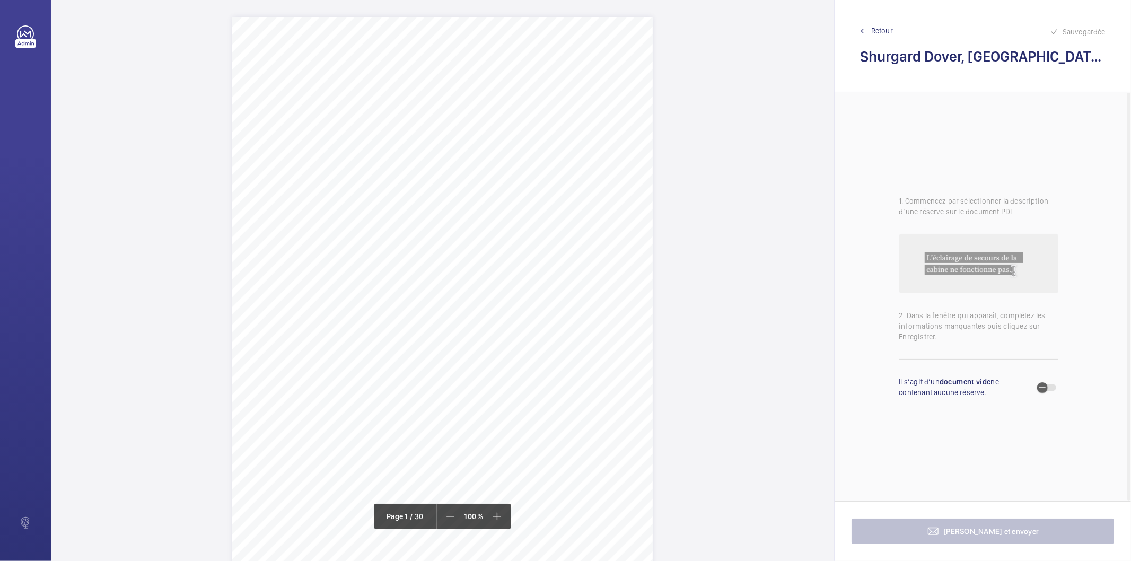
click at [883, 29] on span "Retour" at bounding box center [882, 30] width 22 height 11
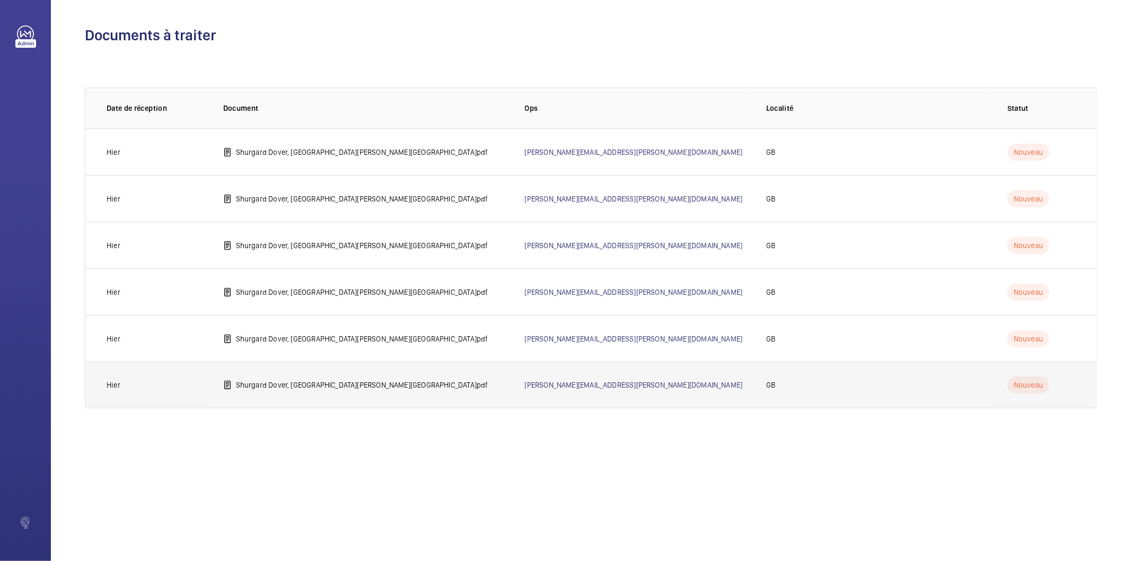
click at [347, 383] on p "Shurgard Dover, [GEOGRAPHIC_DATA][PERSON_NAME][GEOGRAPHIC_DATA]pdf" at bounding box center [362, 385] width 252 height 11
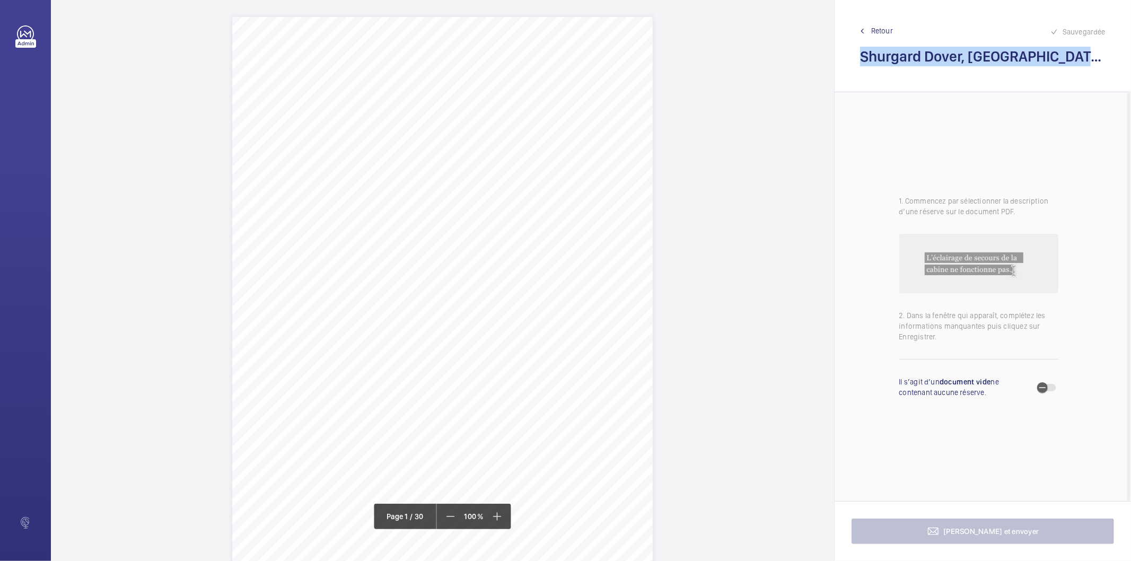
drag, startPoint x: 862, startPoint y: 59, endPoint x: 1133, endPoint y: 58, distance: 271.4
click at [1121, 58] on html "Allianz Engineering Inspection Services Ltd, [STREET_ADDRESS]. Allianz Engineer…" at bounding box center [565, 280] width 1131 height 561
copy h2 "Shurgard Dover, [PERSON_NAME][GEOGRAPHIC_DATA]pd"
click at [886, 30] on span "Retour" at bounding box center [882, 30] width 22 height 11
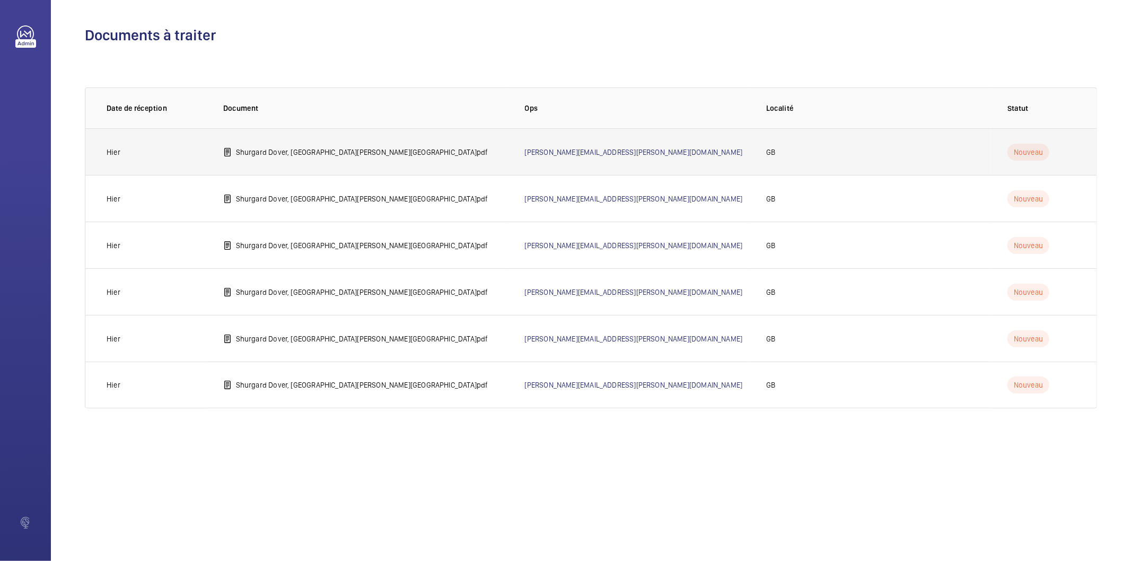
click at [340, 154] on p "Shurgard Dover, [GEOGRAPHIC_DATA][PERSON_NAME][GEOGRAPHIC_DATA]pdf" at bounding box center [362, 152] width 252 height 11
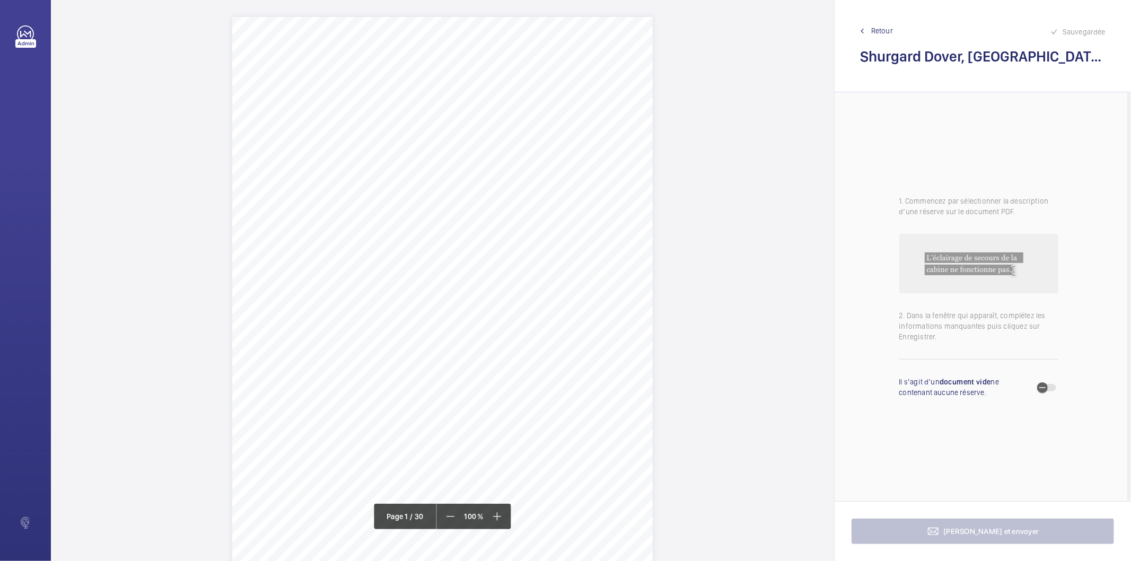
click at [589, 253] on div "Allianz Engineering Inspection Services Ltd, [STREET_ADDRESS]. Allianz Engineer…" at bounding box center [442, 314] width 420 height 595
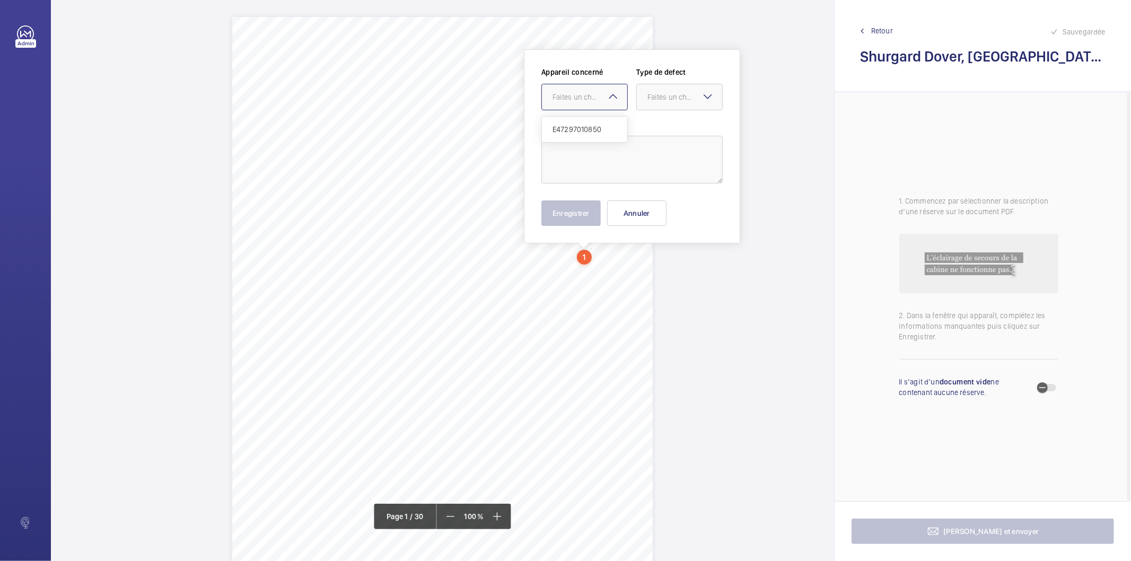
click at [598, 107] on div at bounding box center [584, 96] width 85 height 25
click at [881, 31] on span "Retour" at bounding box center [882, 30] width 22 height 11
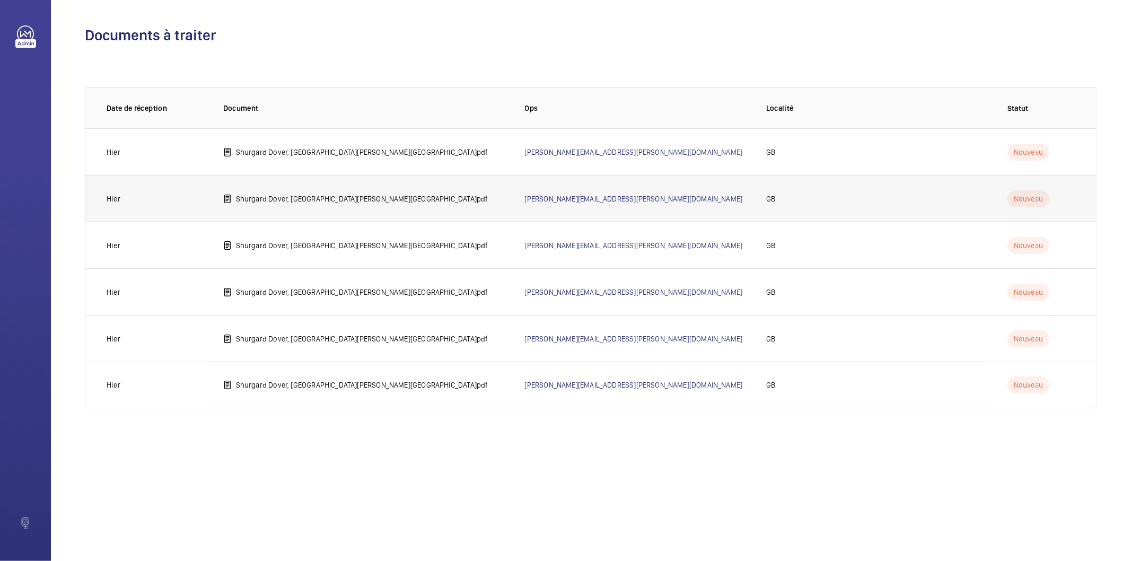
click at [311, 197] on p "Shurgard Dover, [GEOGRAPHIC_DATA][PERSON_NAME][GEOGRAPHIC_DATA]pdf" at bounding box center [362, 198] width 252 height 11
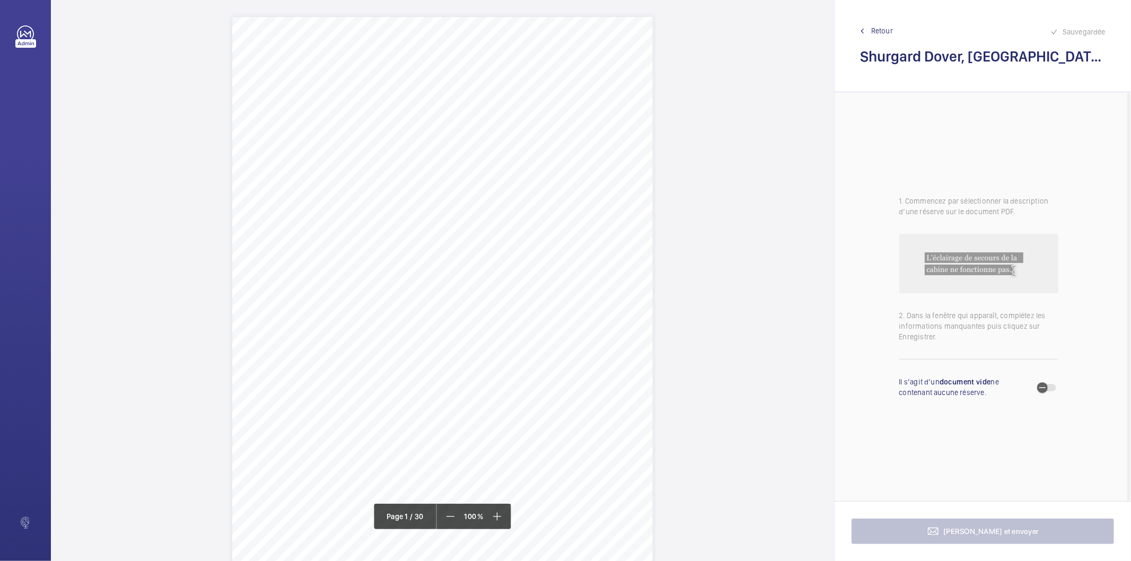
click at [599, 283] on div "Allianz Engineering Inspection Services Ltd, [STREET_ADDRESS]. Allianz Engineer…" at bounding box center [442, 314] width 420 height 595
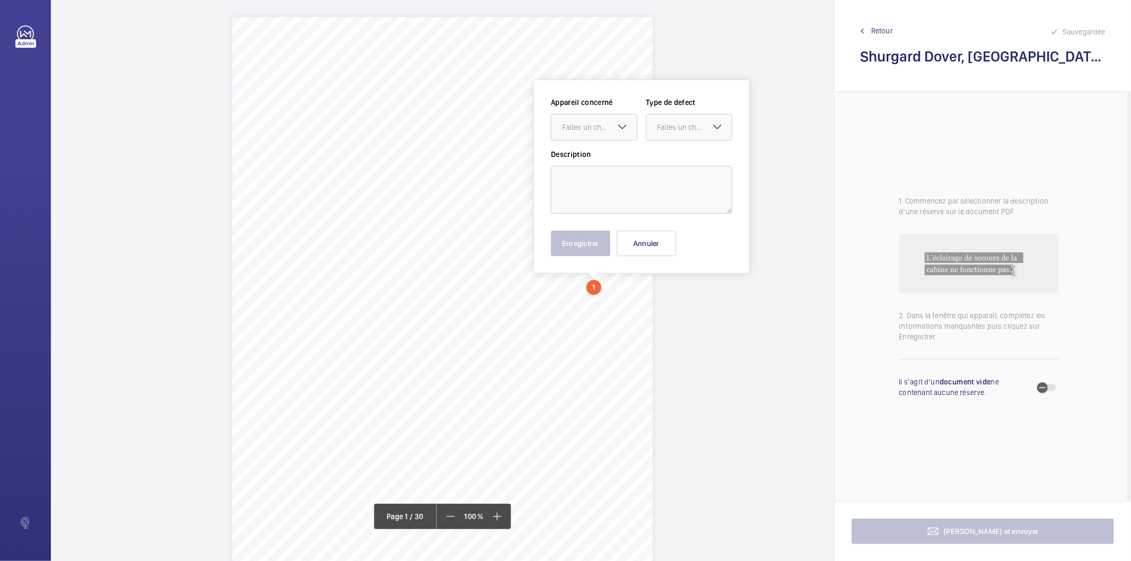
scroll to position [14, 0]
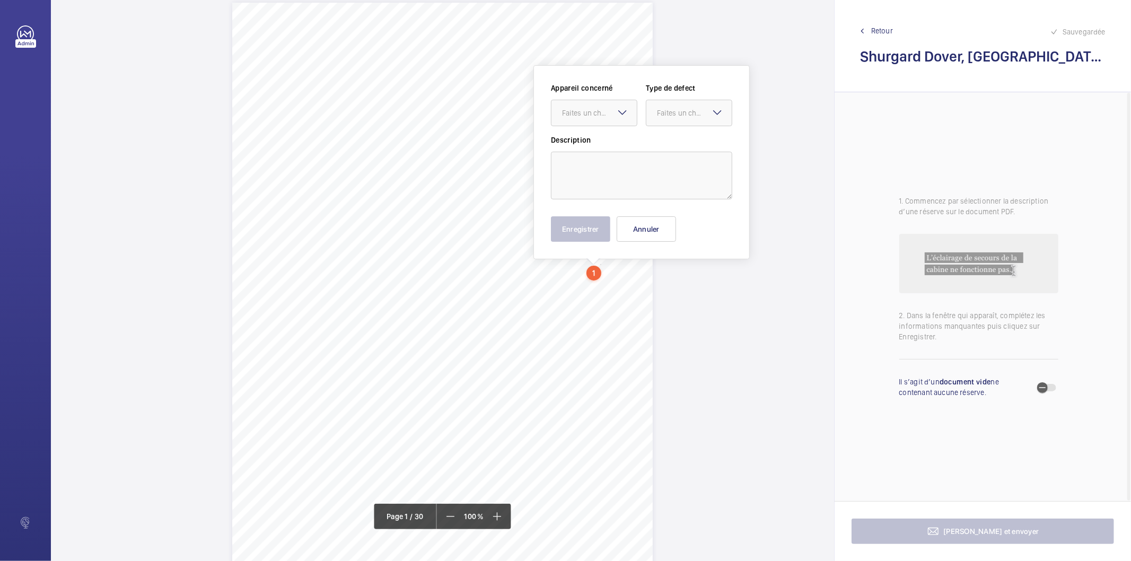
click at [626, 112] on mat-icon at bounding box center [622, 112] width 13 height 13
click at [874, 32] on span "Retour" at bounding box center [882, 30] width 22 height 11
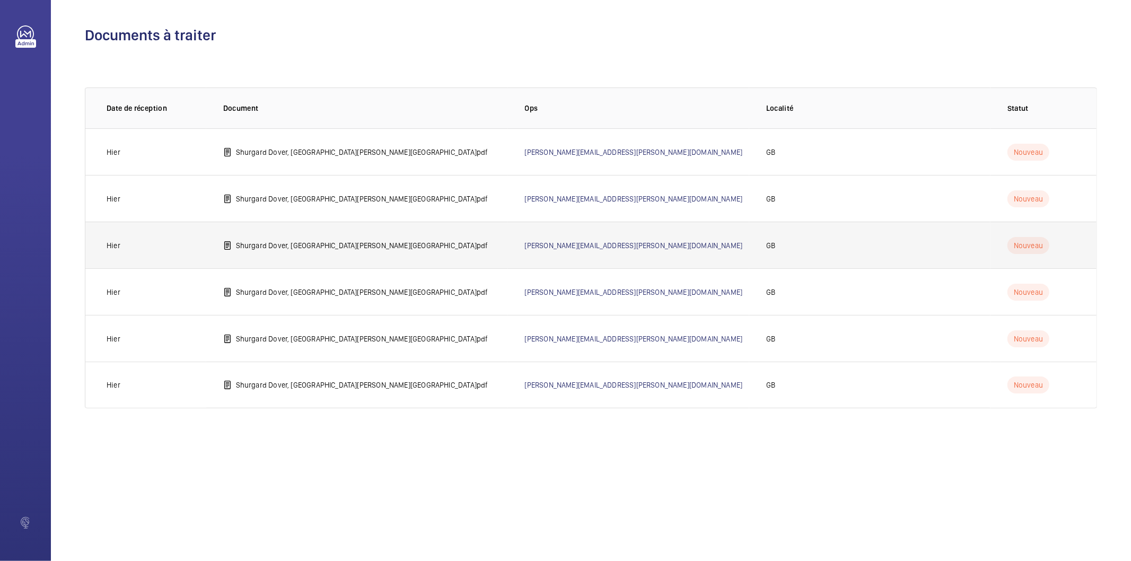
click at [306, 244] on p "Shurgard Dover, [GEOGRAPHIC_DATA][PERSON_NAME][GEOGRAPHIC_DATA]pdf" at bounding box center [362, 245] width 252 height 11
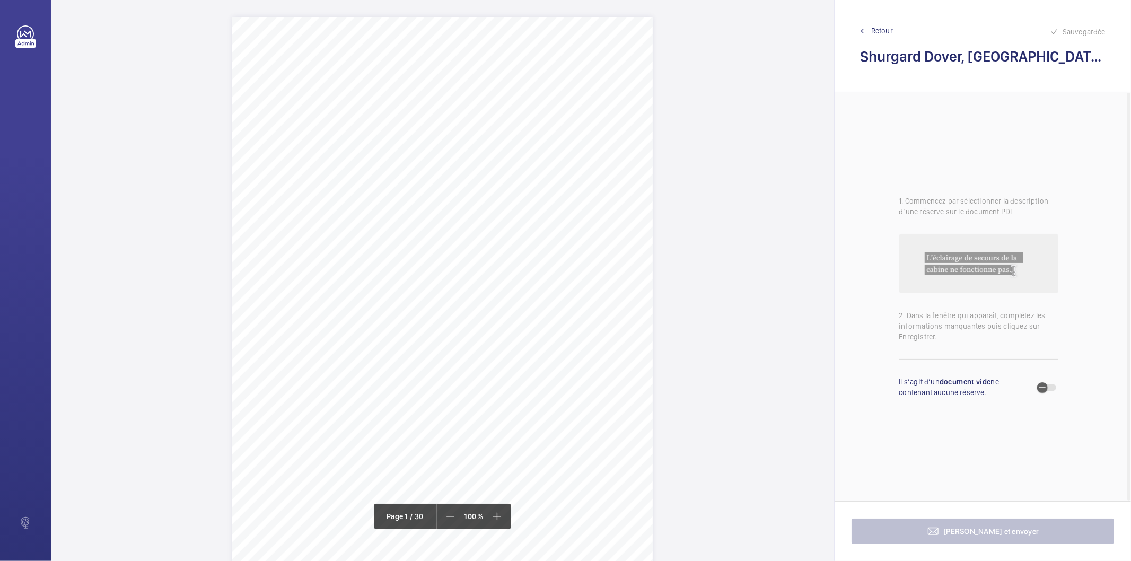
click at [592, 177] on div "Allianz Engineering Inspection Services Ltd, [STREET_ADDRESS]. Allianz Engineer…" at bounding box center [442, 314] width 420 height 595
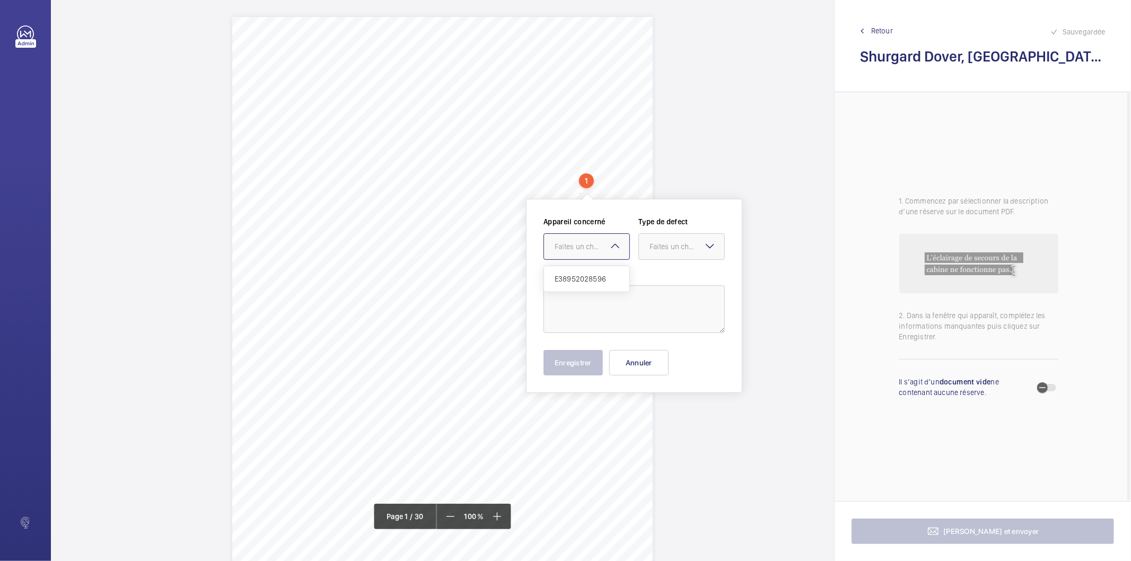
click at [607, 248] on div "Faites un choix" at bounding box center [591, 246] width 75 height 11
click at [873, 32] on span "Retour" at bounding box center [882, 30] width 22 height 11
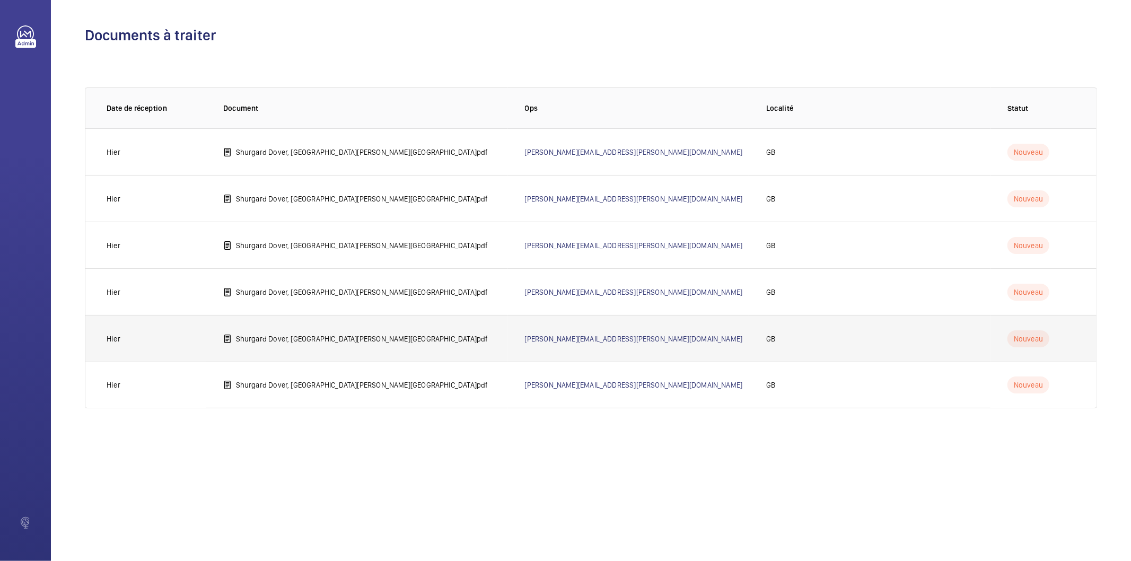
click at [325, 339] on p "Shurgard Dover, [GEOGRAPHIC_DATA][PERSON_NAME][GEOGRAPHIC_DATA]pdf" at bounding box center [362, 338] width 252 height 11
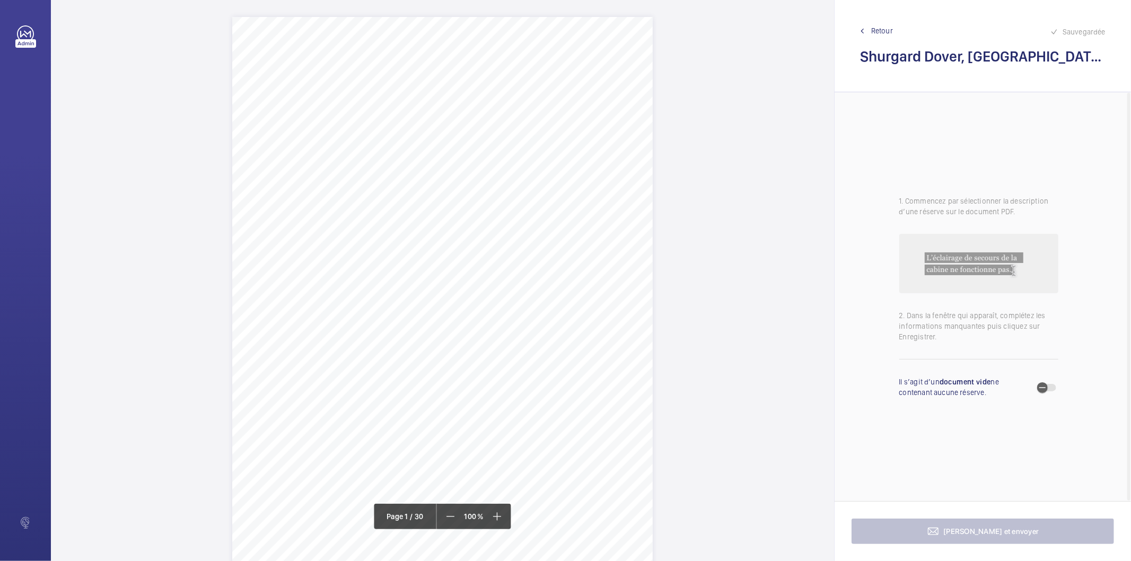
click at [443, 320] on div "Allianz Engineering Inspection Services Ltd, [STREET_ADDRESS]. Allianz Engineer…" at bounding box center [442, 314] width 420 height 595
click at [452, 105] on div at bounding box center [437, 112] width 85 height 25
click at [510, 276] on div "Allianz Engineering Inspection Services Ltd, [STREET_ADDRESS]. Allianz Engineer…" at bounding box center [442, 263] width 420 height 595
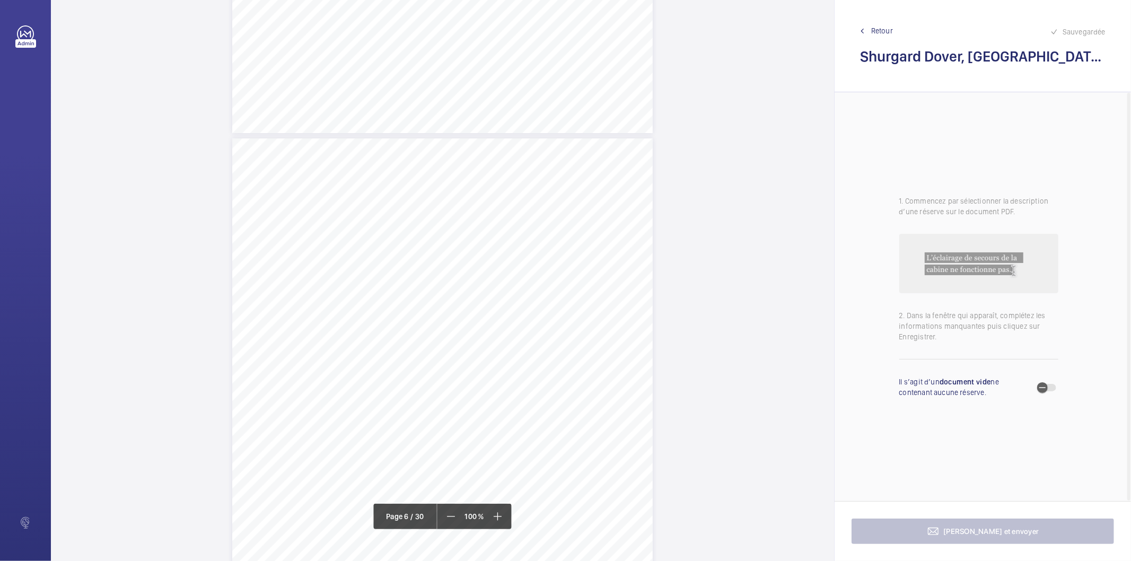
click at [550, 256] on div "Lift Report Lifting Operations & Lifting Equipment Regulation 1998 Provision & …" at bounding box center [442, 435] width 420 height 595
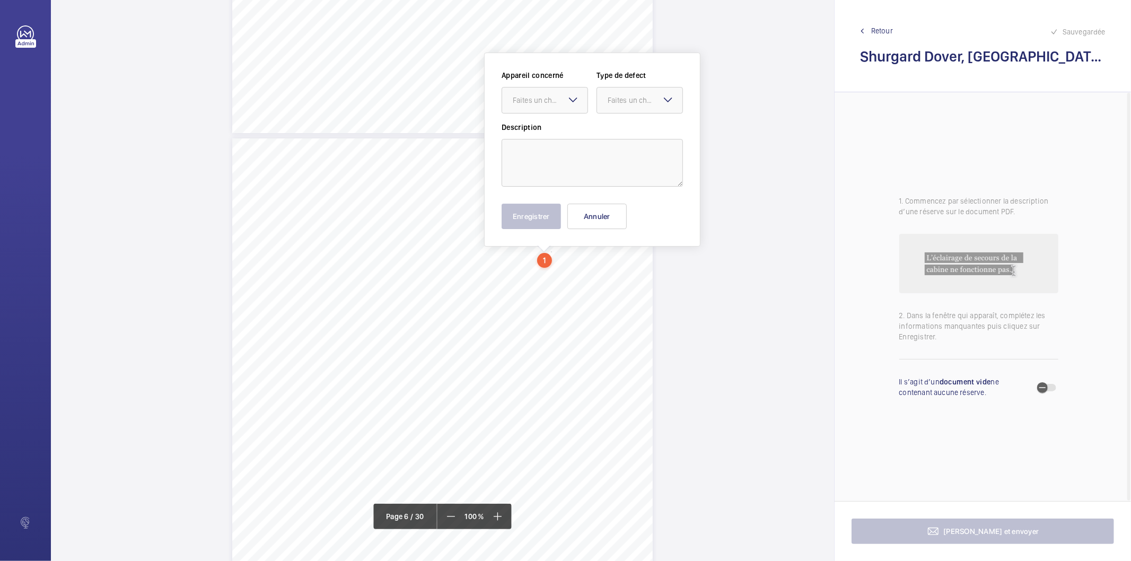
scroll to position [2866, 0]
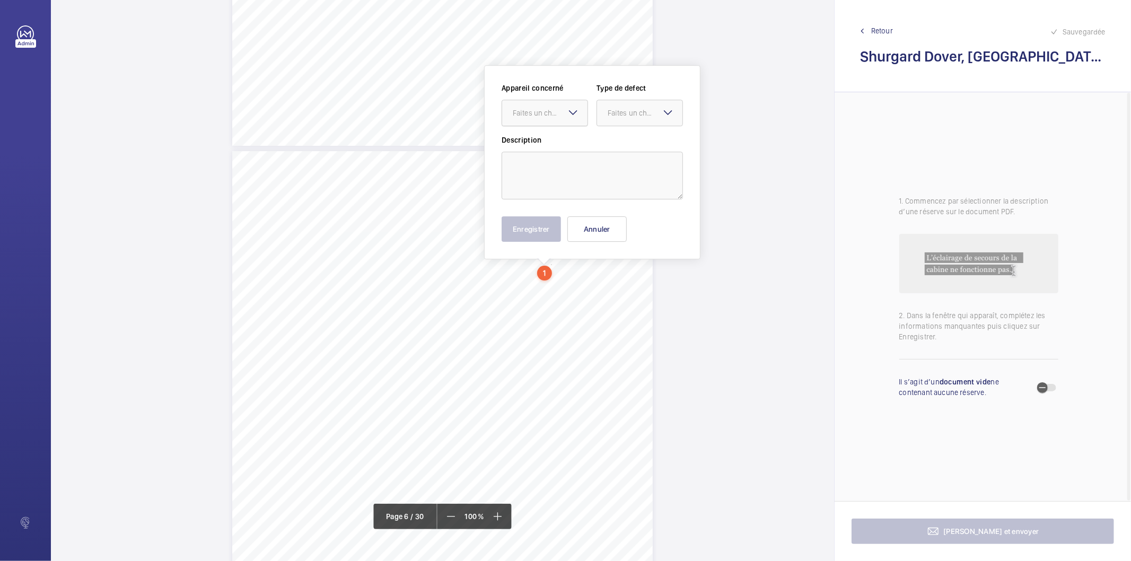
click at [550, 116] on div "Faites un choix" at bounding box center [550, 113] width 75 height 11
click at [541, 145] on span "E35205025828" at bounding box center [545, 145] width 64 height 11
click at [642, 113] on div "Faites un choix" at bounding box center [644, 113] width 75 height 11
click at [622, 140] on span "Standard" at bounding box center [639, 145] width 64 height 11
click at [585, 179] on textarea at bounding box center [591, 176] width 181 height 48
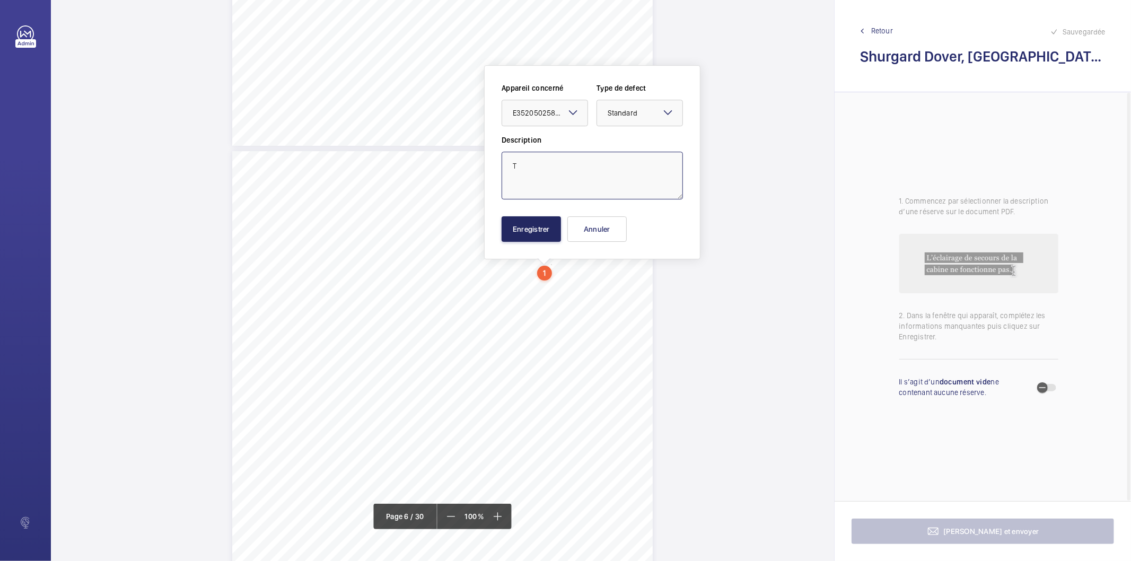
type textarea "T"
click at [548, 225] on button "Enregistrer" at bounding box center [530, 228] width 59 height 25
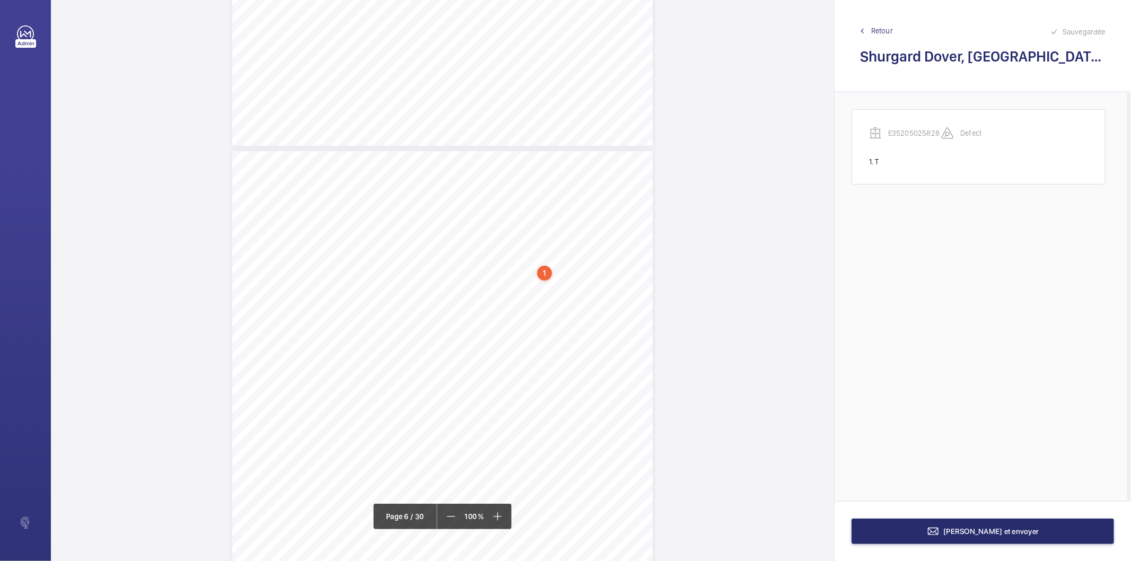
click at [544, 275] on div "1" at bounding box center [544, 273] width 15 height 15
click at [685, 177] on wm-front-icon-button at bounding box center [680, 179] width 25 height 25
click at [631, 234] on div "Supprimer" at bounding box center [651, 230] width 84 height 19
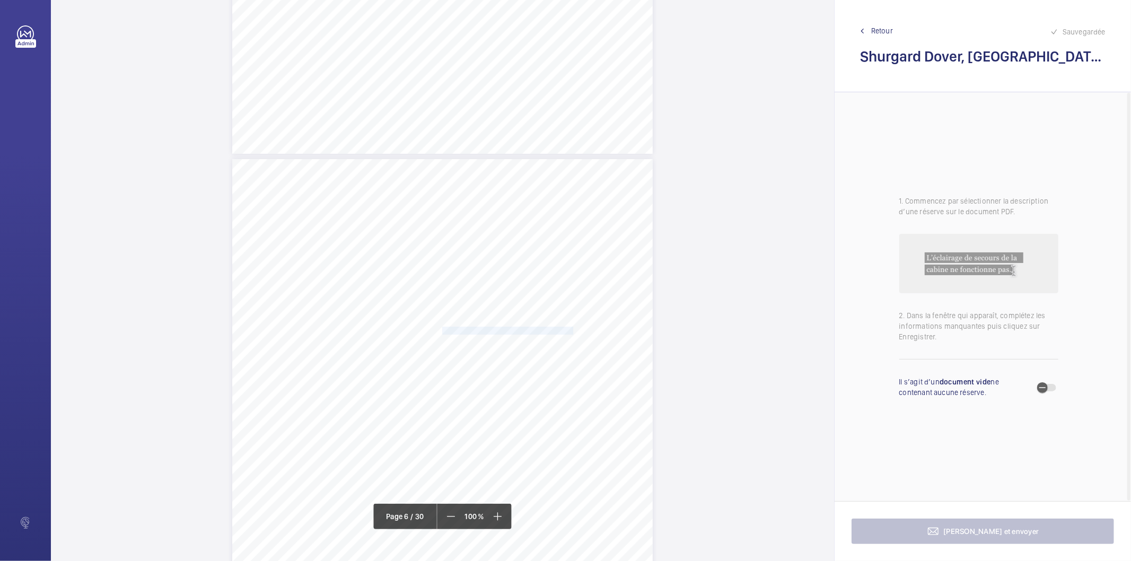
drag, startPoint x: 442, startPoint y: 330, endPoint x: 559, endPoint y: 330, distance: 117.2
click at [559, 330] on span "The ground floor as one door shoe is loose" at bounding box center [507, 330] width 131 height 7
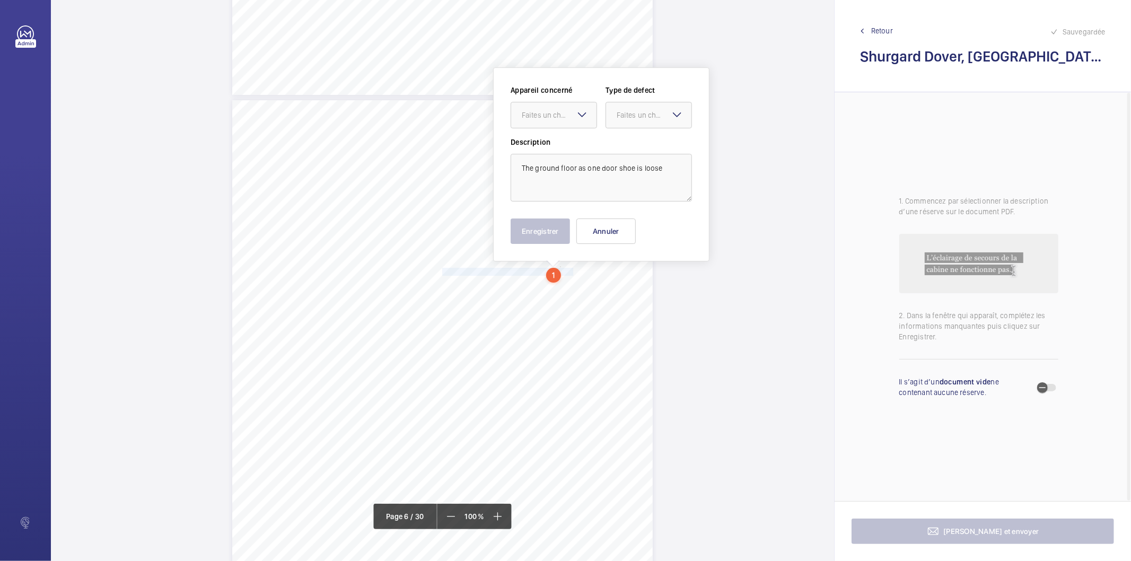
scroll to position [2919, 0]
click at [565, 110] on div "Faites un choix" at bounding box center [559, 113] width 75 height 11
click at [551, 147] on span "E35205025828" at bounding box center [554, 145] width 64 height 11
click at [644, 109] on div "Faites un choix" at bounding box center [654, 113] width 75 height 11
click at [642, 142] on span "Standard" at bounding box center [649, 145] width 64 height 11
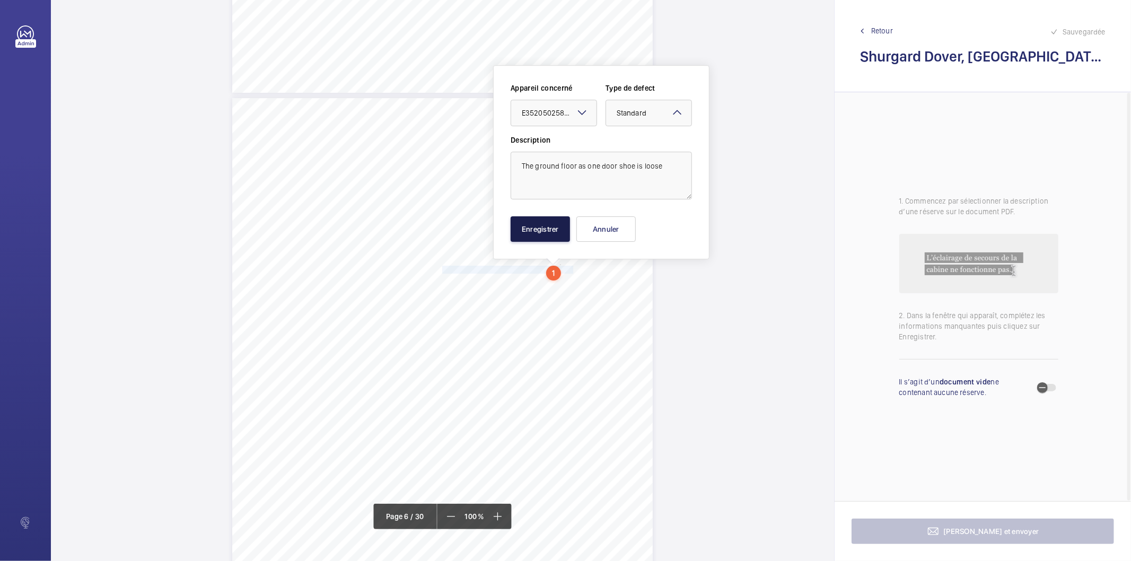
click at [521, 237] on button "Enregistrer" at bounding box center [539, 228] width 59 height 25
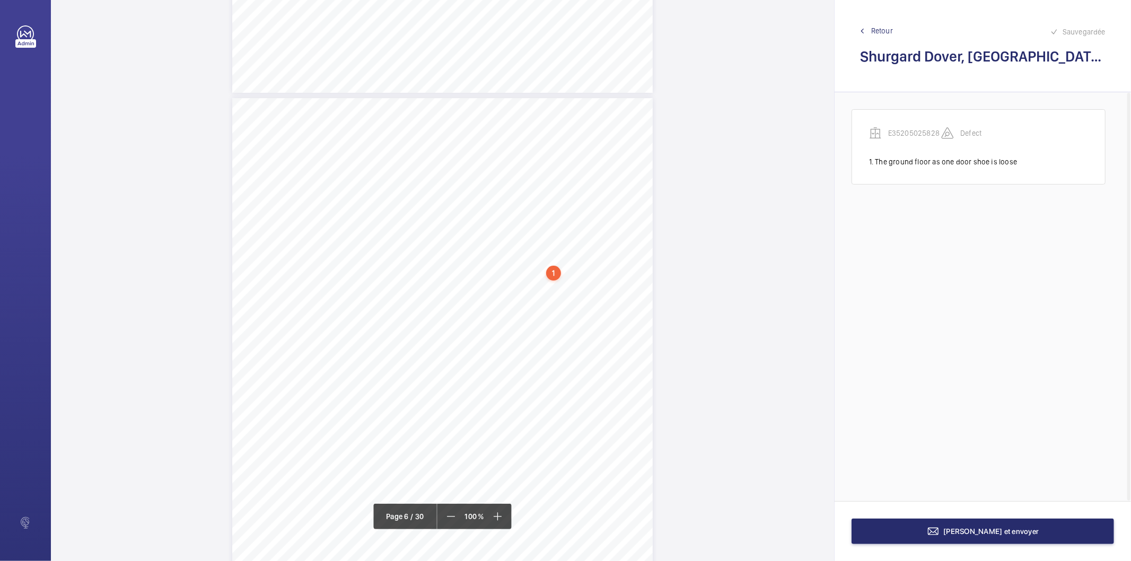
click at [554, 274] on div "1" at bounding box center [553, 273] width 15 height 15
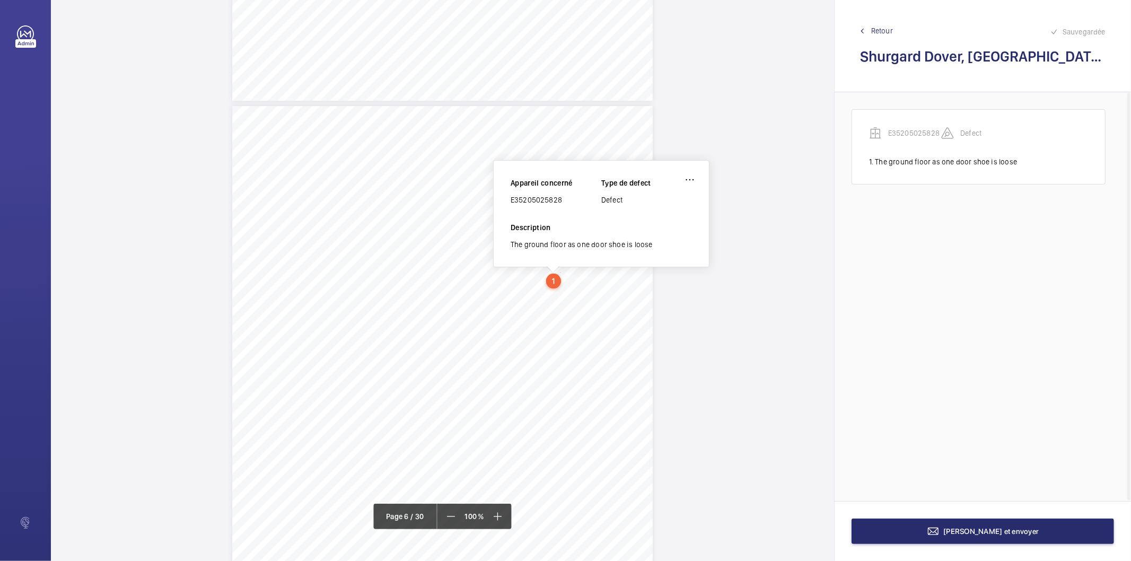
click at [549, 202] on div "E35205025828" at bounding box center [555, 200] width 91 height 11
copy div "E35205025828"
click at [901, 532] on button "[PERSON_NAME] et envoyer" at bounding box center [982, 530] width 262 height 25
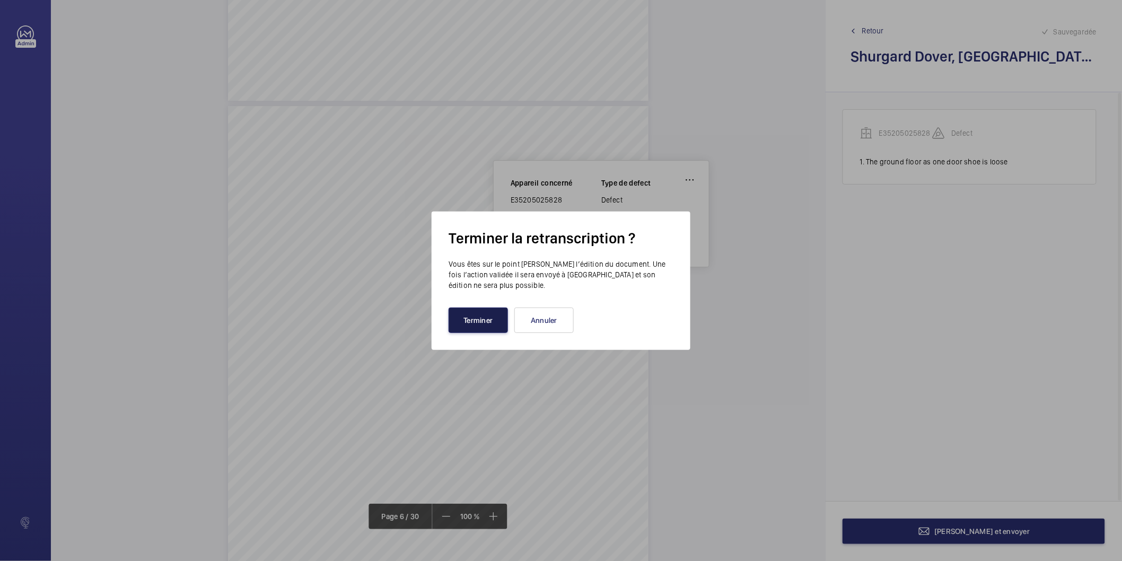
click at [491, 320] on button "Terminer" at bounding box center [477, 319] width 59 height 25
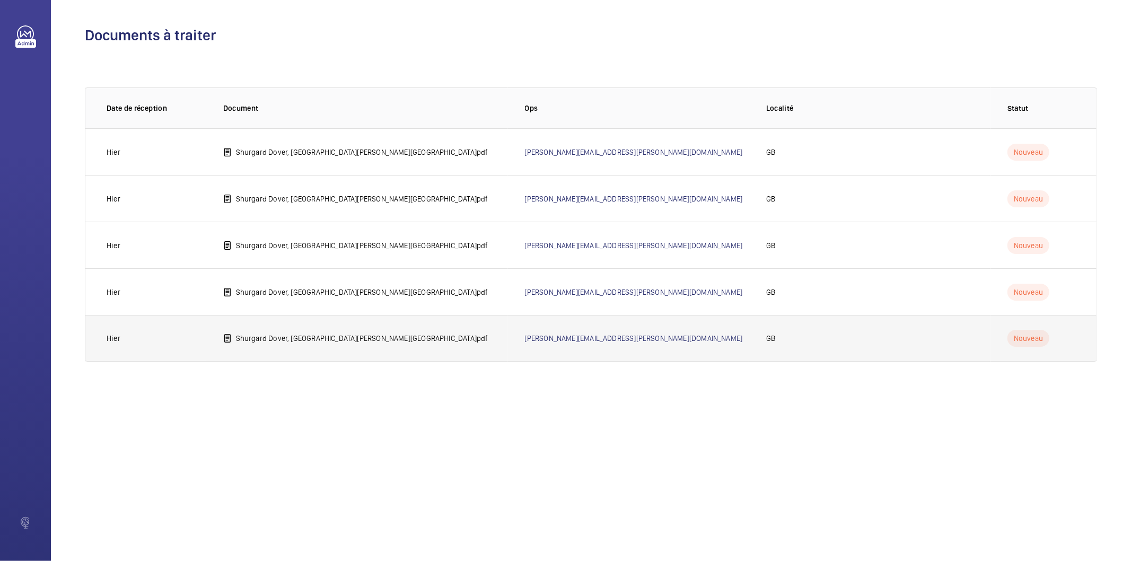
click at [345, 336] on p "Shurgard Dover, [GEOGRAPHIC_DATA][PERSON_NAME][GEOGRAPHIC_DATA]pdf" at bounding box center [362, 338] width 252 height 11
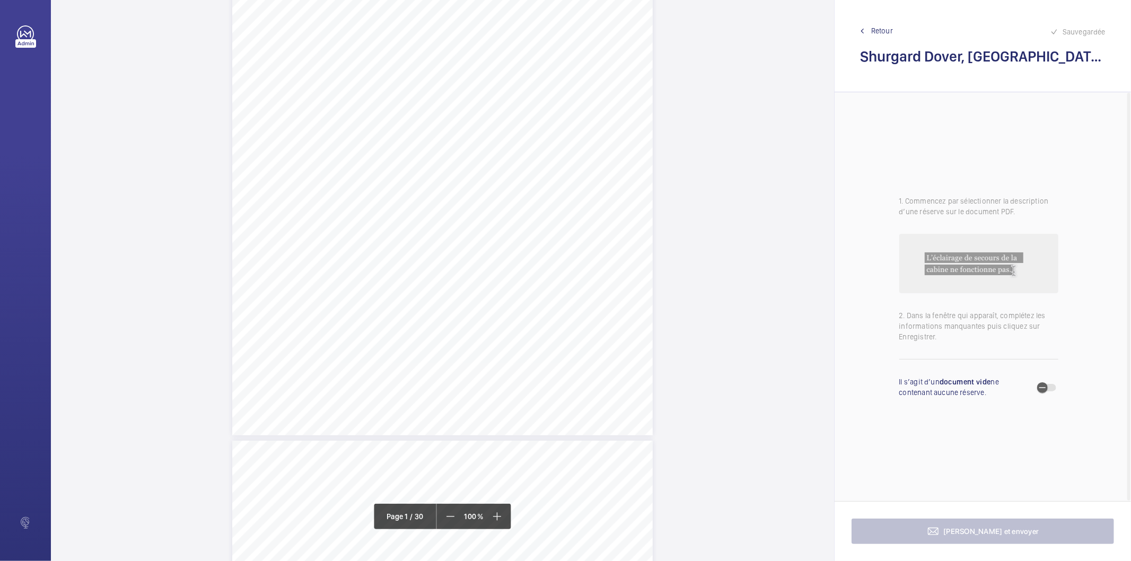
click at [499, 340] on div "Allianz Engineering Inspection Services Ltd, [STREET_ADDRESS]. Allianz Engineer…" at bounding box center [442, 137] width 420 height 595
click at [522, 115] on mat-icon at bounding box center [522, 112] width 13 height 13
click at [881, 28] on span "Retour" at bounding box center [882, 30] width 22 height 11
